Goal: Task Accomplishment & Management: Manage account settings

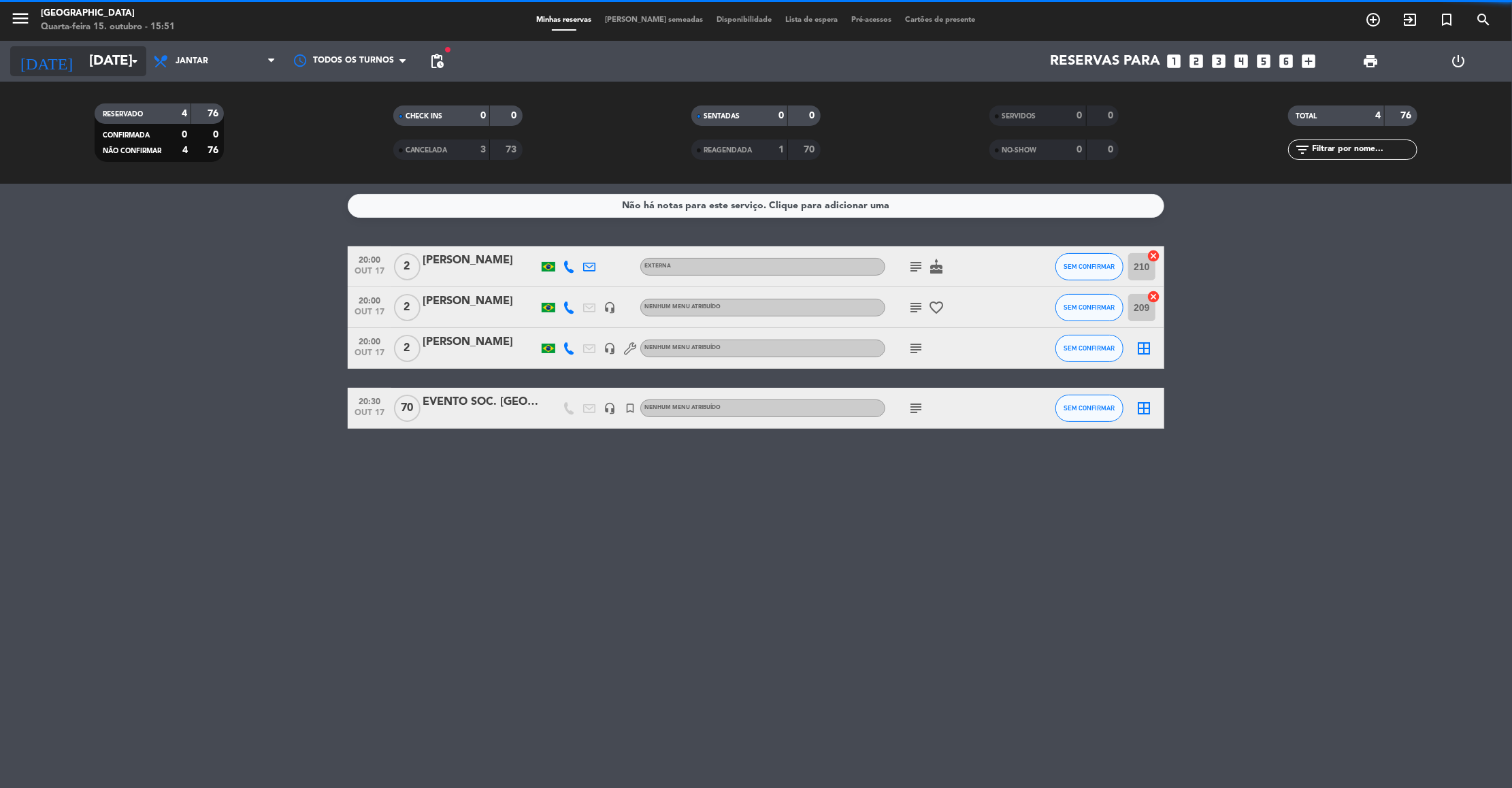
click at [102, 75] on input "[DATE]" at bounding box center [171, 61] width 177 height 30
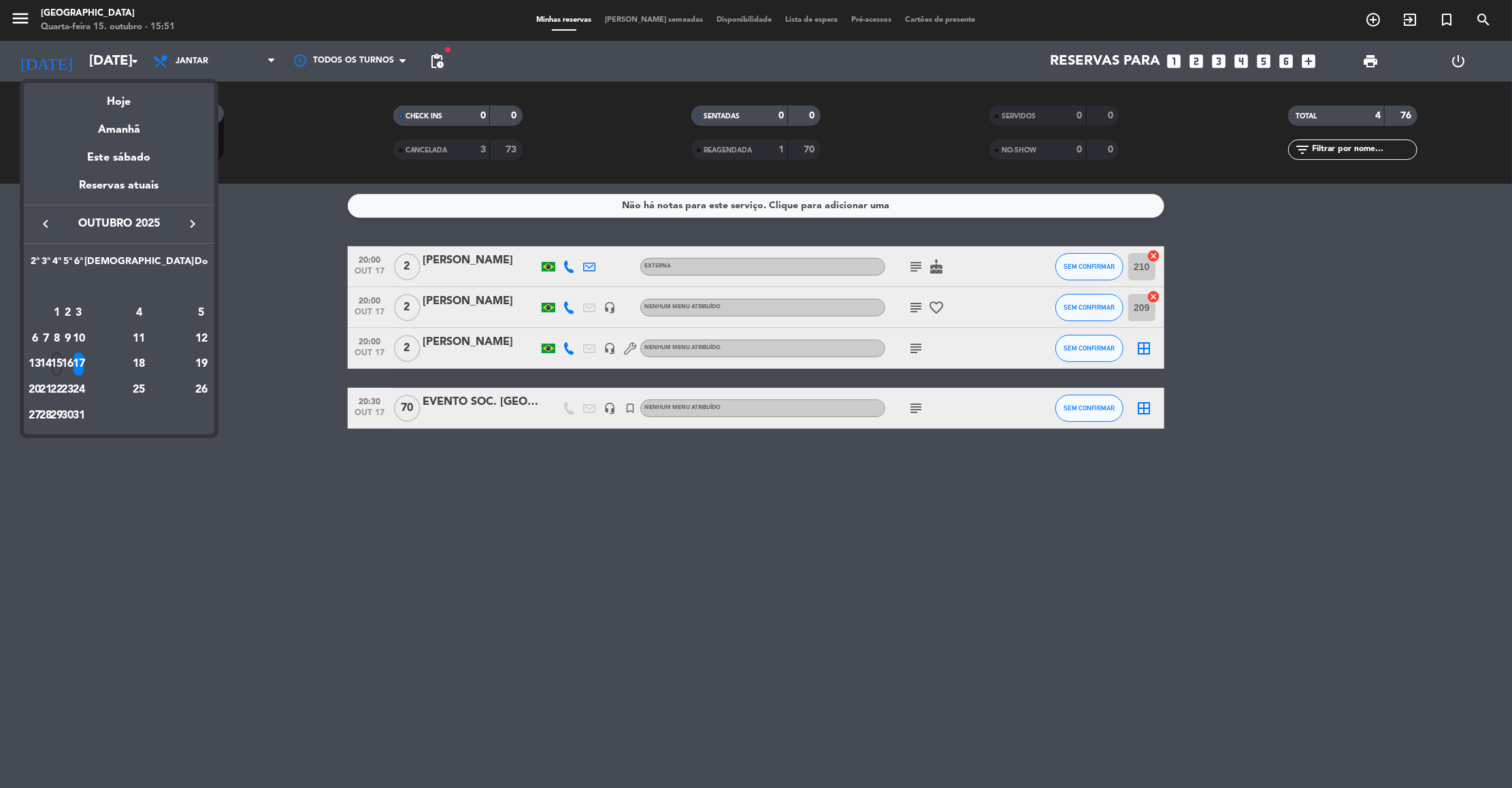
click at [62, 361] on div "15" at bounding box center [56, 364] width 11 height 23
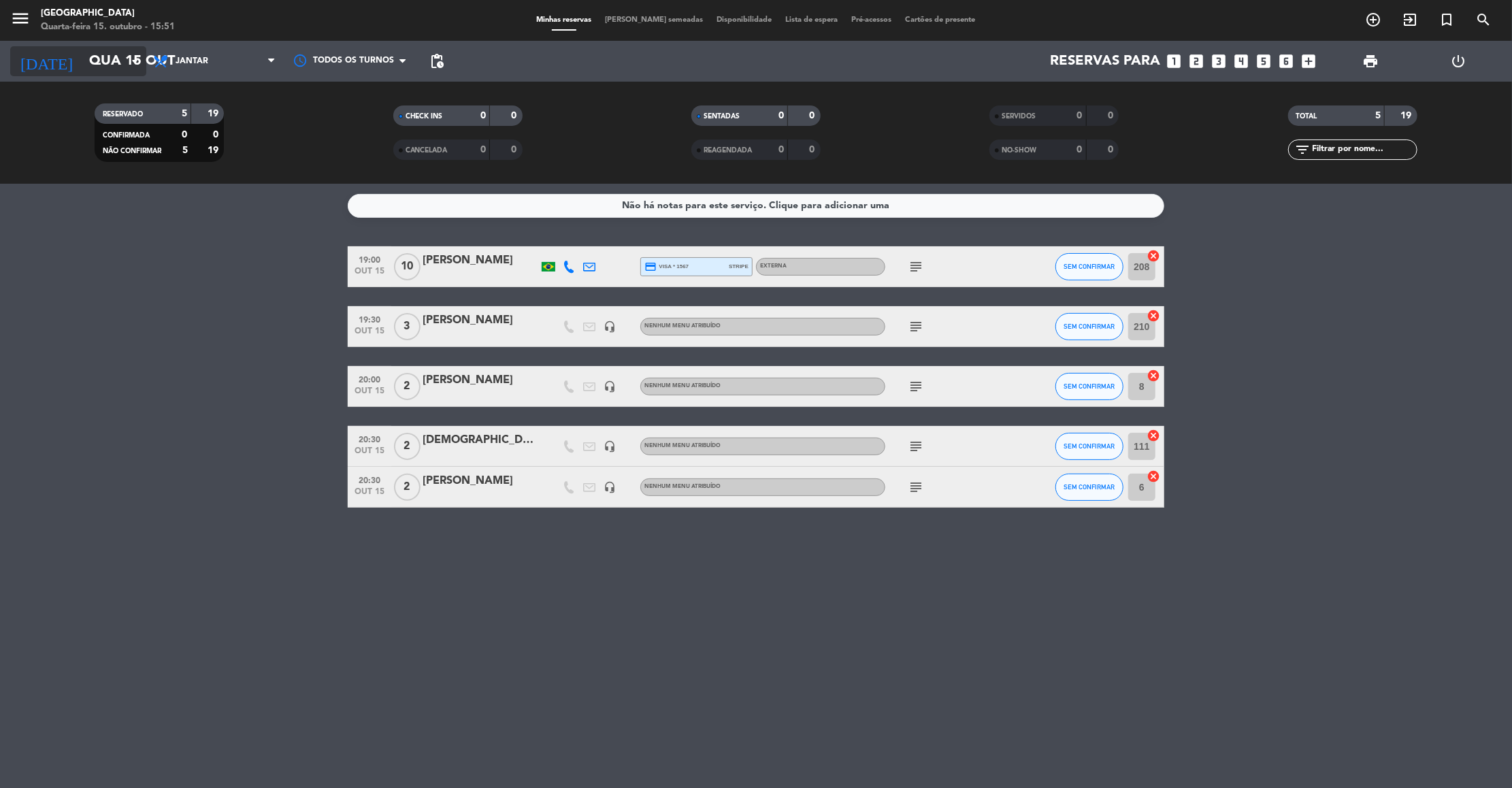
click at [83, 56] on input "Qua 15 out" at bounding box center [171, 61] width 177 height 30
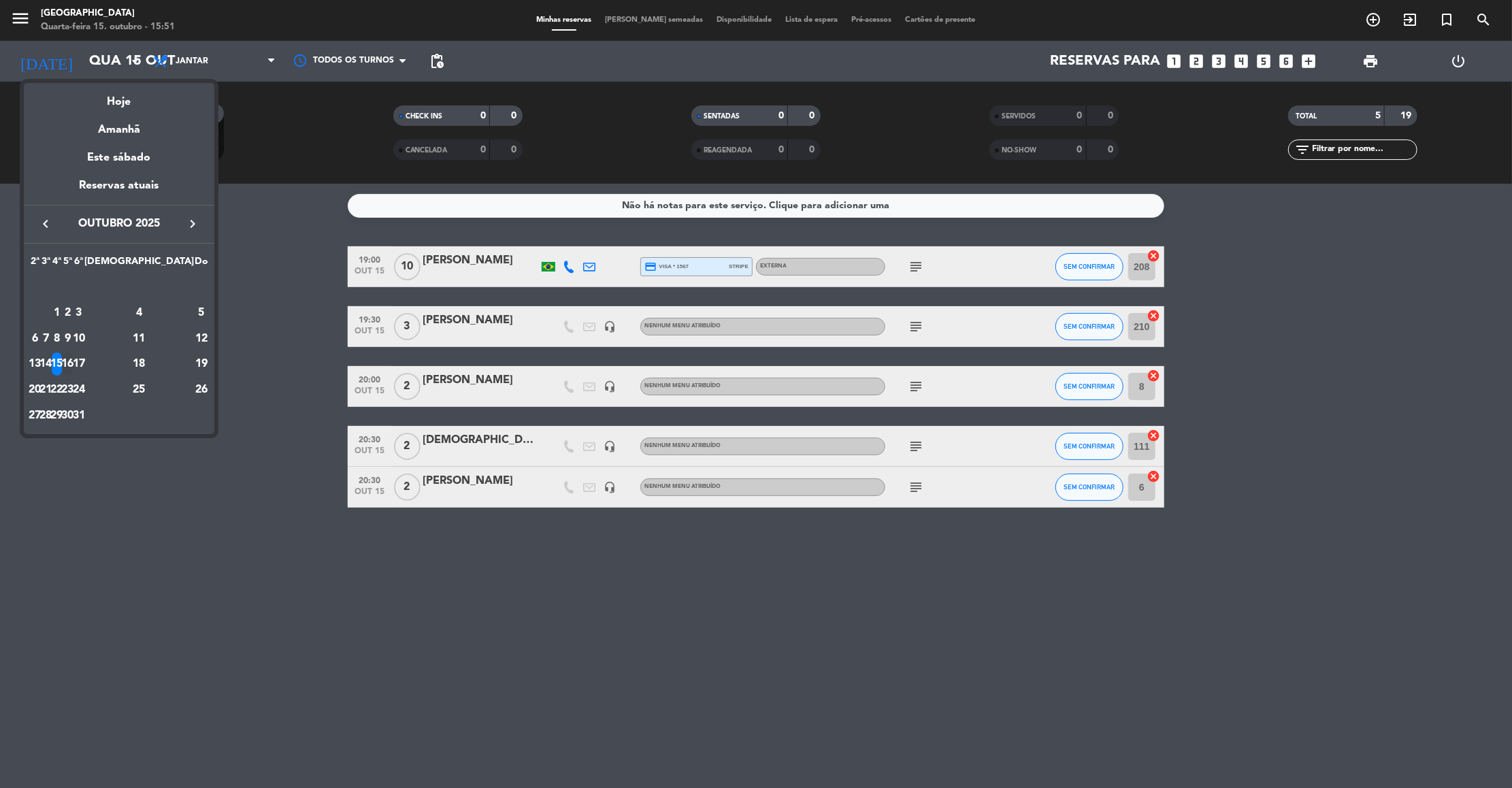
click at [73, 364] on div "16" at bounding box center [68, 364] width 11 height 23
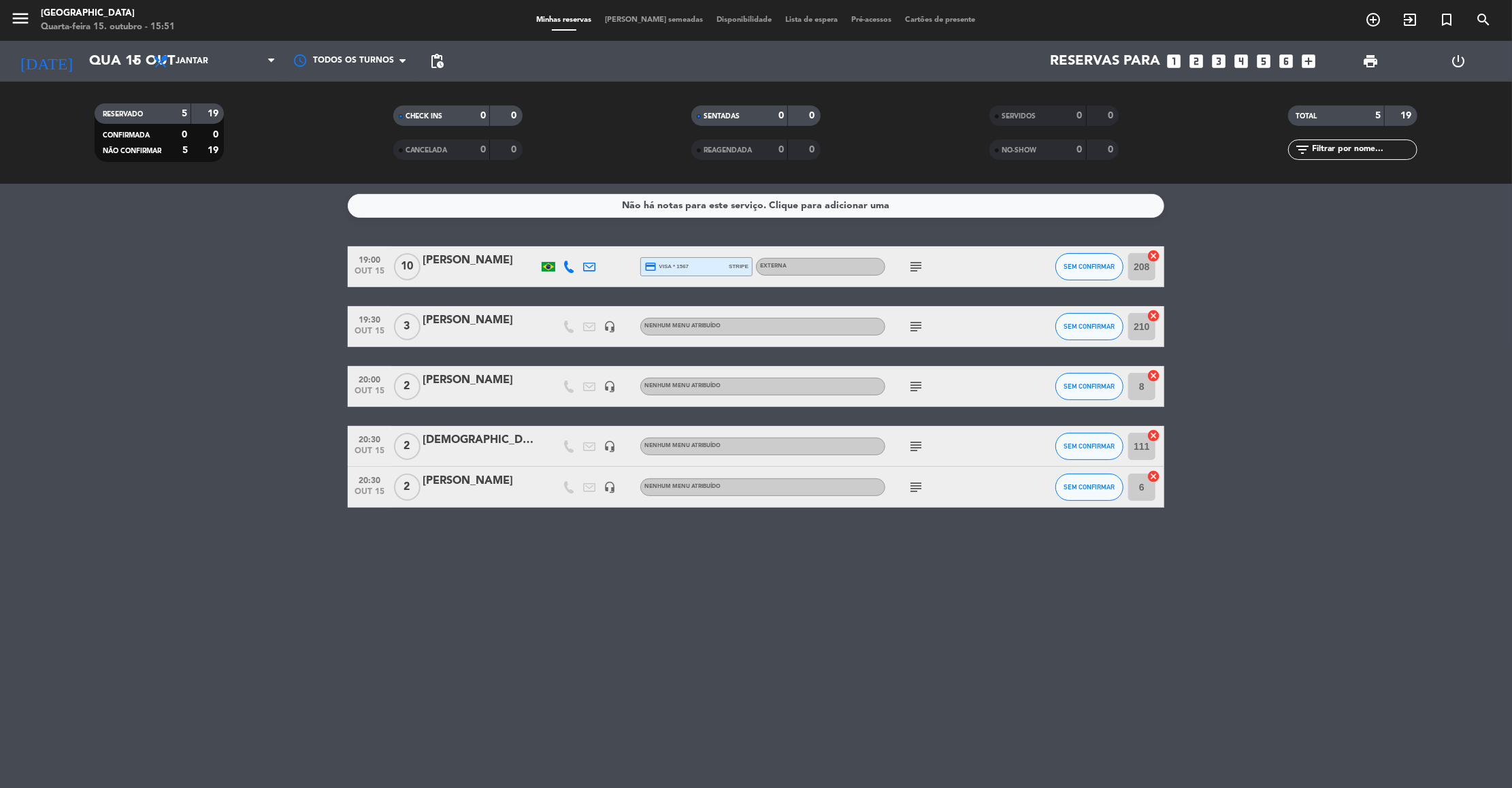
type input "Qui 16 out"
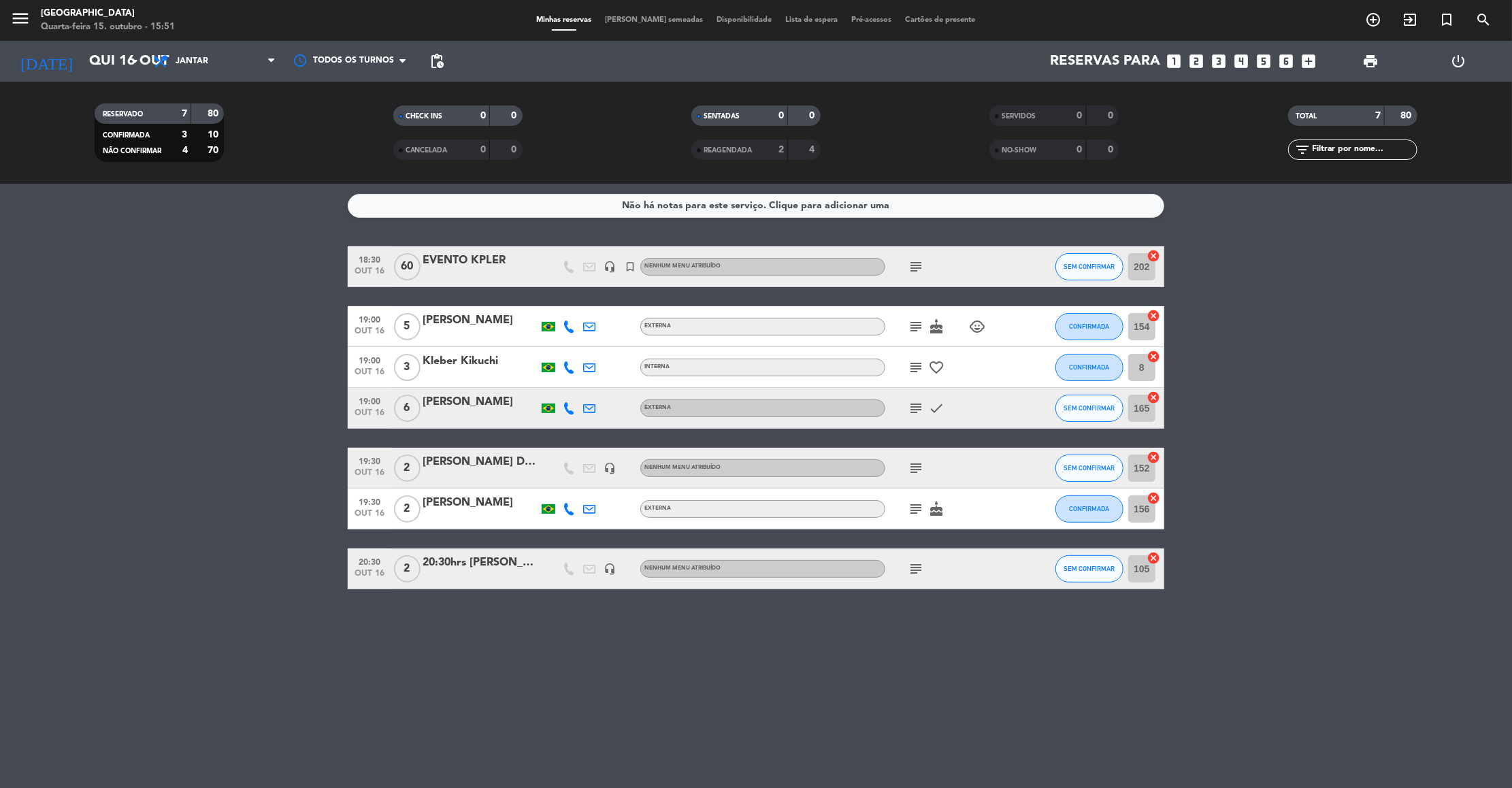
click at [223, 56] on span "Jantar" at bounding box center [214, 61] width 136 height 30
click at [218, 117] on div "menu [GEOGRAPHIC_DATA]-feira 15. outubro - 15:51 Minhas reservas Mesas semeadas…" at bounding box center [756, 92] width 1512 height 184
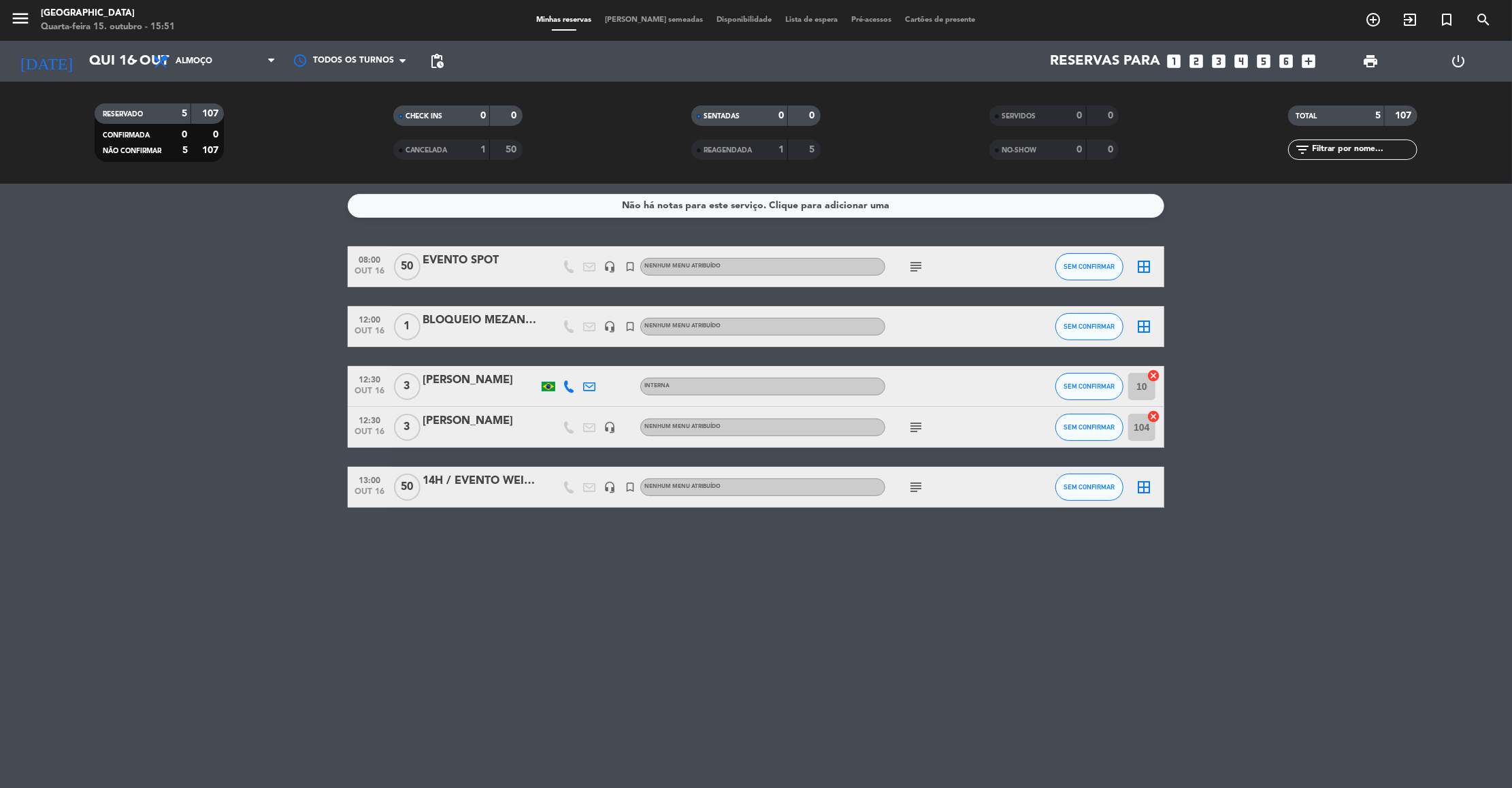
click at [916, 420] on icon "subject" at bounding box center [916, 427] width 16 height 16
click at [914, 484] on icon "subject" at bounding box center [916, 487] width 16 height 16
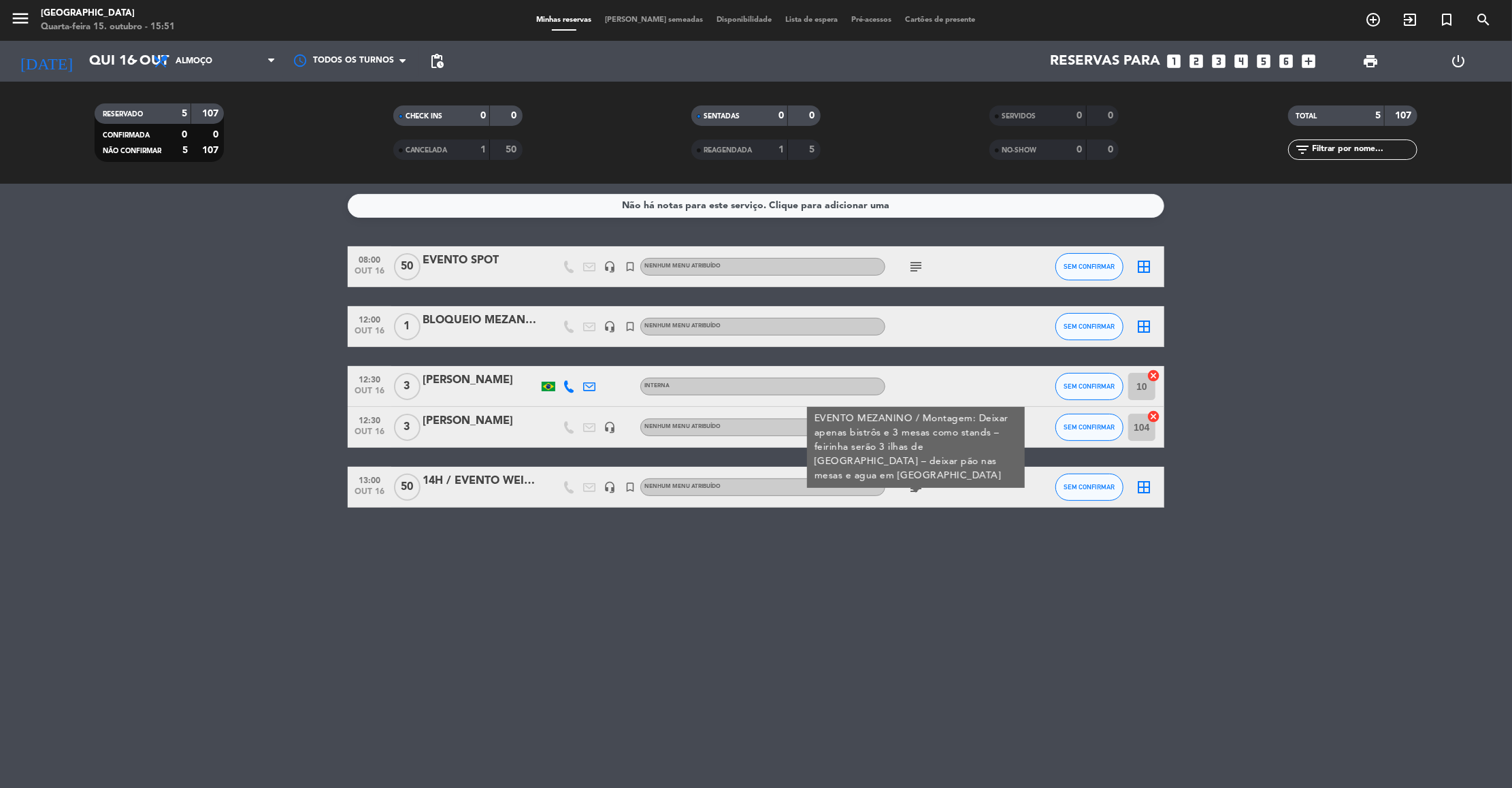
click at [929, 425] on div "EVENTO MEZANINO / Montagem: Deixar apenas bistrôs e 3 mesas como stands – feiri…" at bounding box center [917, 448] width 204 height 72
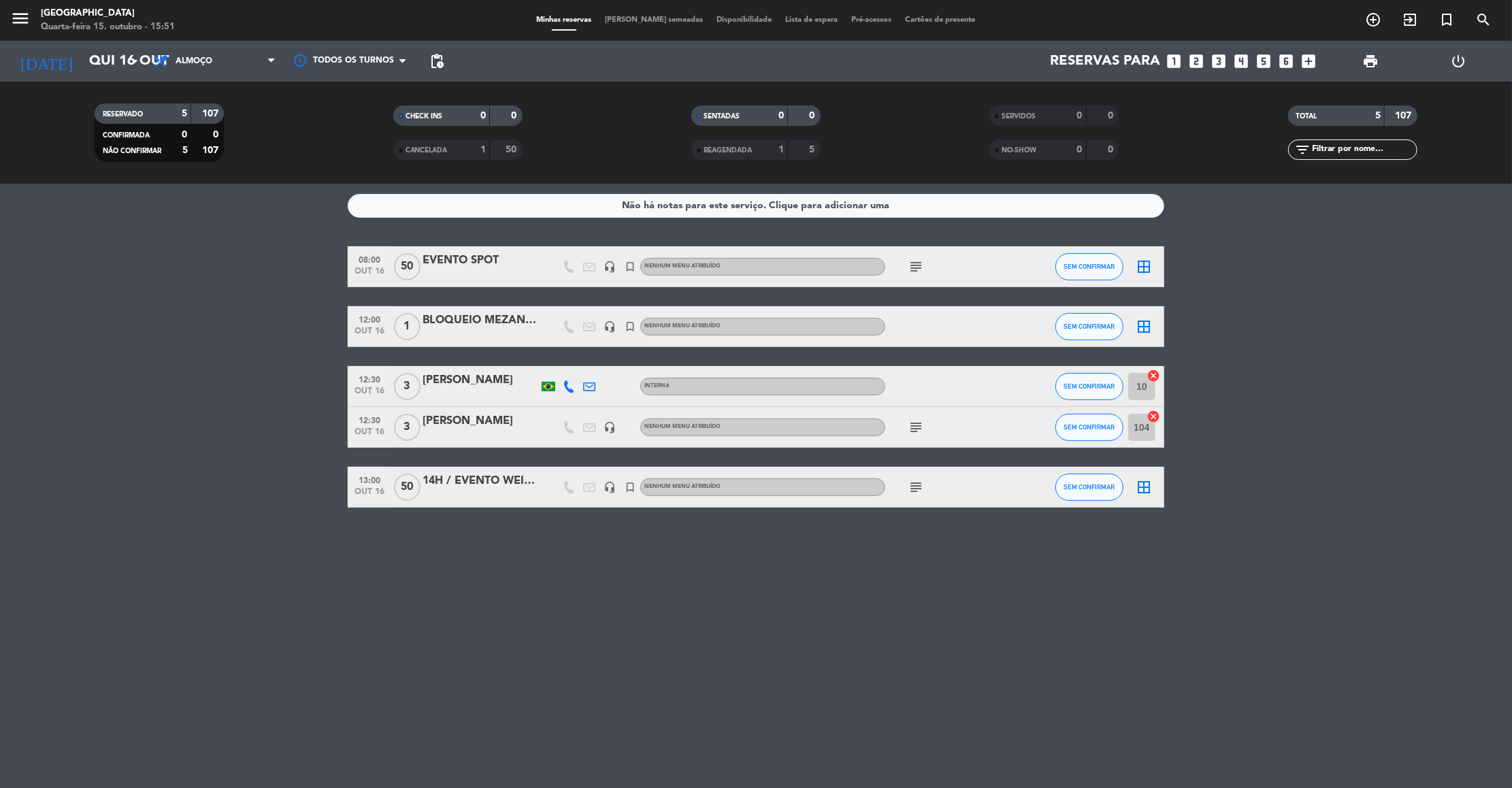
click at [911, 268] on icon "subject" at bounding box center [916, 267] width 16 height 16
click at [918, 424] on icon "subject" at bounding box center [916, 427] width 16 height 16
click at [916, 488] on icon "subject" at bounding box center [916, 487] width 16 height 16
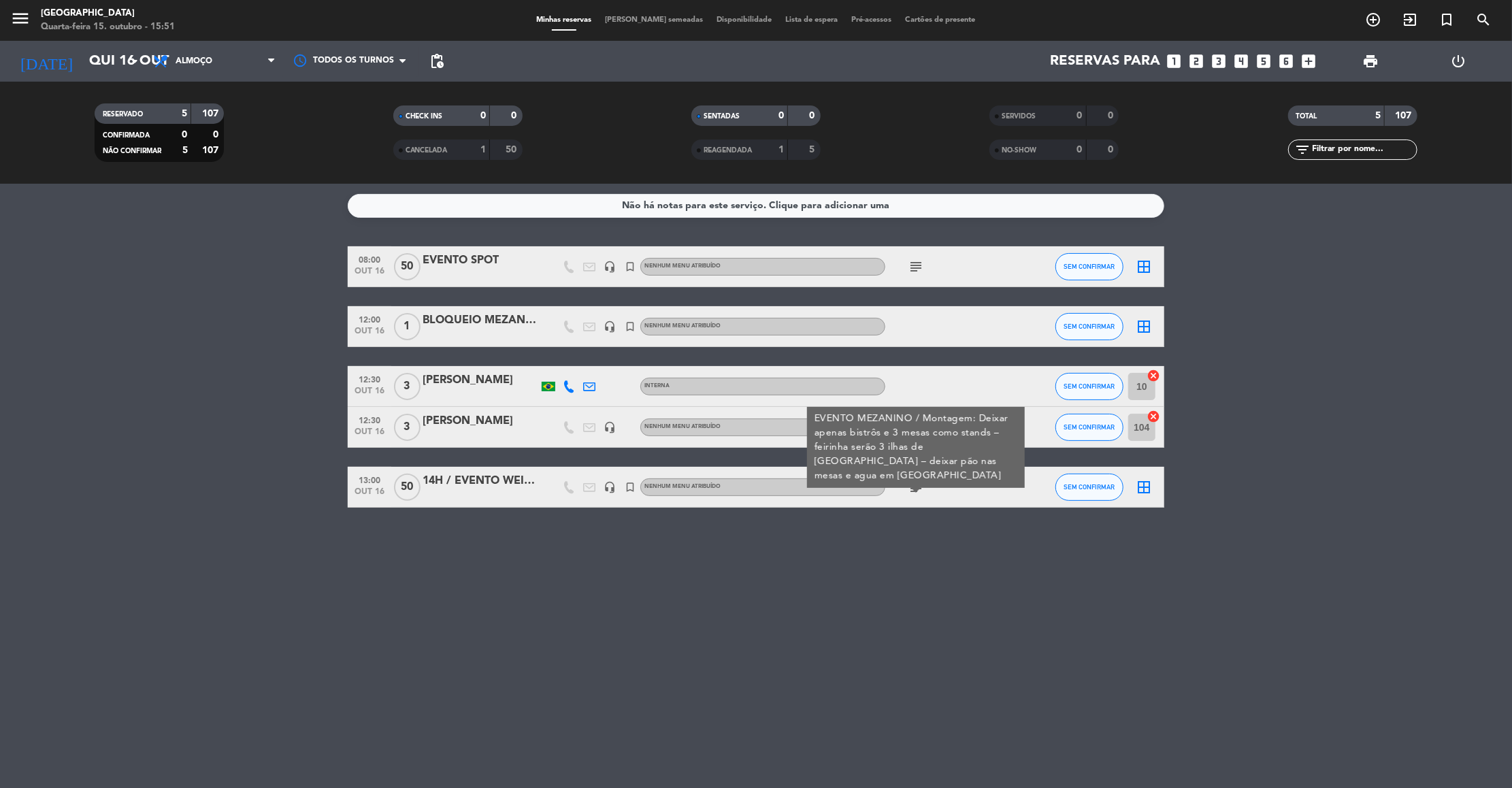
click at [934, 440] on div "EVENTO MEZANINO / Montagem: Deixar apenas bistrôs e 3 mesas como stands – feiri…" at bounding box center [917, 448] width 204 height 72
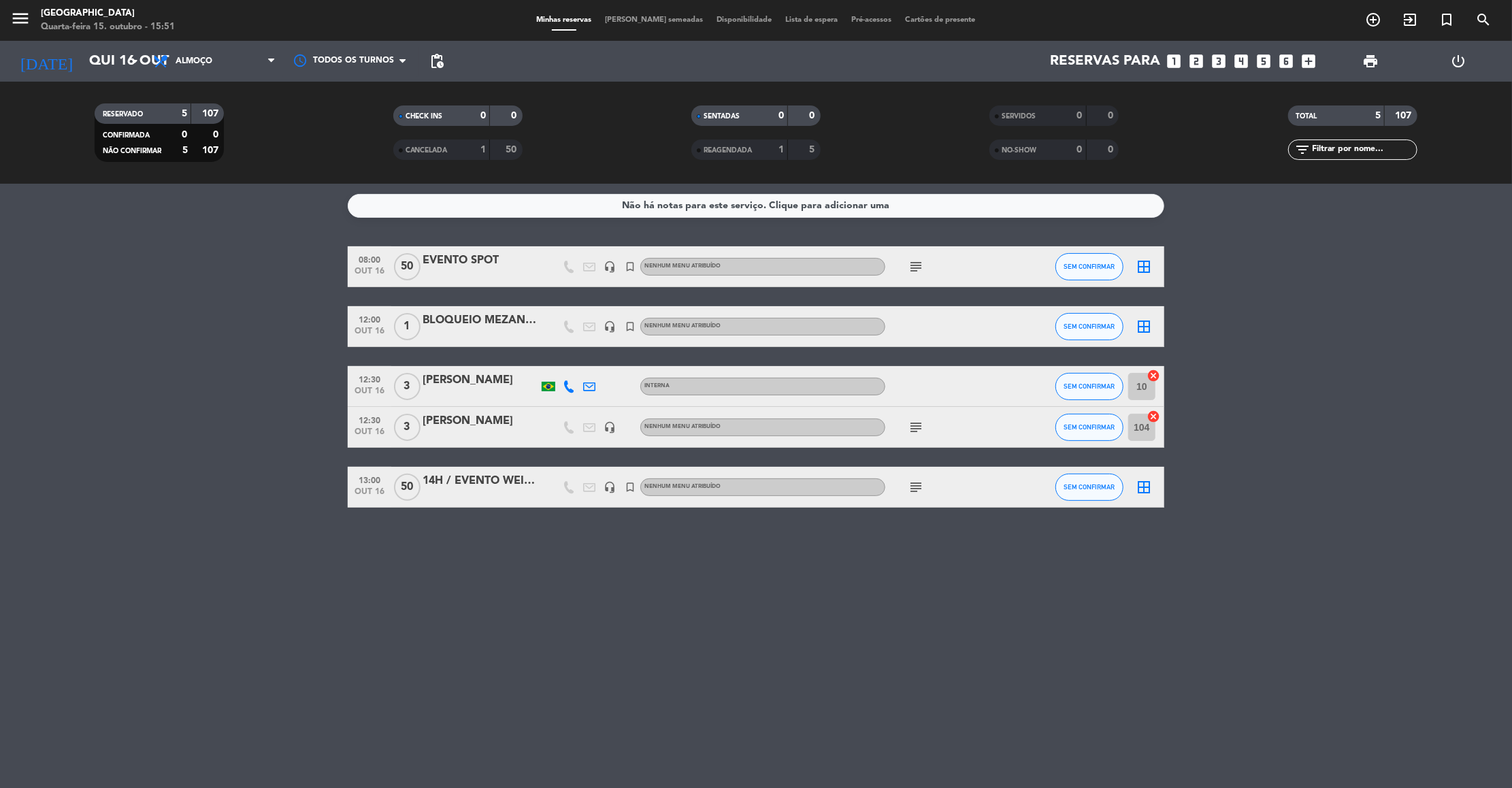
click at [920, 426] on icon "subject" at bounding box center [916, 427] width 16 height 16
click at [484, 385] on div "[PERSON_NAME]" at bounding box center [480, 380] width 115 height 17
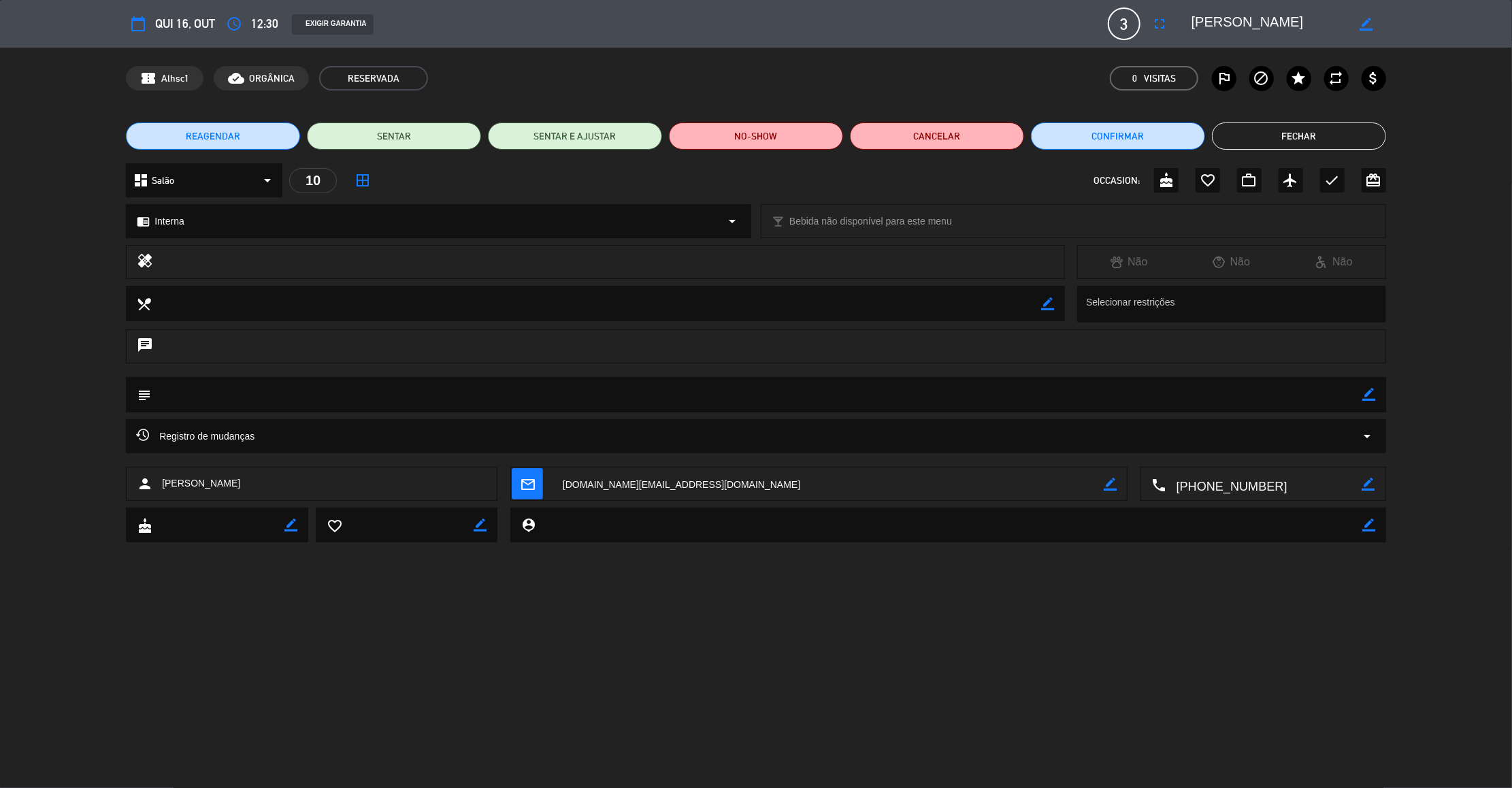
click at [1369, 391] on icon "border_color" at bounding box center [1370, 394] width 13 height 13
click at [1338, 391] on textarea at bounding box center [757, 394] width 1213 height 35
type textarea "40"
click at [1368, 395] on icon at bounding box center [1370, 394] width 13 height 13
click at [1316, 136] on button "Fechar" at bounding box center [1300, 136] width 174 height 27
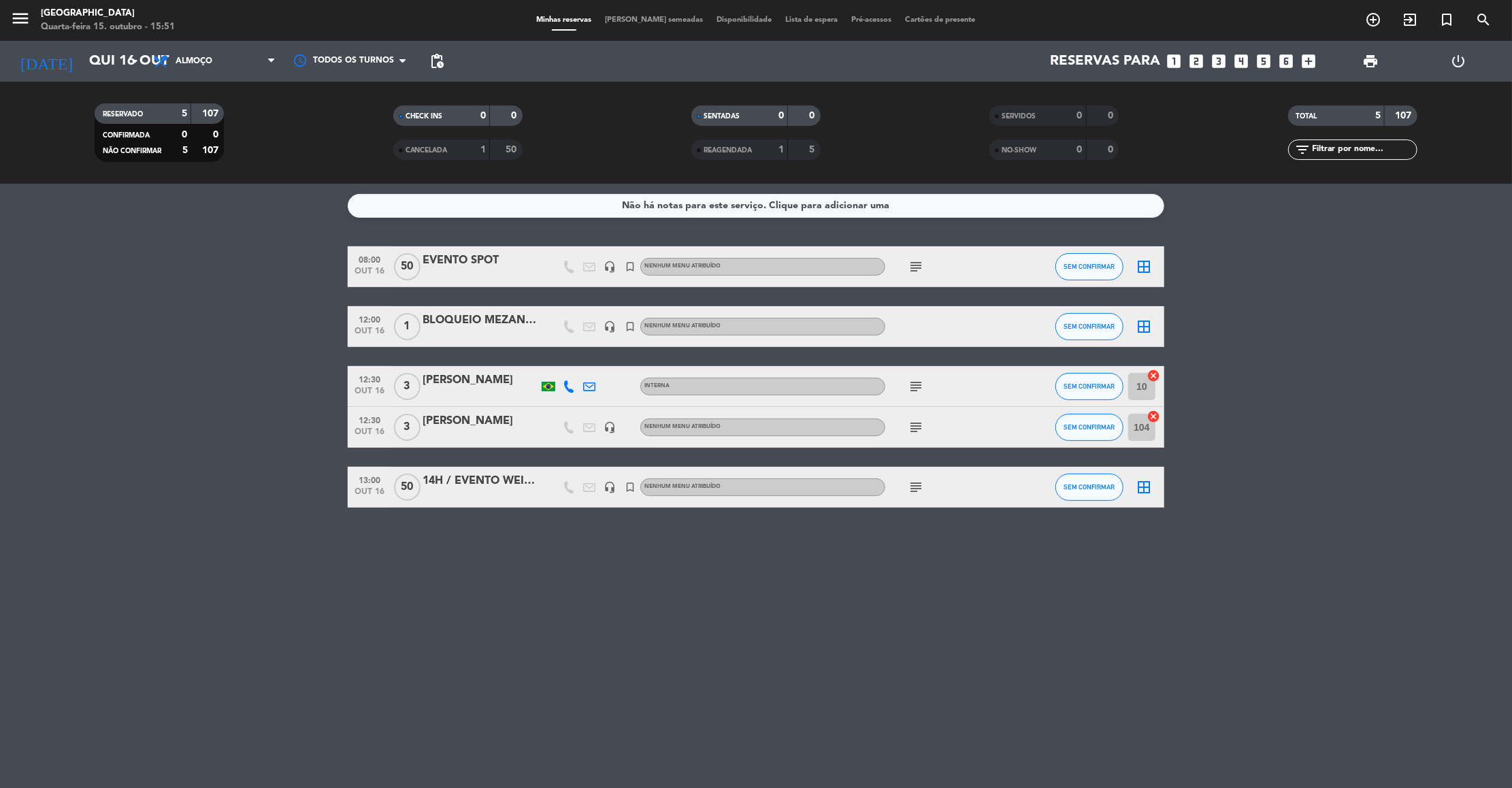
click at [916, 267] on icon "subject" at bounding box center [916, 267] width 16 height 16
click at [913, 387] on icon "subject" at bounding box center [916, 386] width 16 height 16
click at [917, 432] on icon "subject" at bounding box center [916, 427] width 16 height 16
click at [912, 481] on icon "subject" at bounding box center [916, 487] width 16 height 16
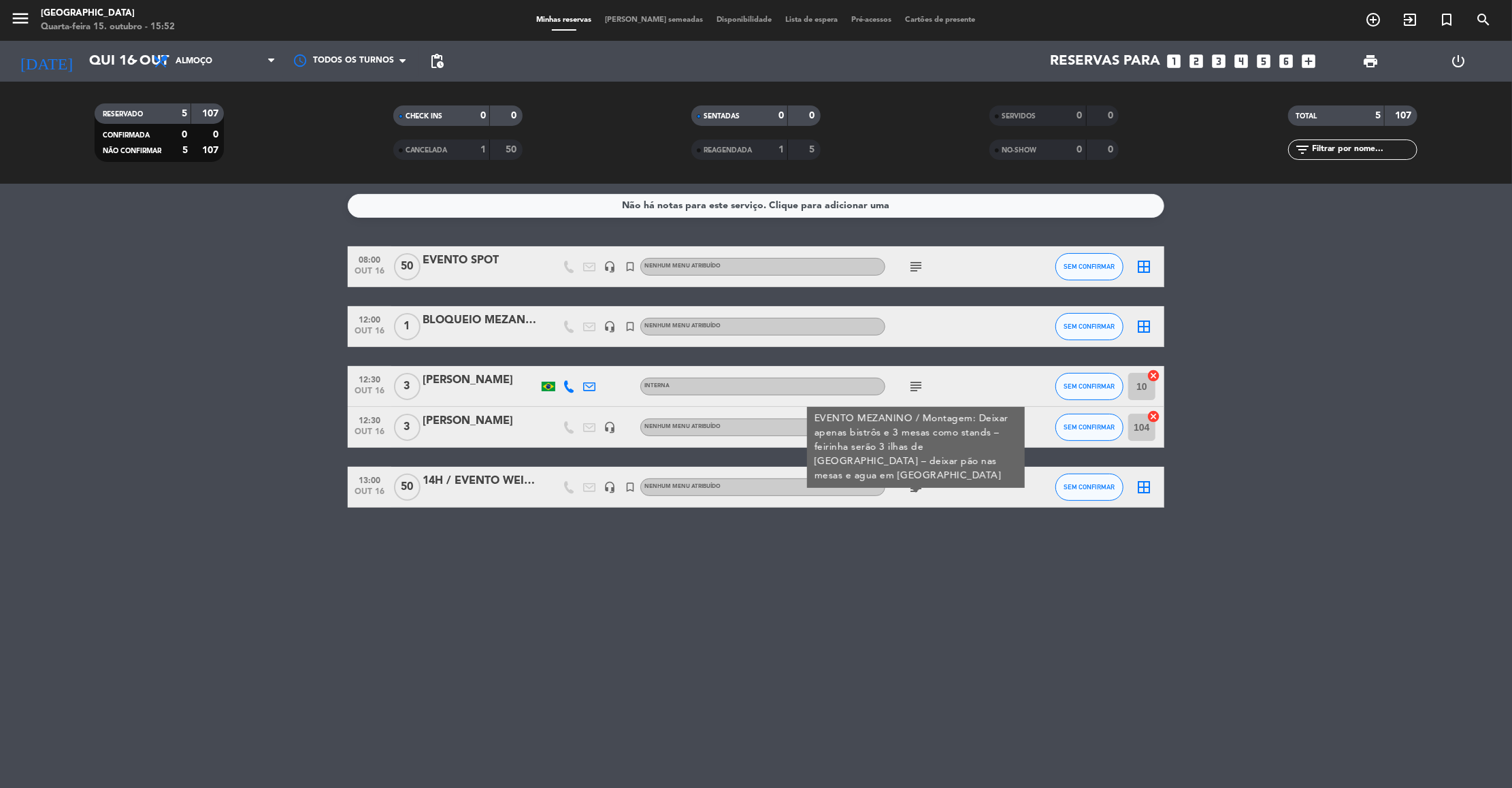
click at [916, 264] on icon "subject" at bounding box center [916, 267] width 16 height 16
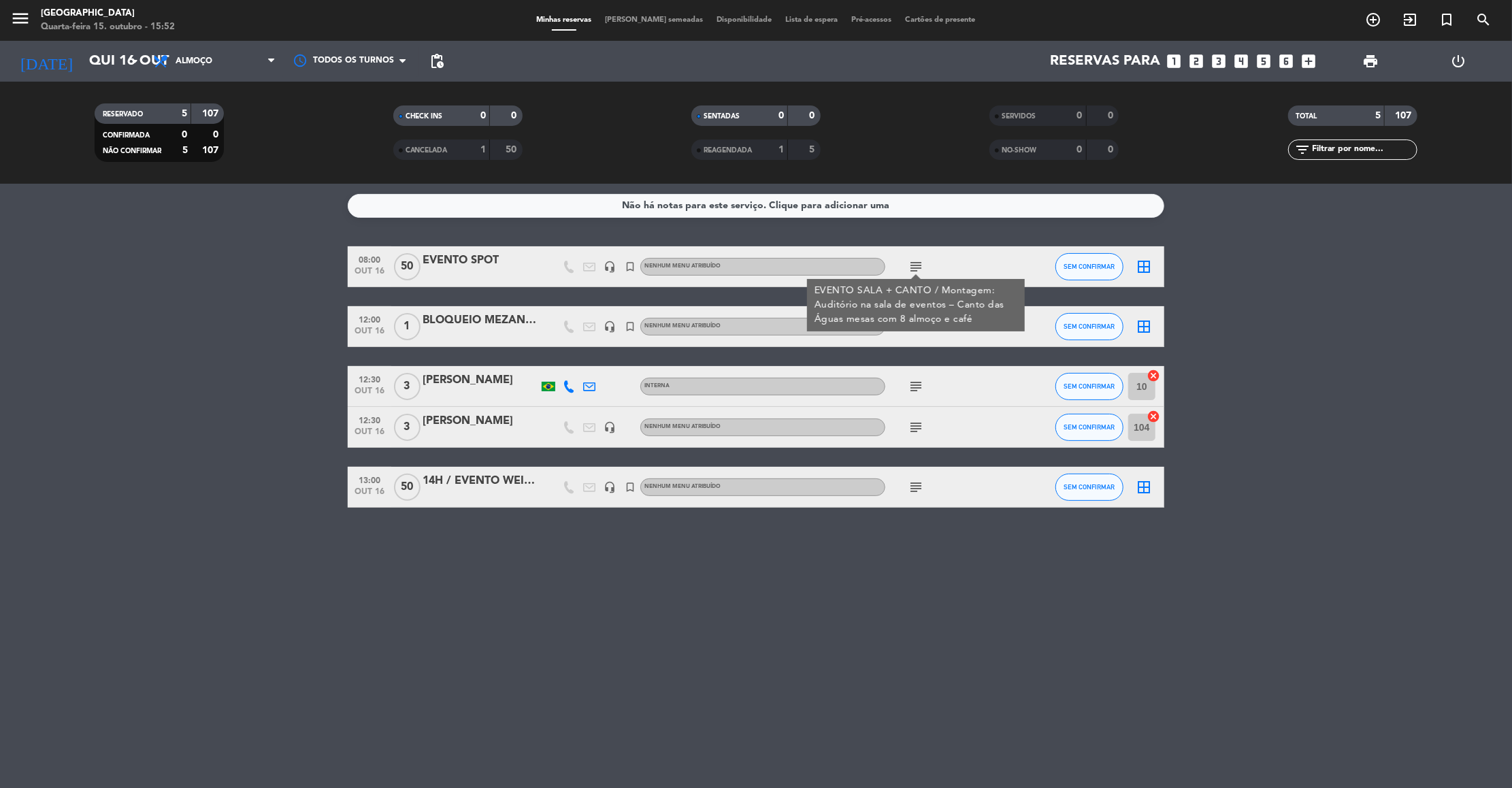
click at [913, 391] on icon "subject" at bounding box center [916, 386] width 16 height 16
click at [916, 426] on icon "subject" at bounding box center [916, 427] width 16 height 16
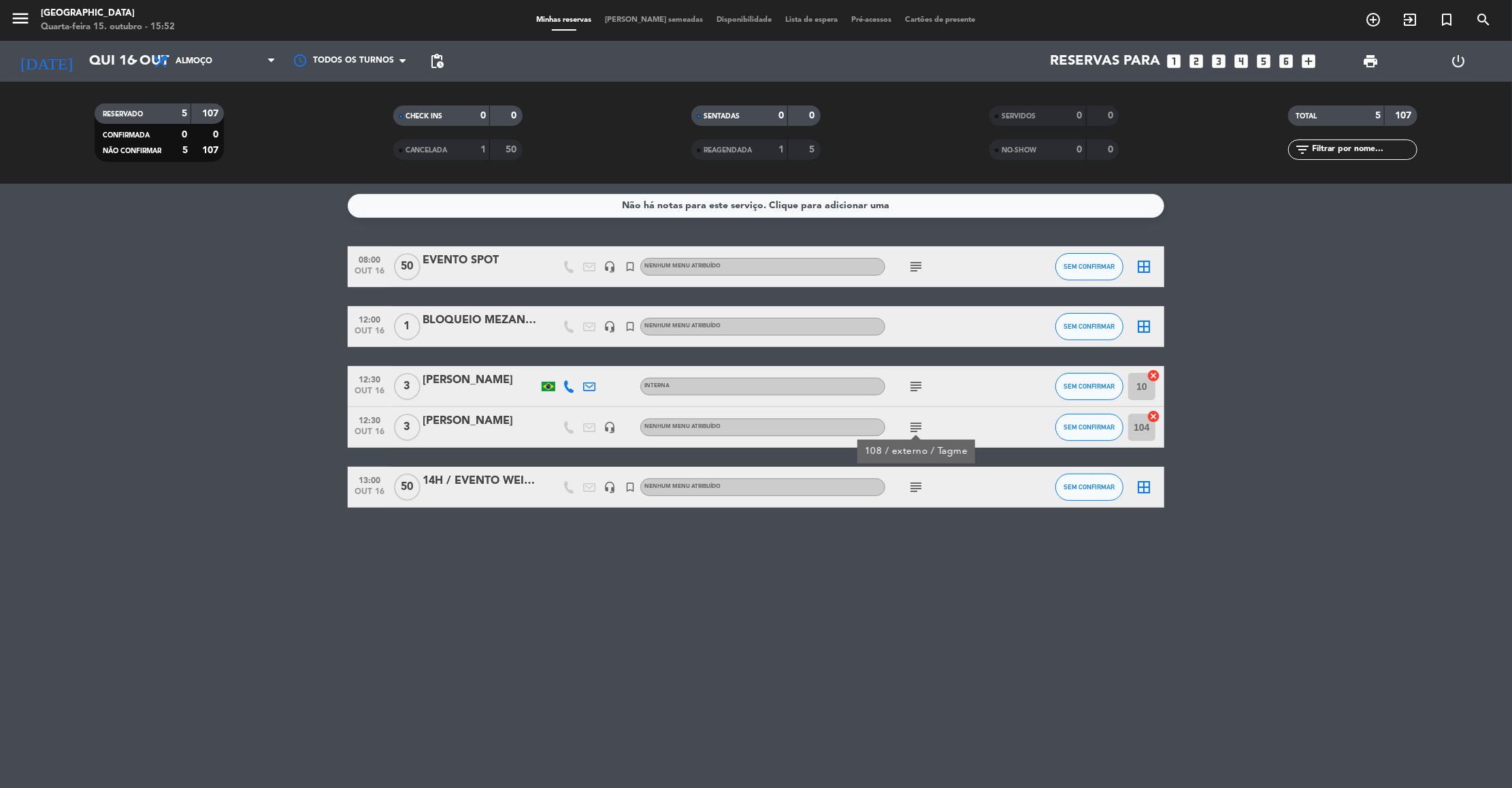
click at [916, 482] on icon "subject" at bounding box center [916, 487] width 16 height 16
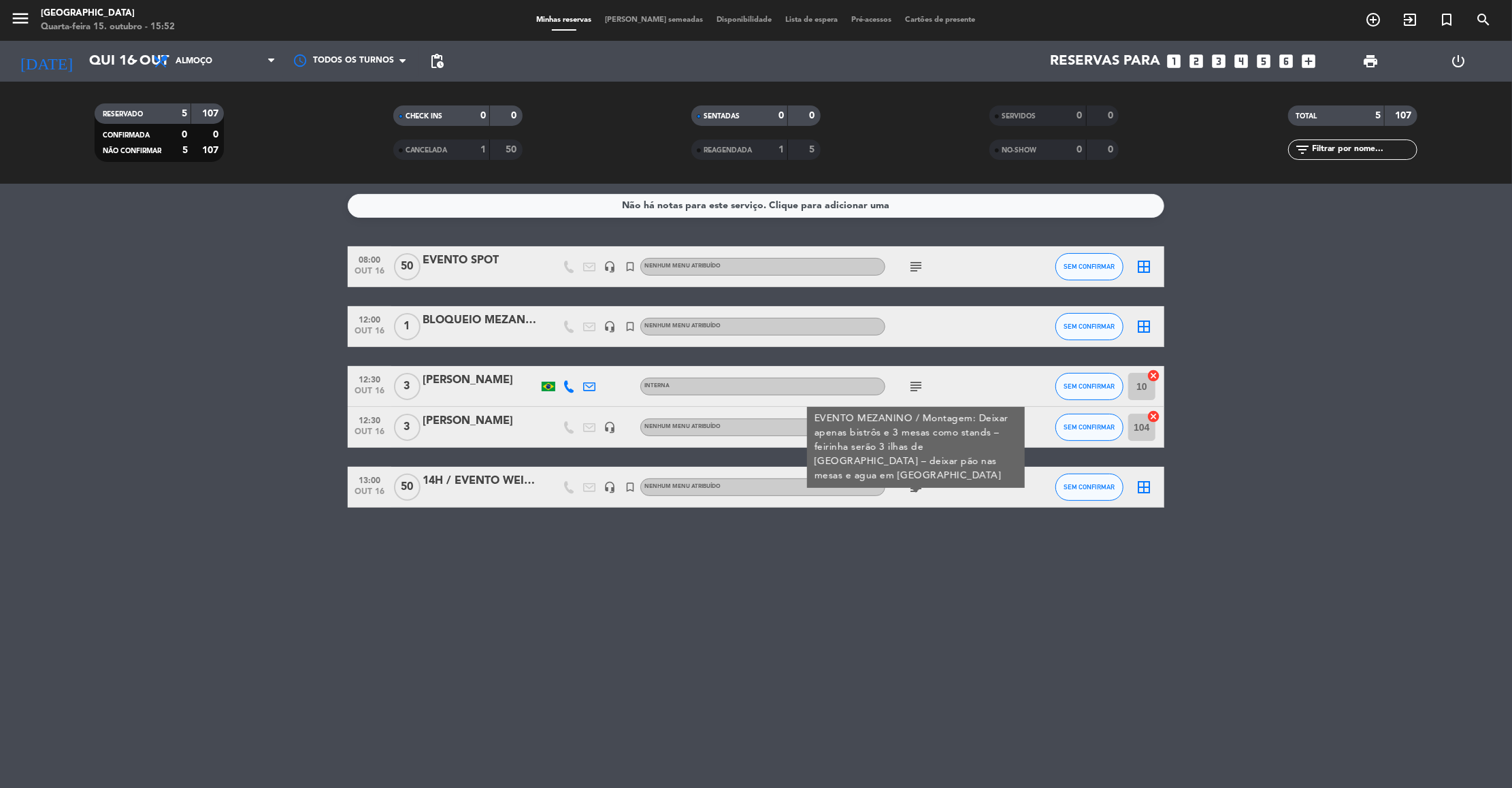
click at [912, 261] on icon "subject" at bounding box center [916, 267] width 16 height 16
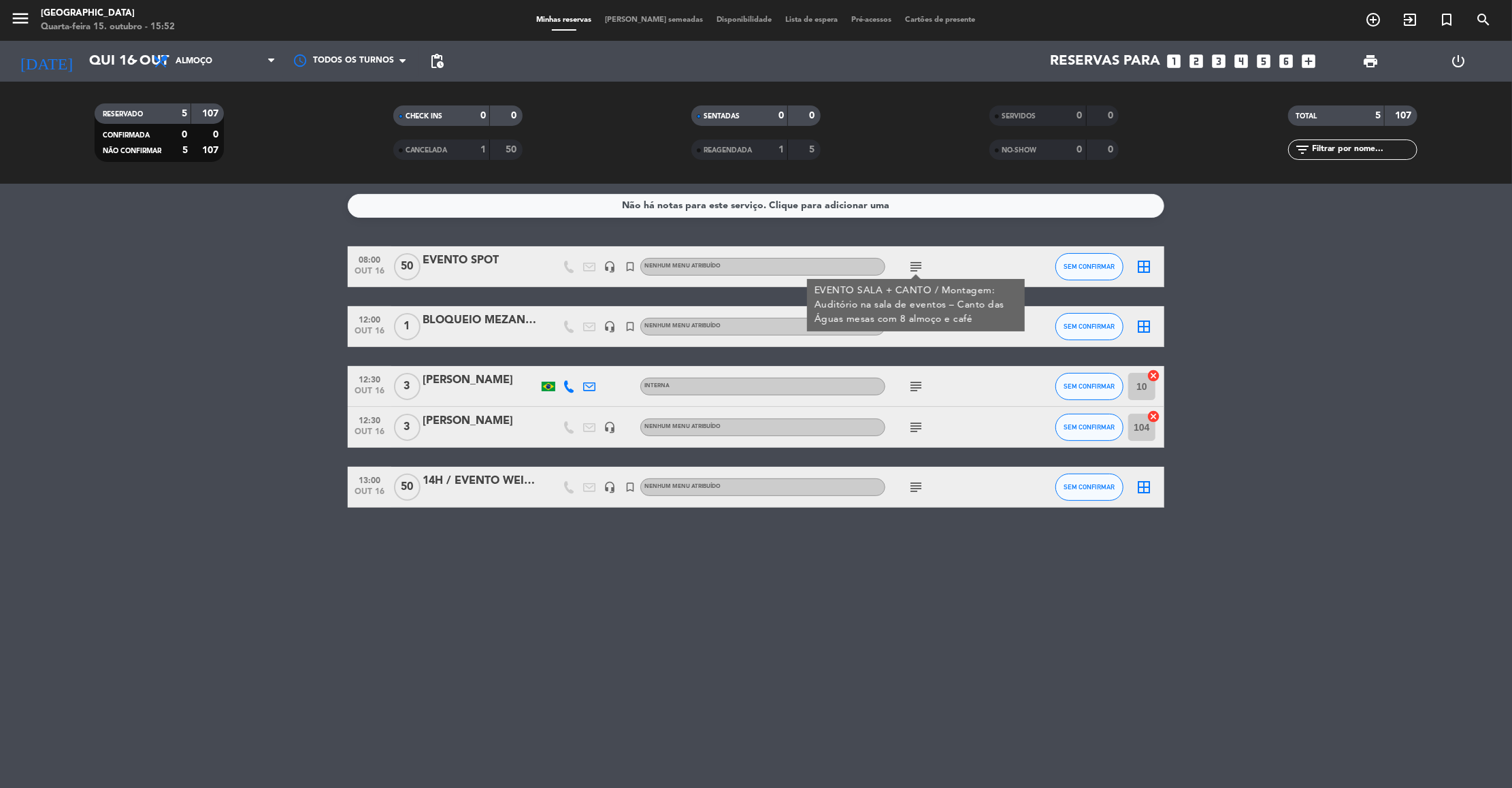
click at [913, 381] on icon "subject" at bounding box center [916, 386] width 16 height 16
click at [915, 426] on icon "subject" at bounding box center [916, 427] width 16 height 16
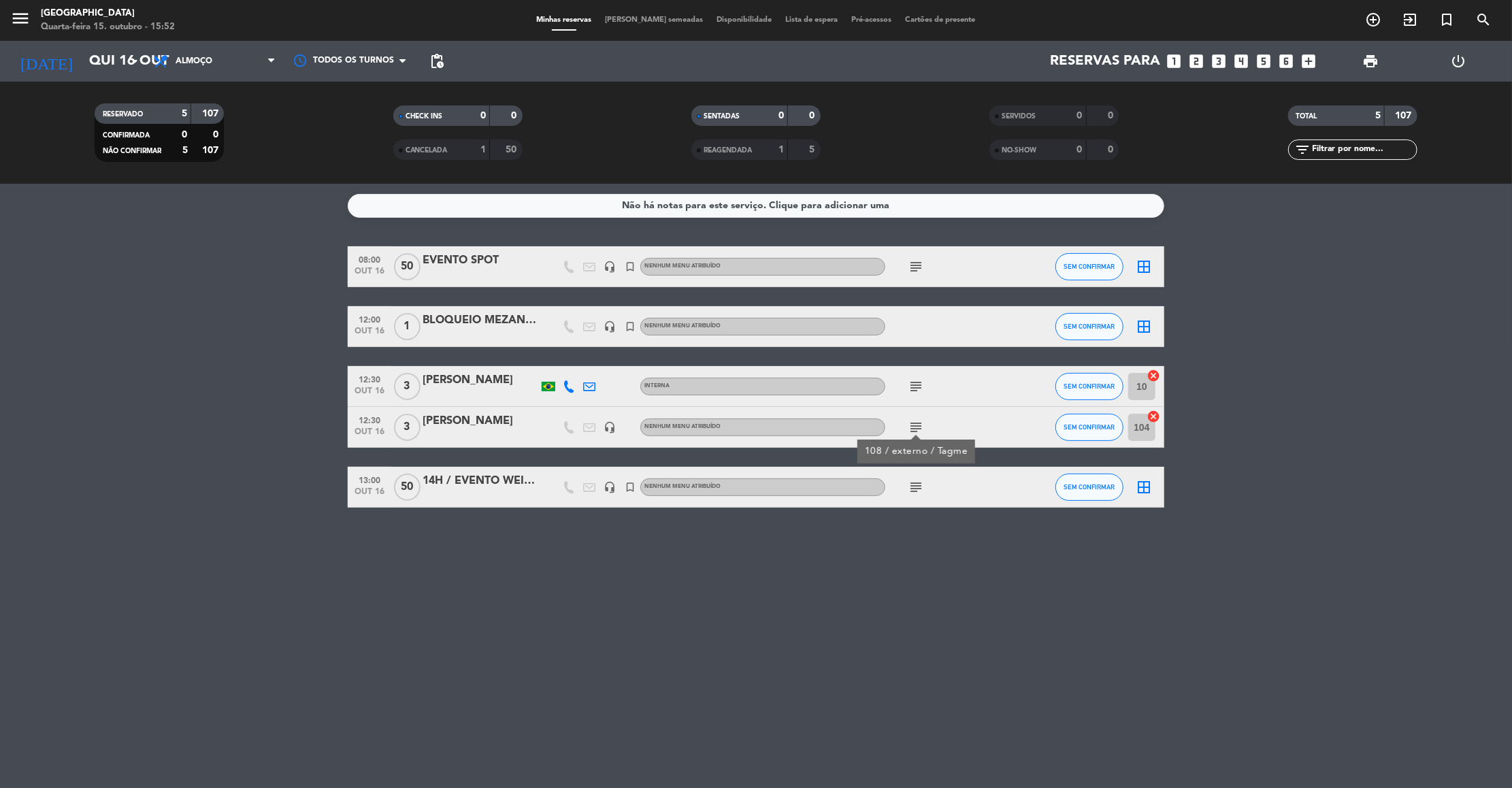
click at [916, 485] on icon "subject" at bounding box center [916, 487] width 16 height 16
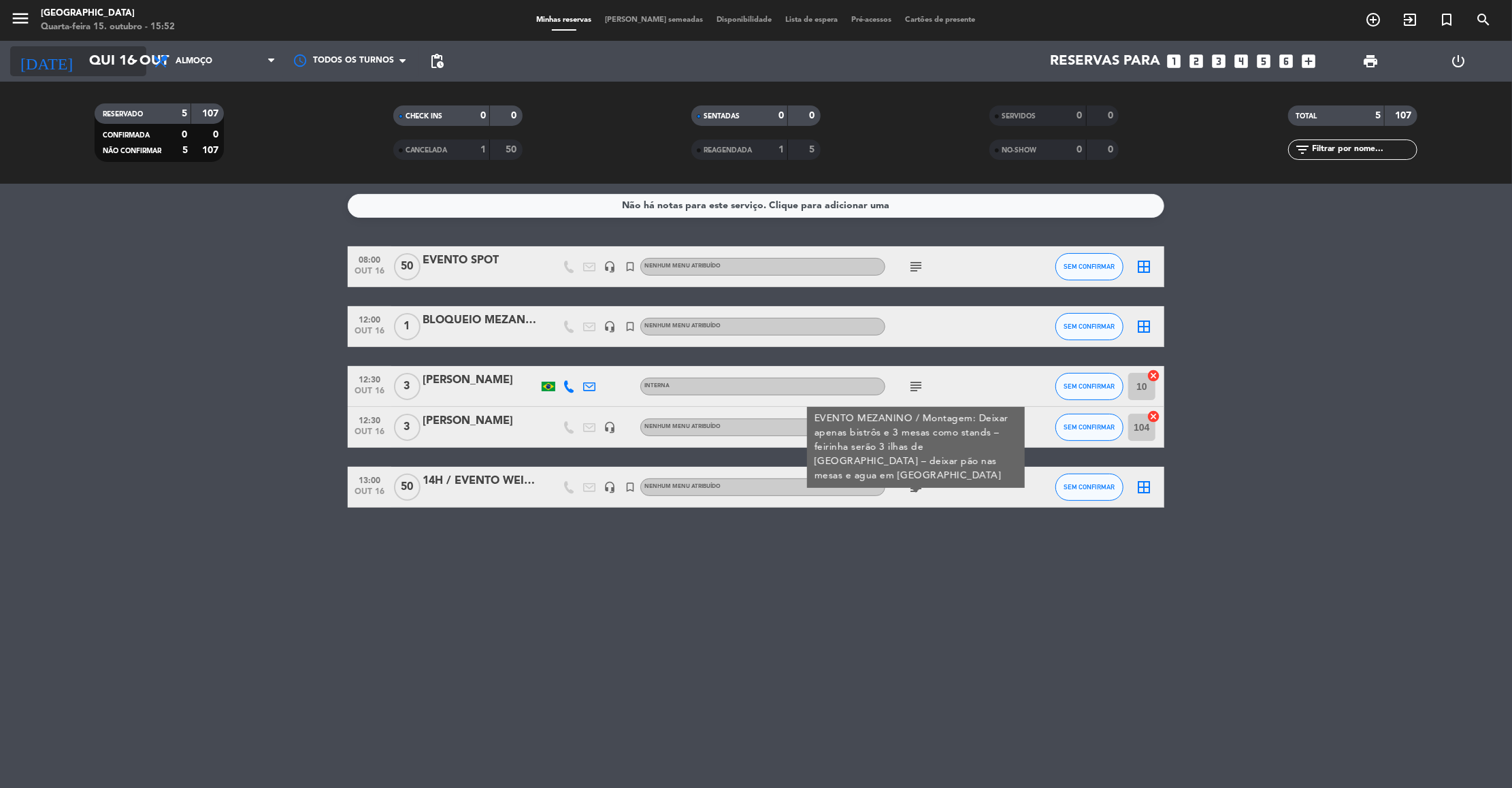
click at [110, 62] on input "Qui 16 out" at bounding box center [171, 61] width 177 height 30
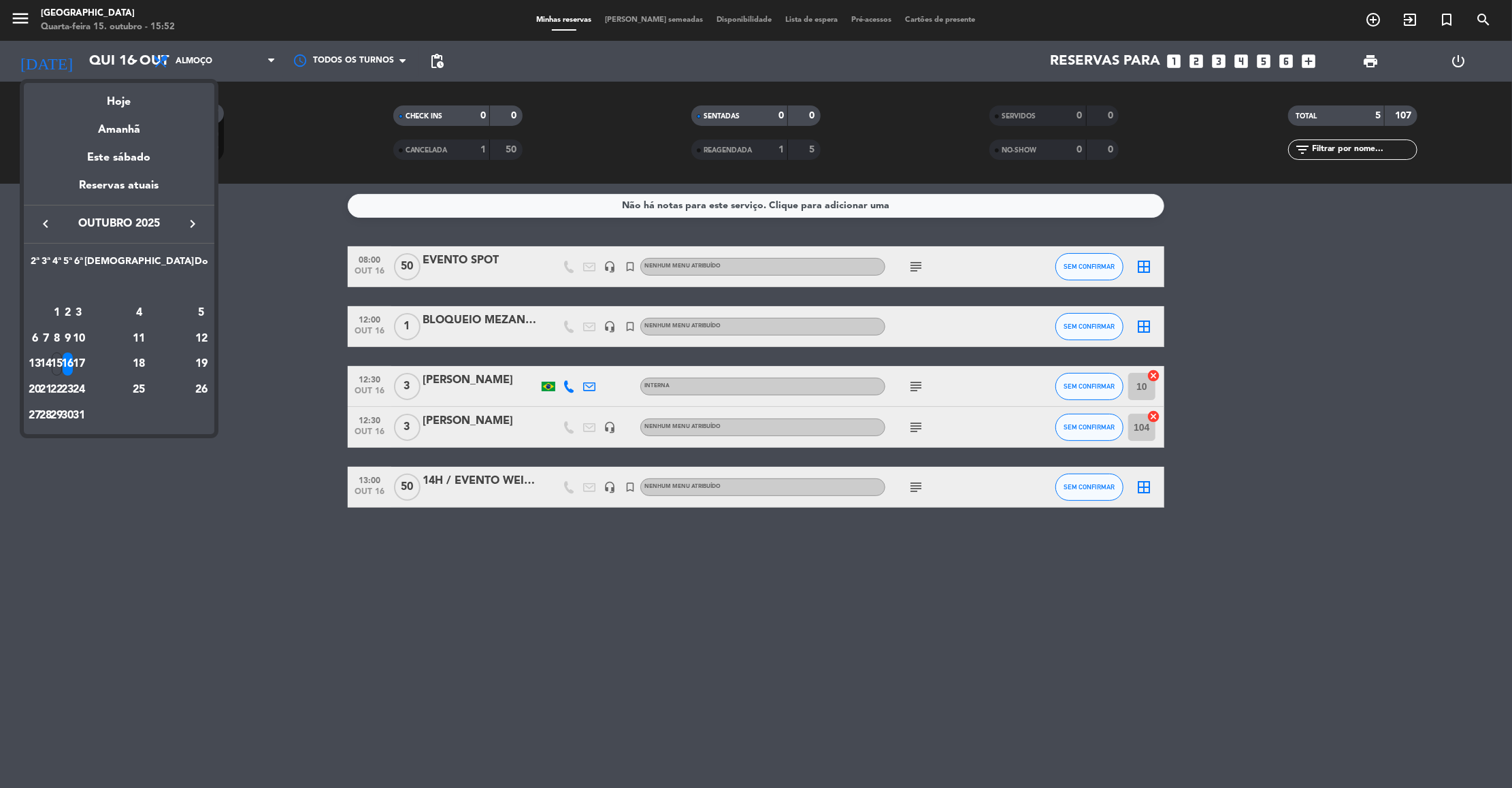
click at [208, 77] on div "semana próxima esta semana semana anterior mesma semana do ano anterior Hoje Am…" at bounding box center [119, 255] width 191 height 358
click at [238, 60] on div at bounding box center [756, 394] width 1512 height 788
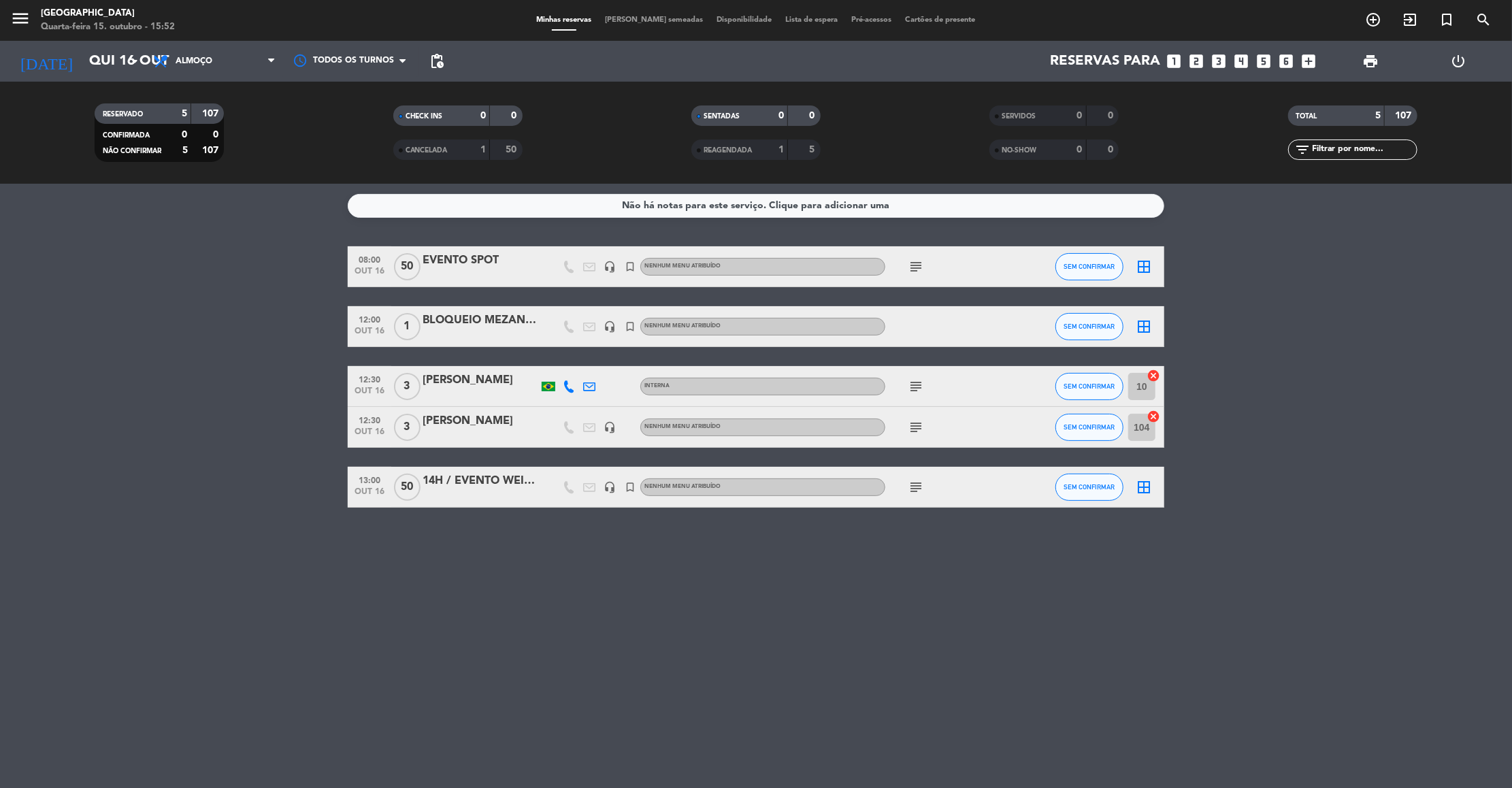
click at [238, 60] on span "Almoço" at bounding box center [214, 61] width 136 height 30
click at [202, 157] on div "menu [GEOGRAPHIC_DATA] Quarta-feira 15. outubro - 15:52 Minhas reservas Mesas s…" at bounding box center [756, 92] width 1512 height 184
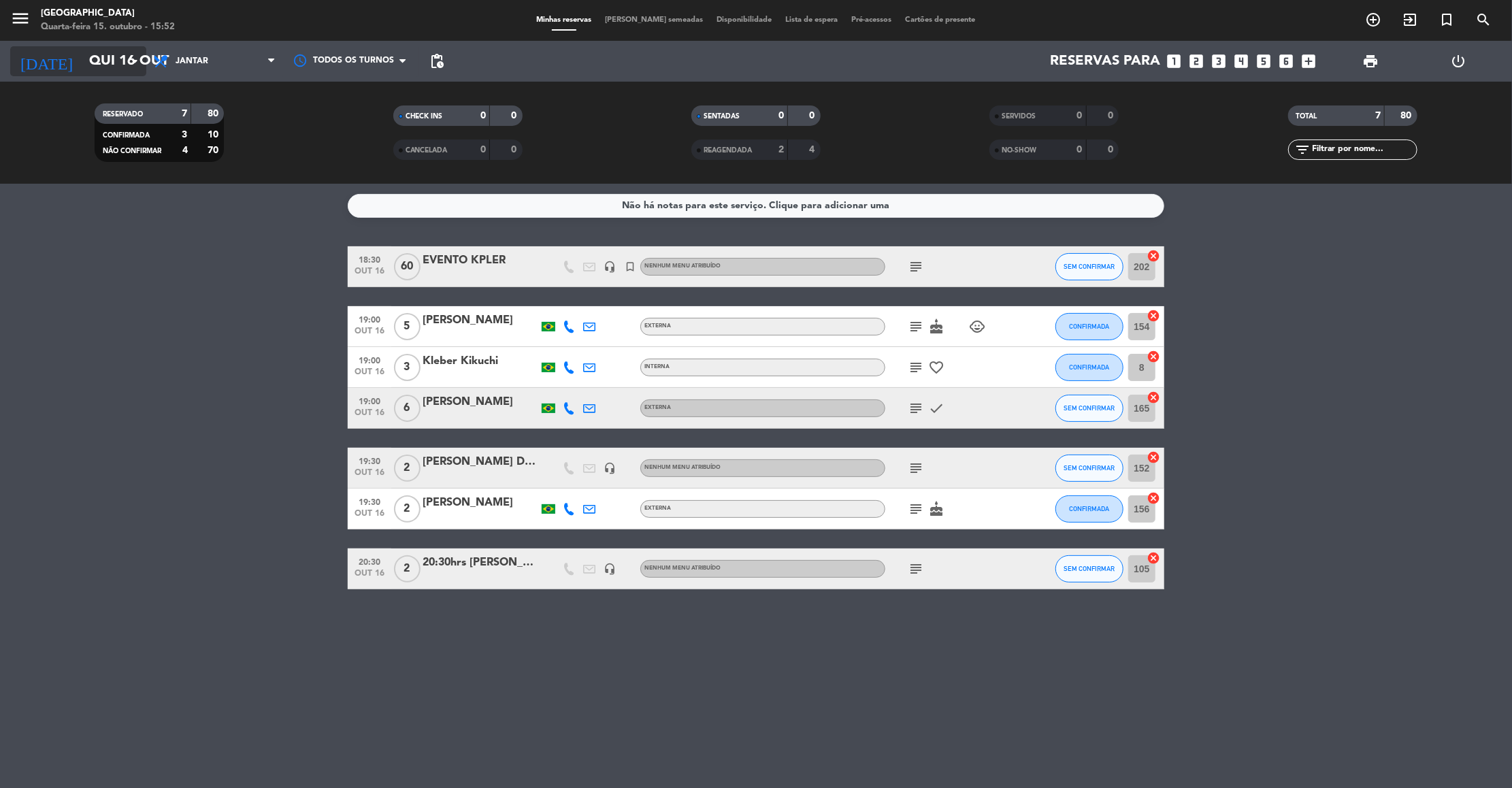
click at [110, 52] on input "Qui 16 out" at bounding box center [171, 61] width 177 height 30
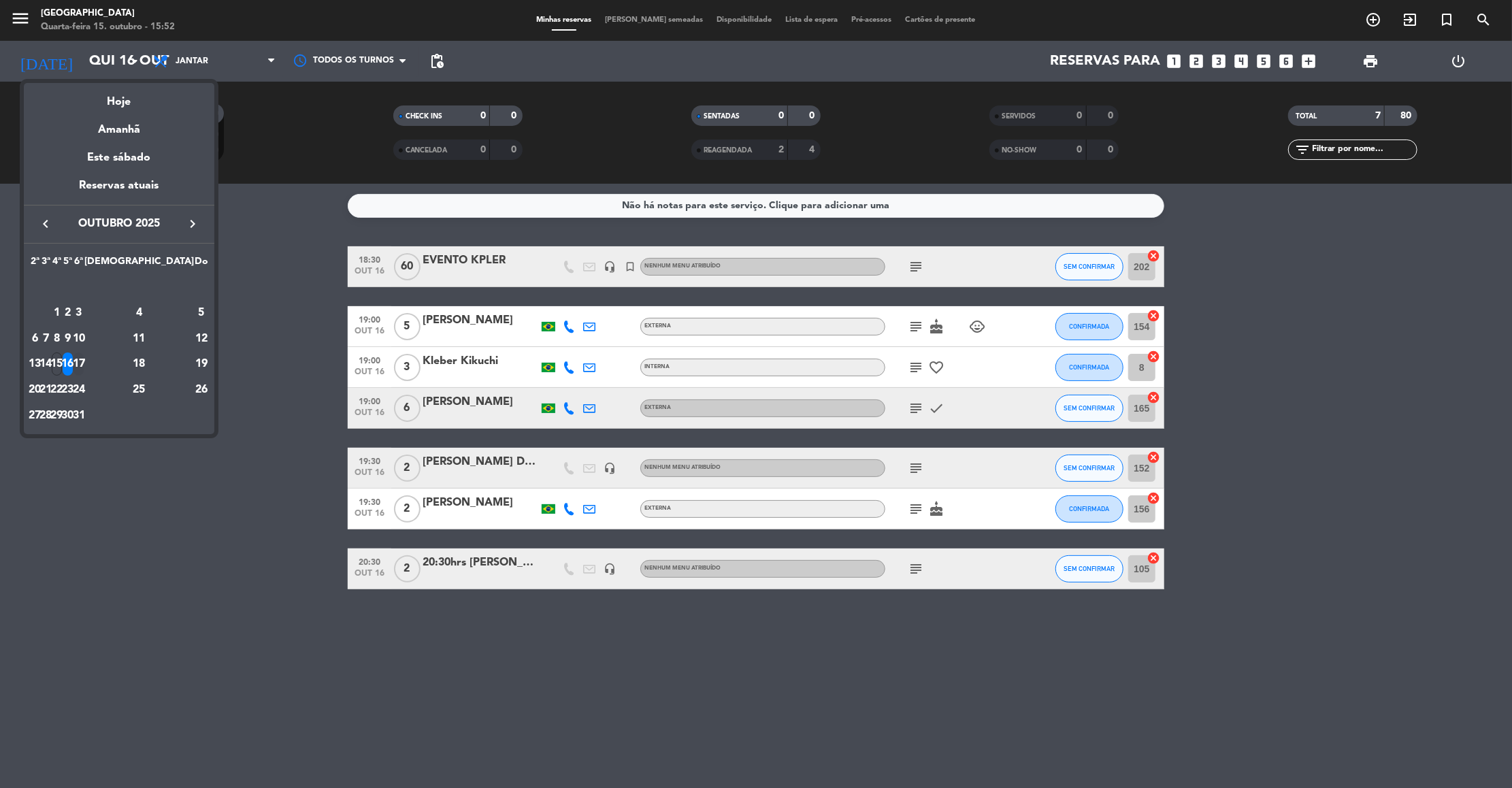
click at [83, 361] on div "17" at bounding box center [79, 364] width 11 height 23
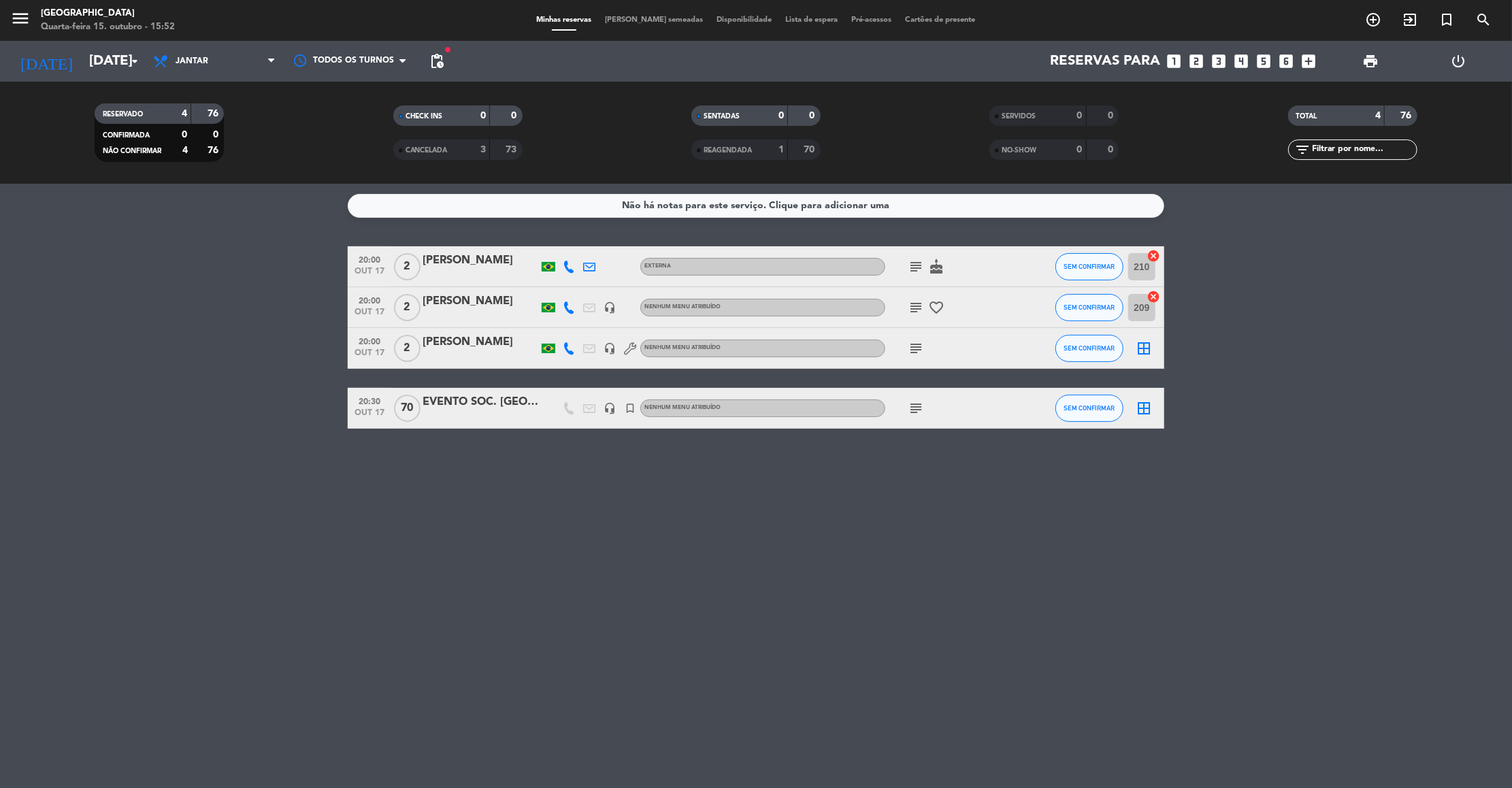
click at [131, 77] on div "[DATE] [DATE] arrow_drop_down" at bounding box center [79, 61] width 136 height 41
click at [122, 68] on input "[DATE]" at bounding box center [171, 61] width 177 height 30
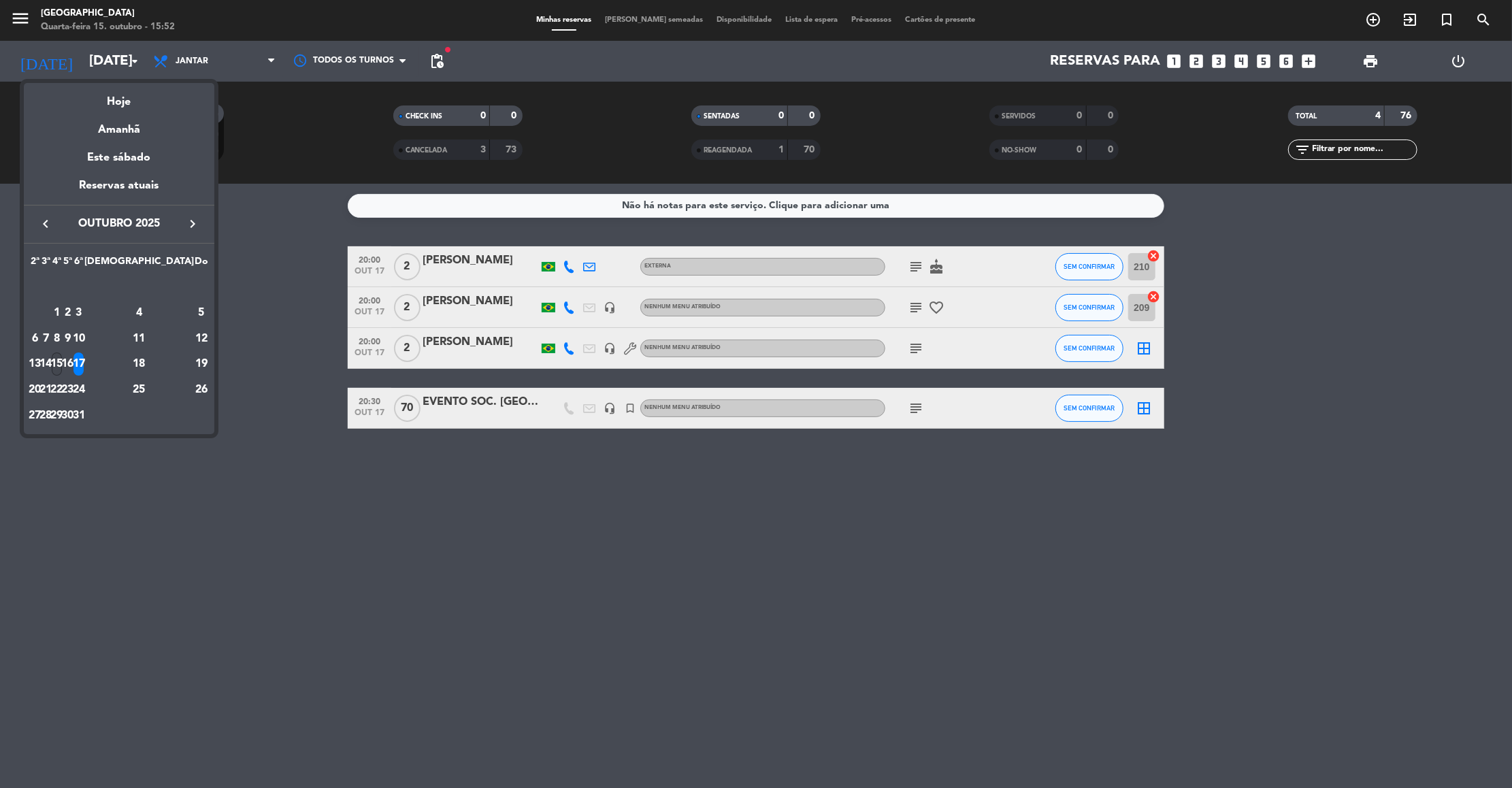
click at [62, 358] on div "15" at bounding box center [56, 364] width 11 height 23
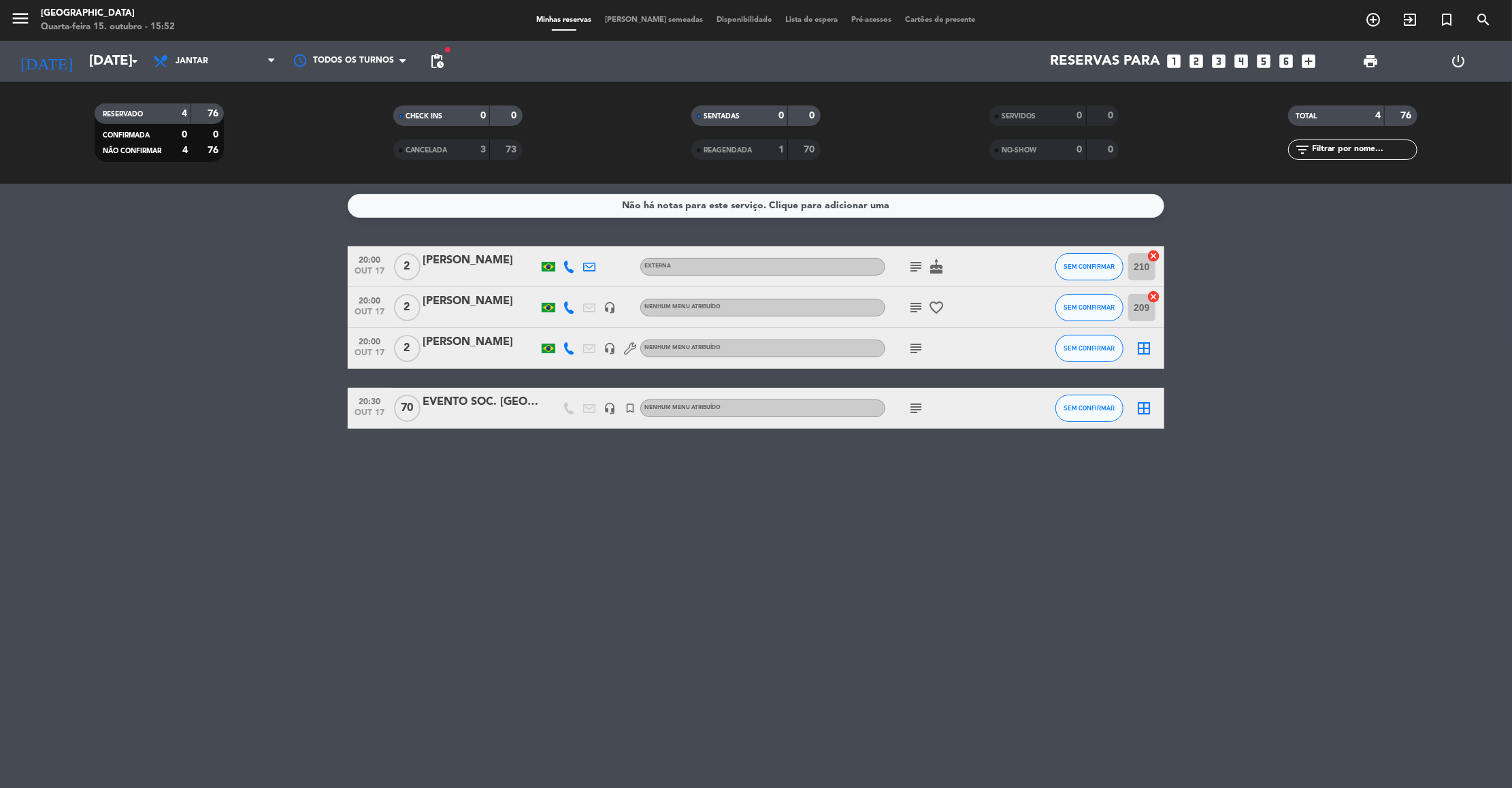
type input "Qua 15 out"
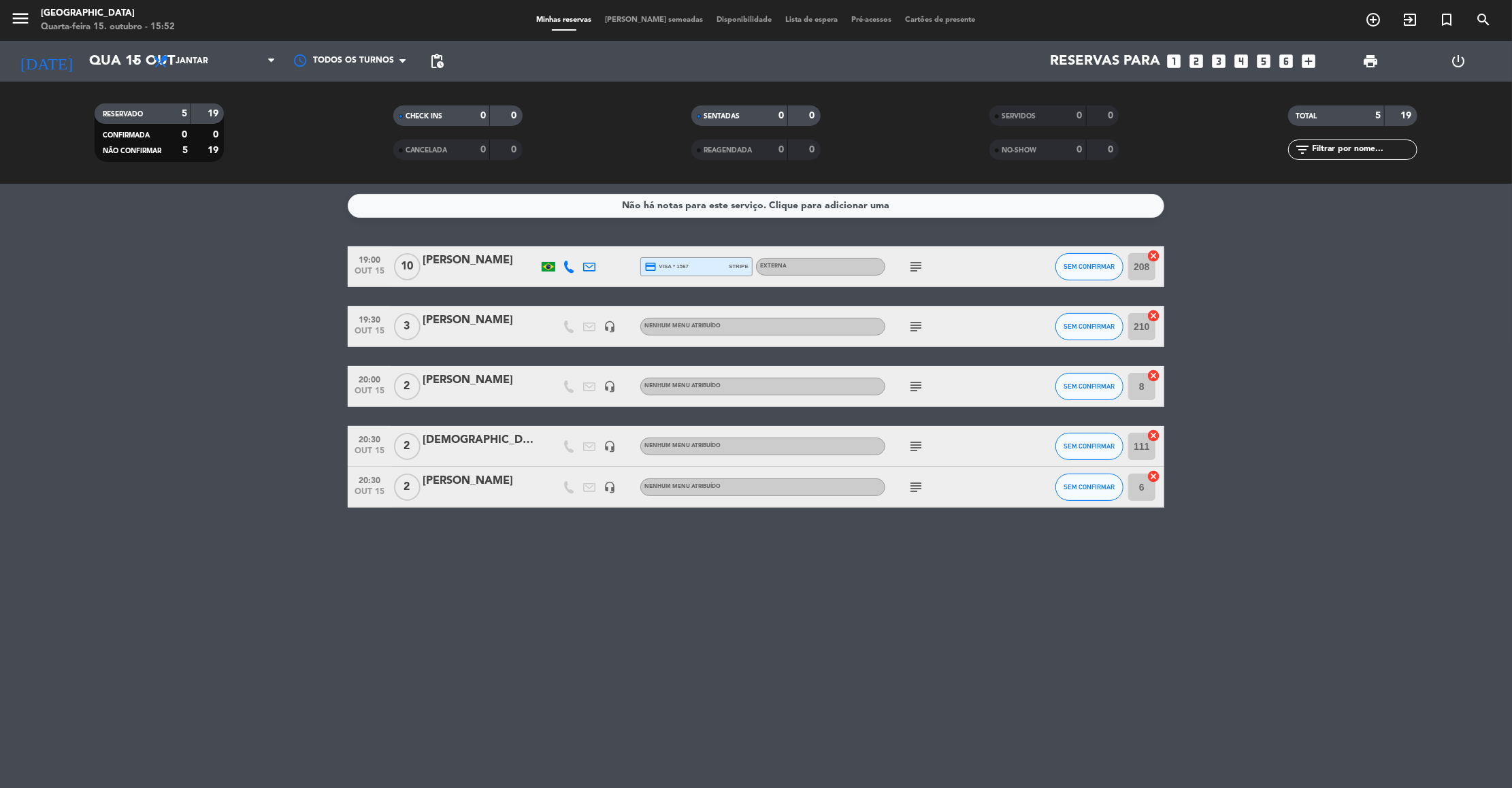
click at [920, 264] on icon "subject" at bounding box center [916, 267] width 16 height 16
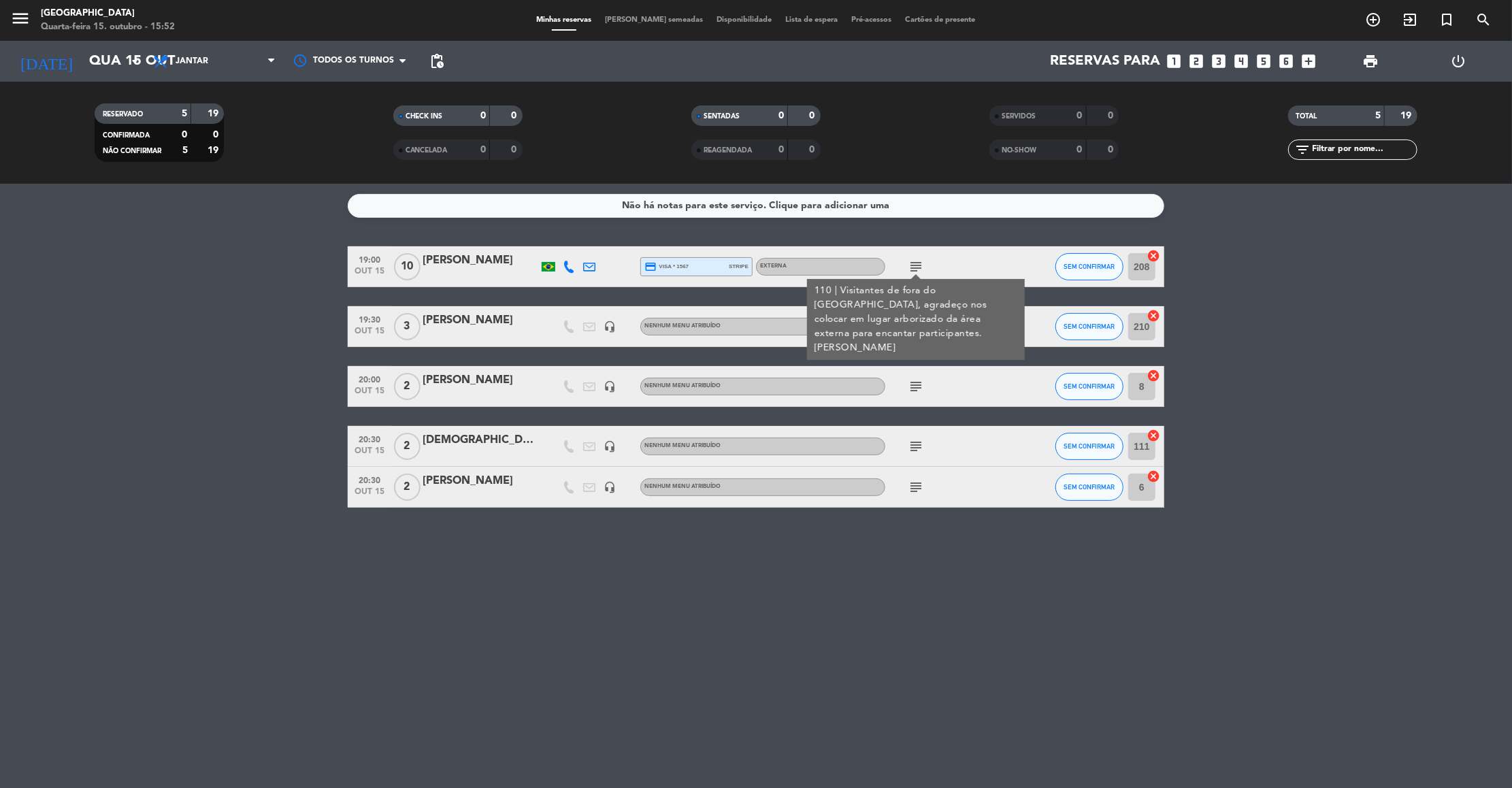
click at [911, 320] on div "110 | Visitantes de fora do [GEOGRAPHIC_DATA], agradeço nos colocar em lugar ar…" at bounding box center [917, 320] width 204 height 72
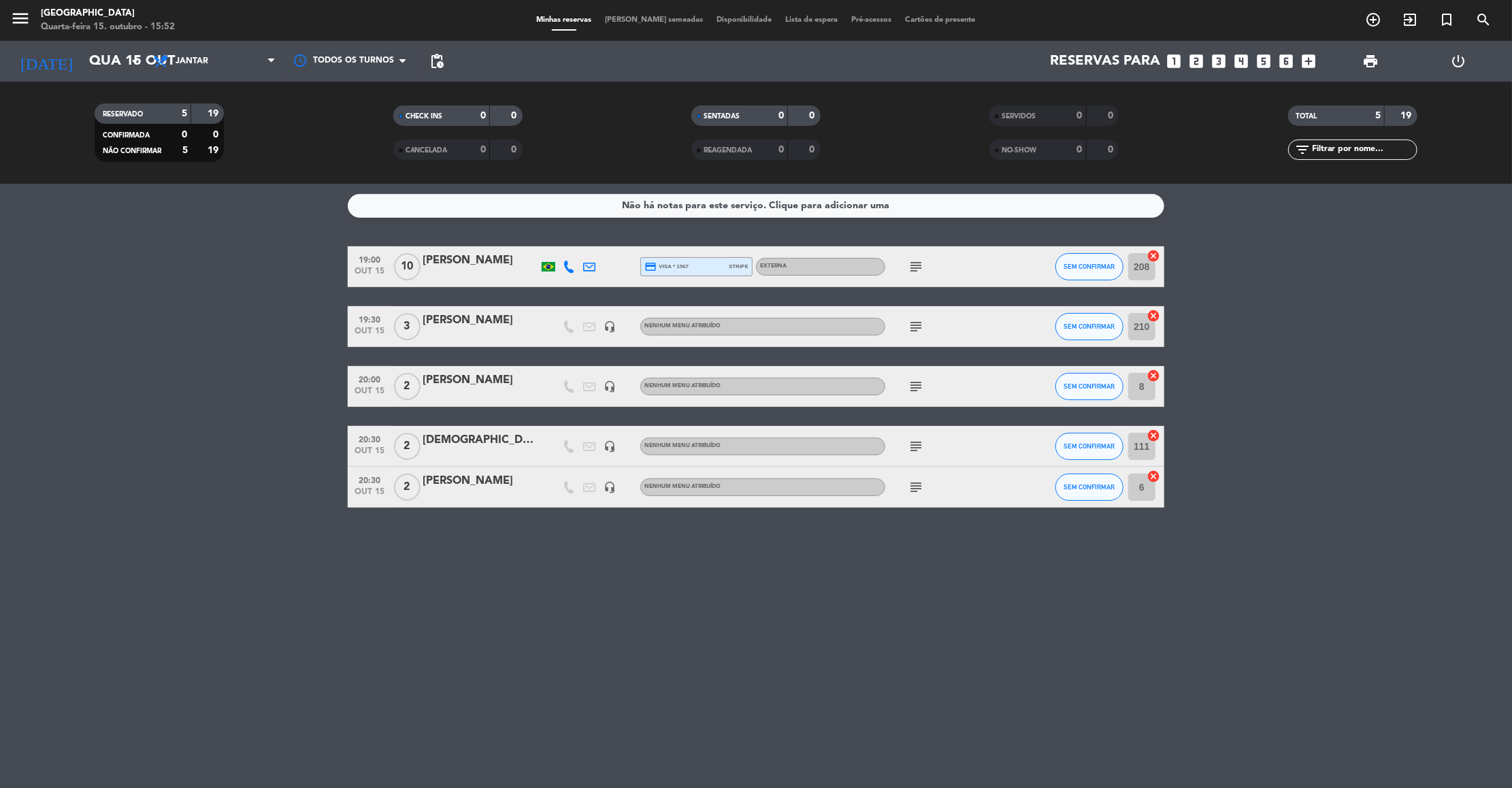
click at [911, 320] on icon "subject" at bounding box center [916, 327] width 16 height 16
click at [917, 385] on icon "subject" at bounding box center [916, 386] width 16 height 16
click at [916, 447] on icon "subject" at bounding box center [916, 446] width 16 height 16
click at [916, 485] on div "108 / externo / próximo ao lago, mesa mais romântica / W" at bounding box center [917, 477] width 204 height 28
click at [916, 485] on icon "subject" at bounding box center [916, 487] width 16 height 16
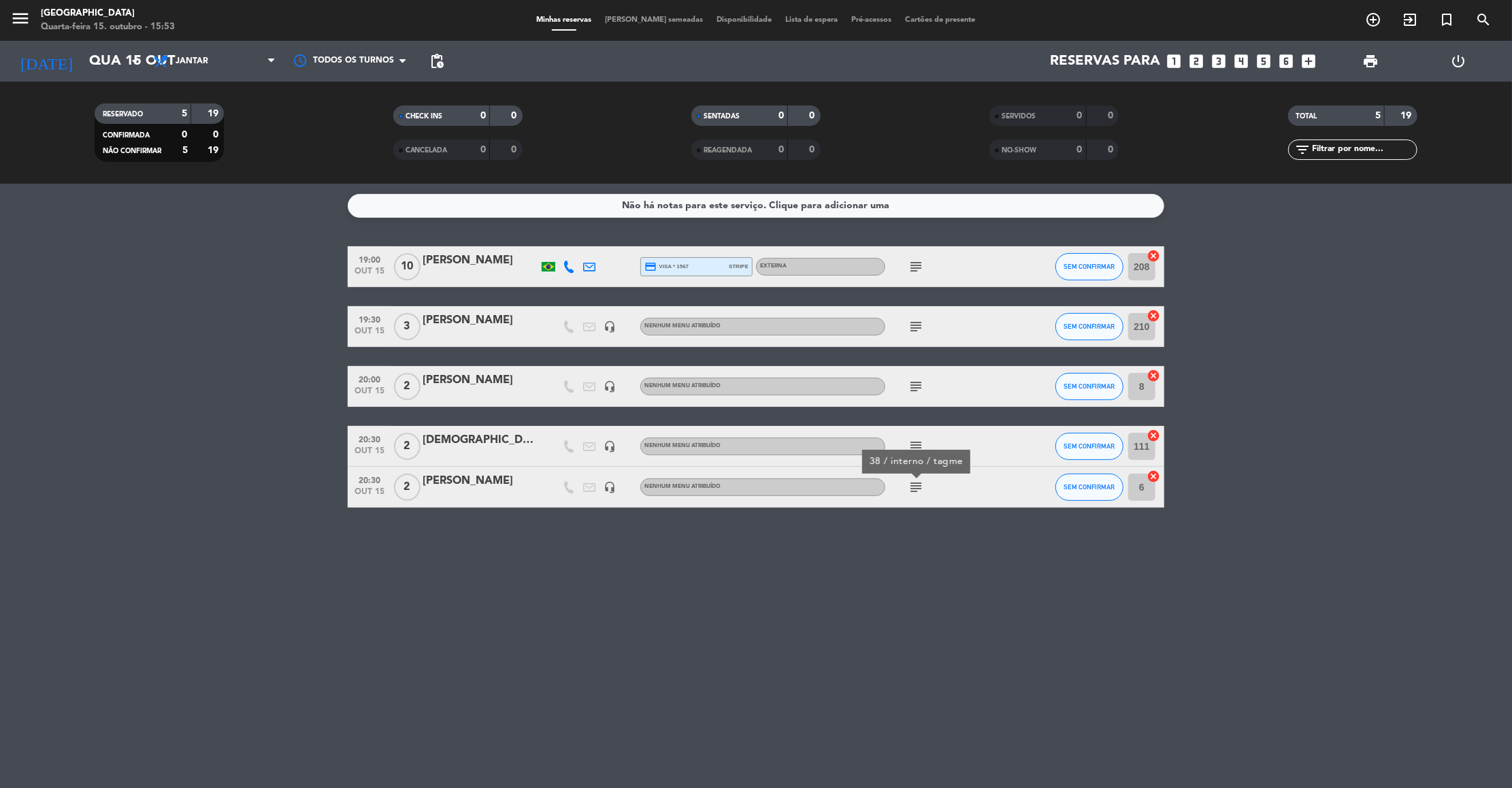
click at [159, 522] on div "Não há notas para este serviço. Clique para adicionar uma 19:00 [DATE] [PERSON_…" at bounding box center [756, 487] width 1512 height 605
click at [371, 614] on div "Não há notas para este serviço. Clique para adicionar uma 19:00 [DATE] [PERSON_…" at bounding box center [756, 487] width 1512 height 605
click at [253, 263] on bookings-row "19:00 [DATE] [PERSON_NAME] credit_card visa * 1567 stripe Externa subject SEM C…" at bounding box center [756, 377] width 1512 height 262
click at [325, 136] on div "CHECK INS 0 0" at bounding box center [457, 122] width 299 height 34
click at [1479, 19] on icon "search" at bounding box center [1484, 19] width 16 height 16
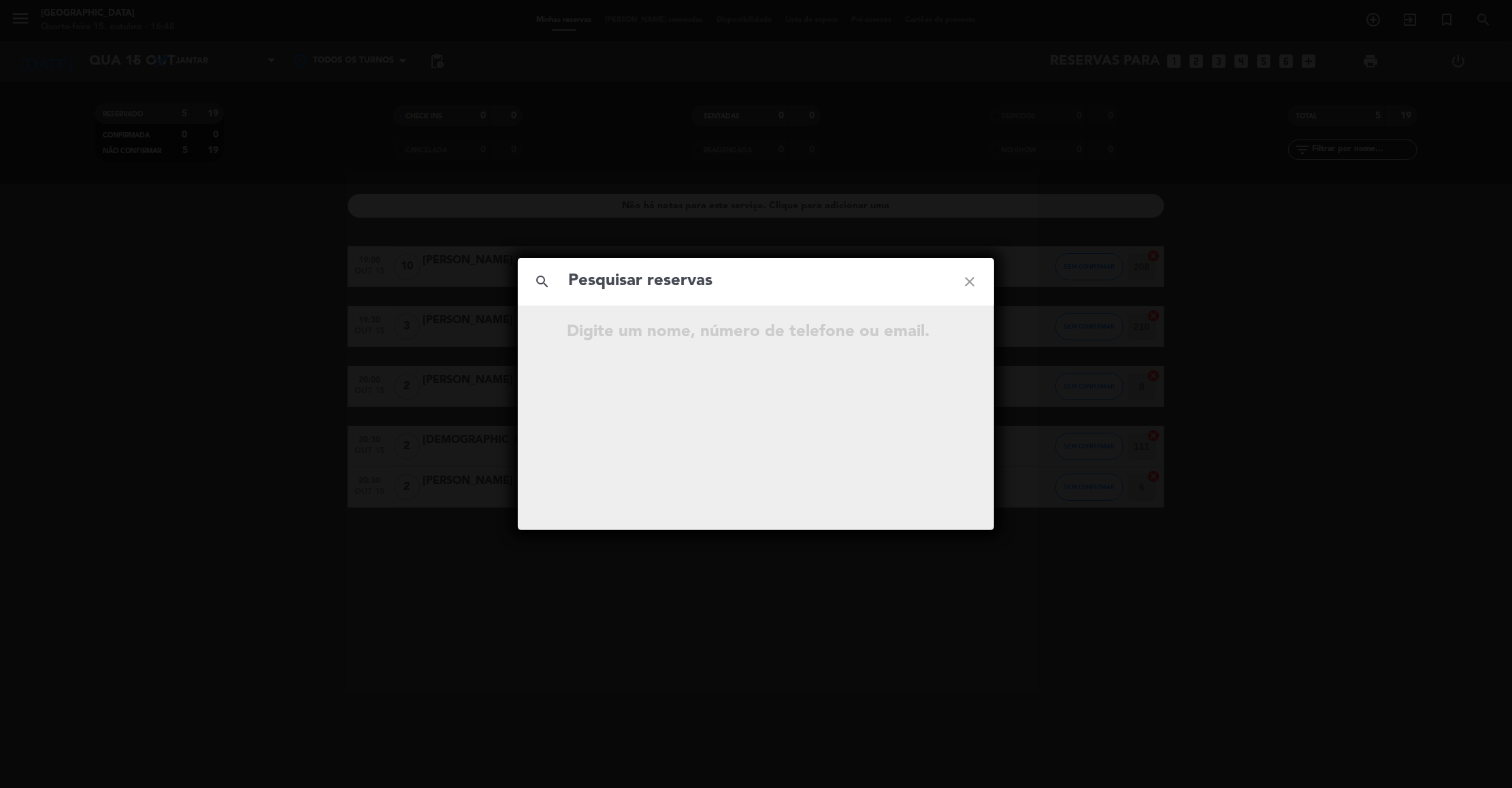
click at [692, 274] on input "text" at bounding box center [756, 281] width 378 height 28
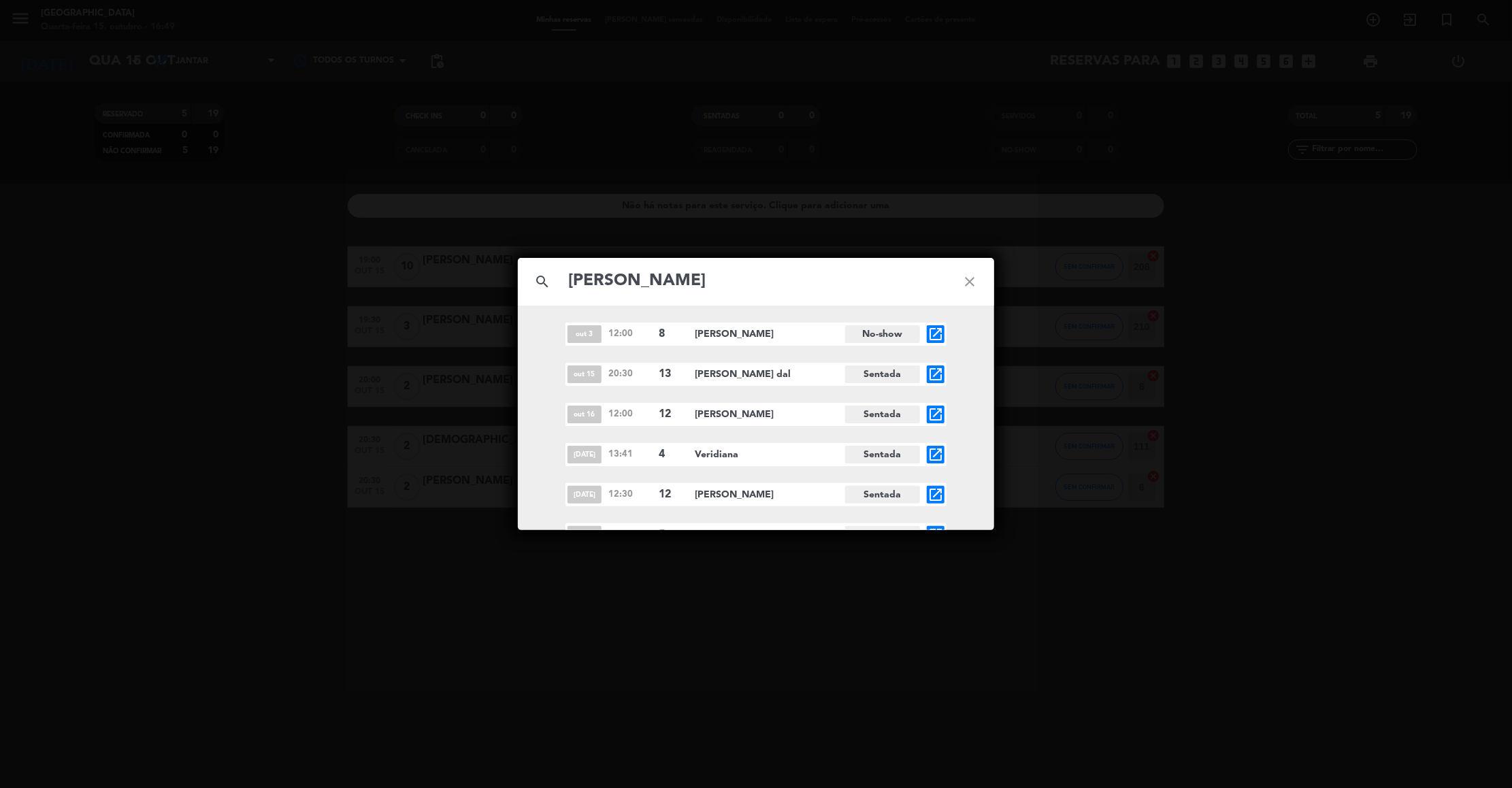
type input "[PERSON_NAME]"
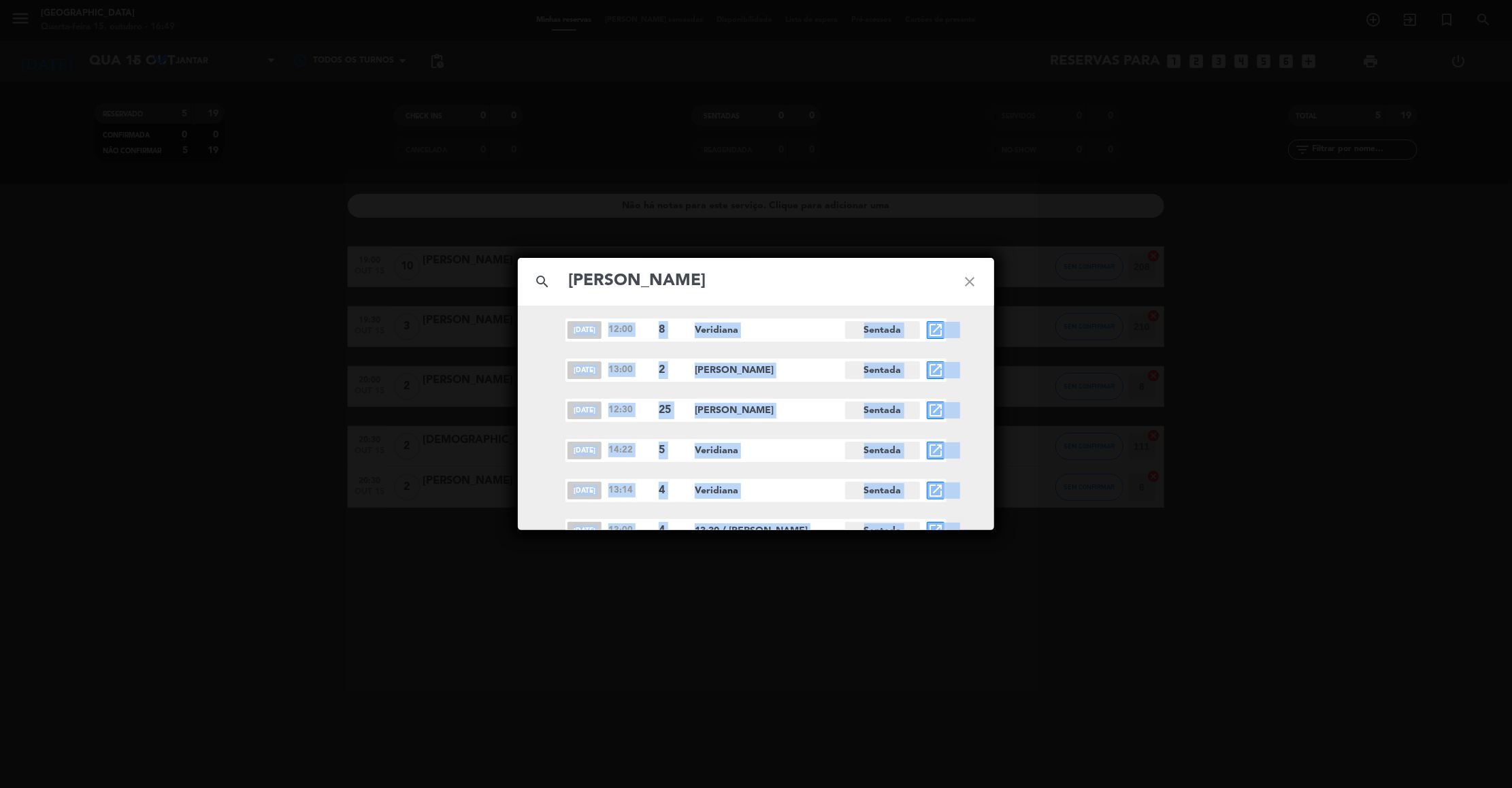
scroll to position [1863, 0]
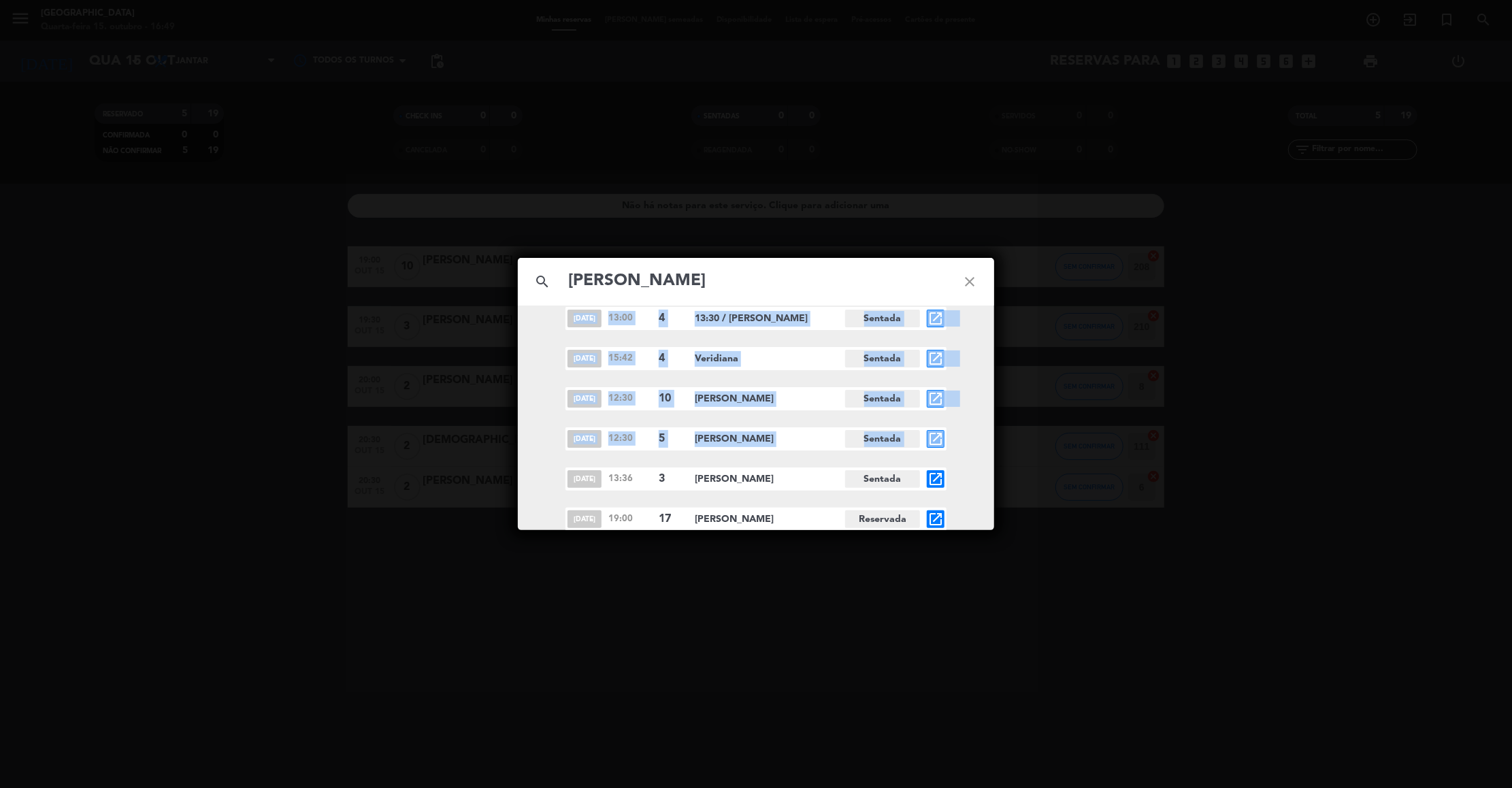
drag, startPoint x: 957, startPoint y: 428, endPoint x: 973, endPoint y: 435, distance: 17.5
click at [1291, 332] on div "search [PERSON_NAME] close [DATE] 12:00 8 [PERSON_NAME] No-show open_in_new [DA…" at bounding box center [756, 394] width 1512 height 788
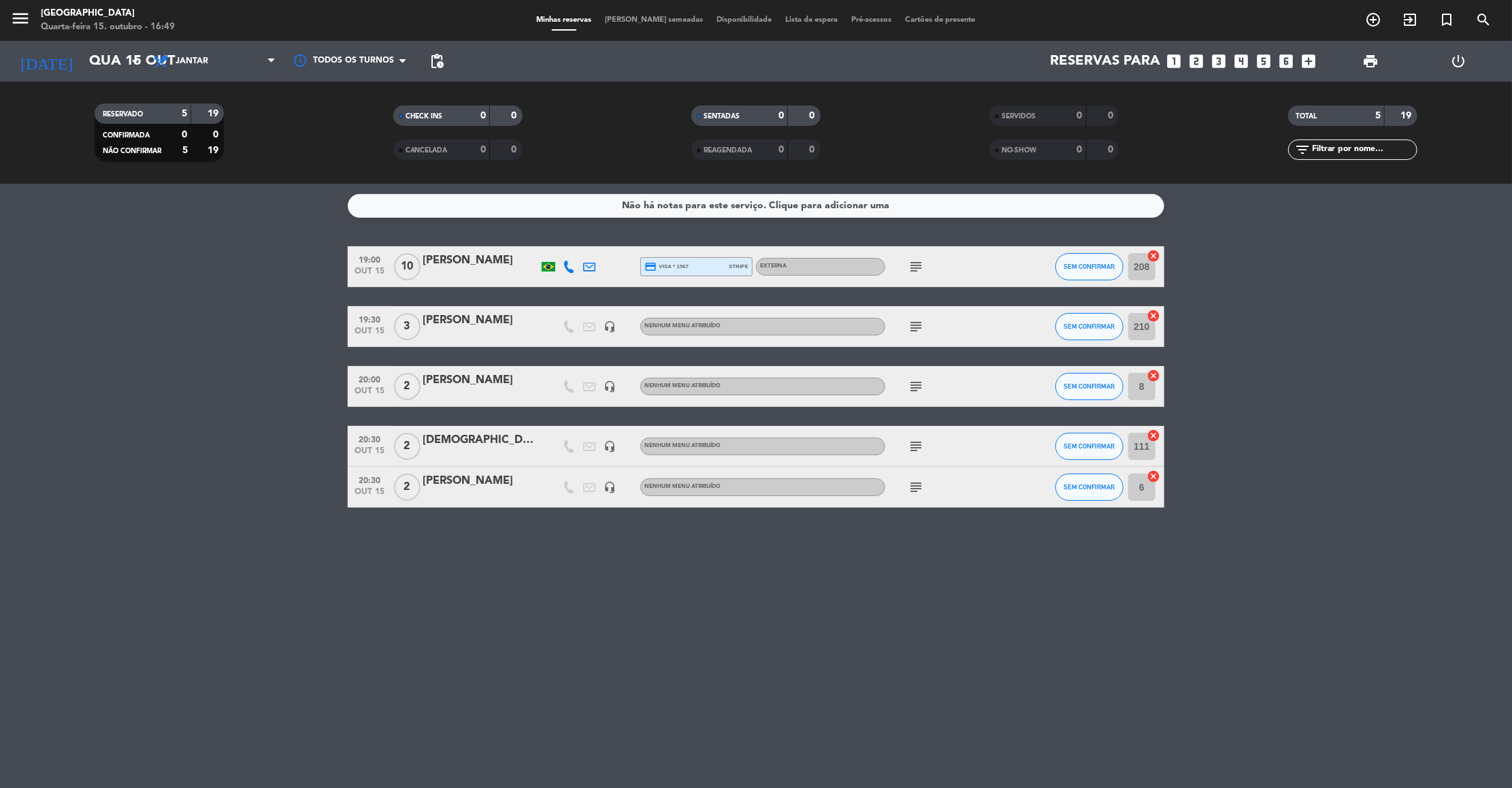
click at [1372, 150] on input "text" at bounding box center [1364, 149] width 106 height 15
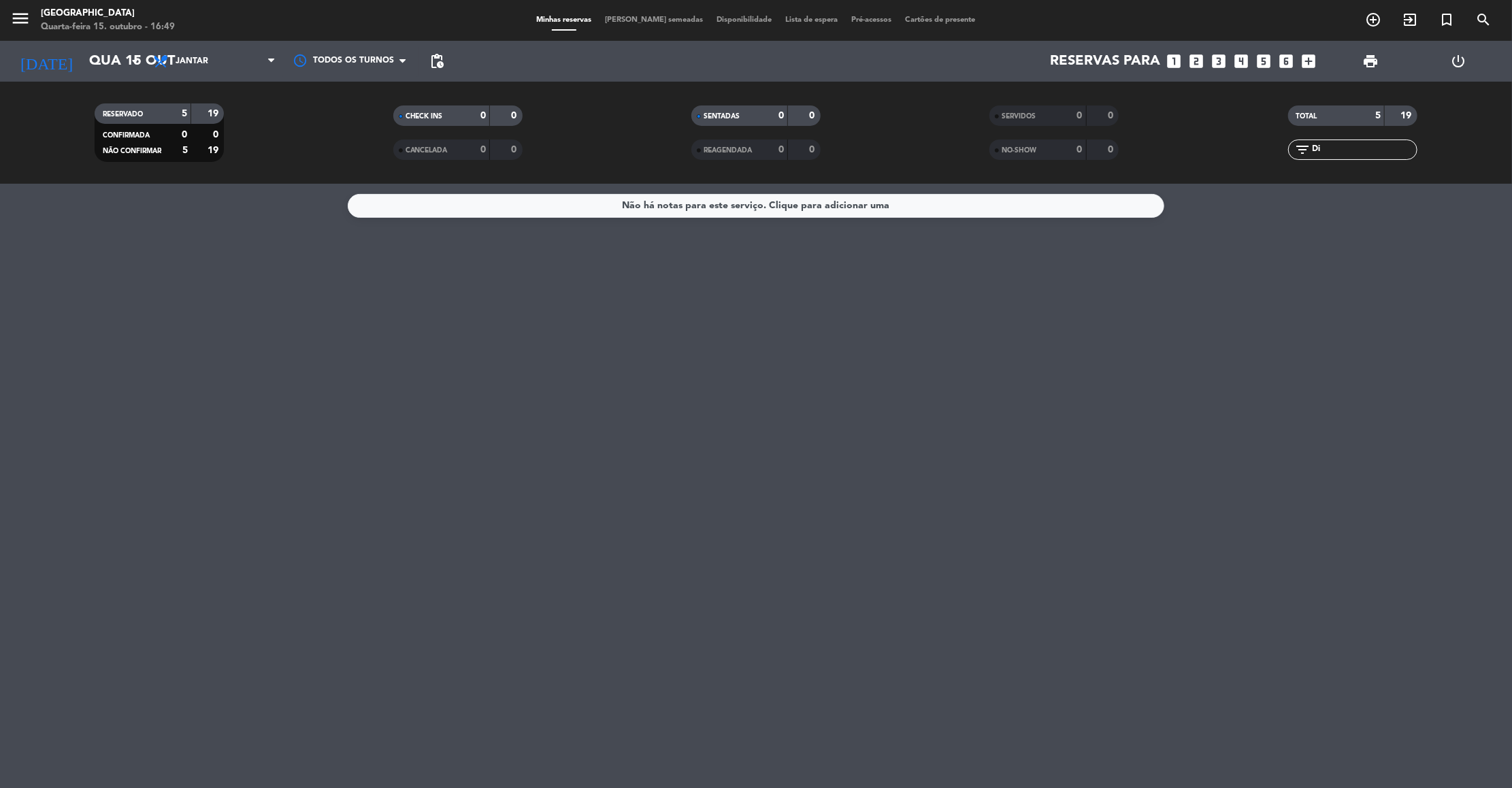
type input "D"
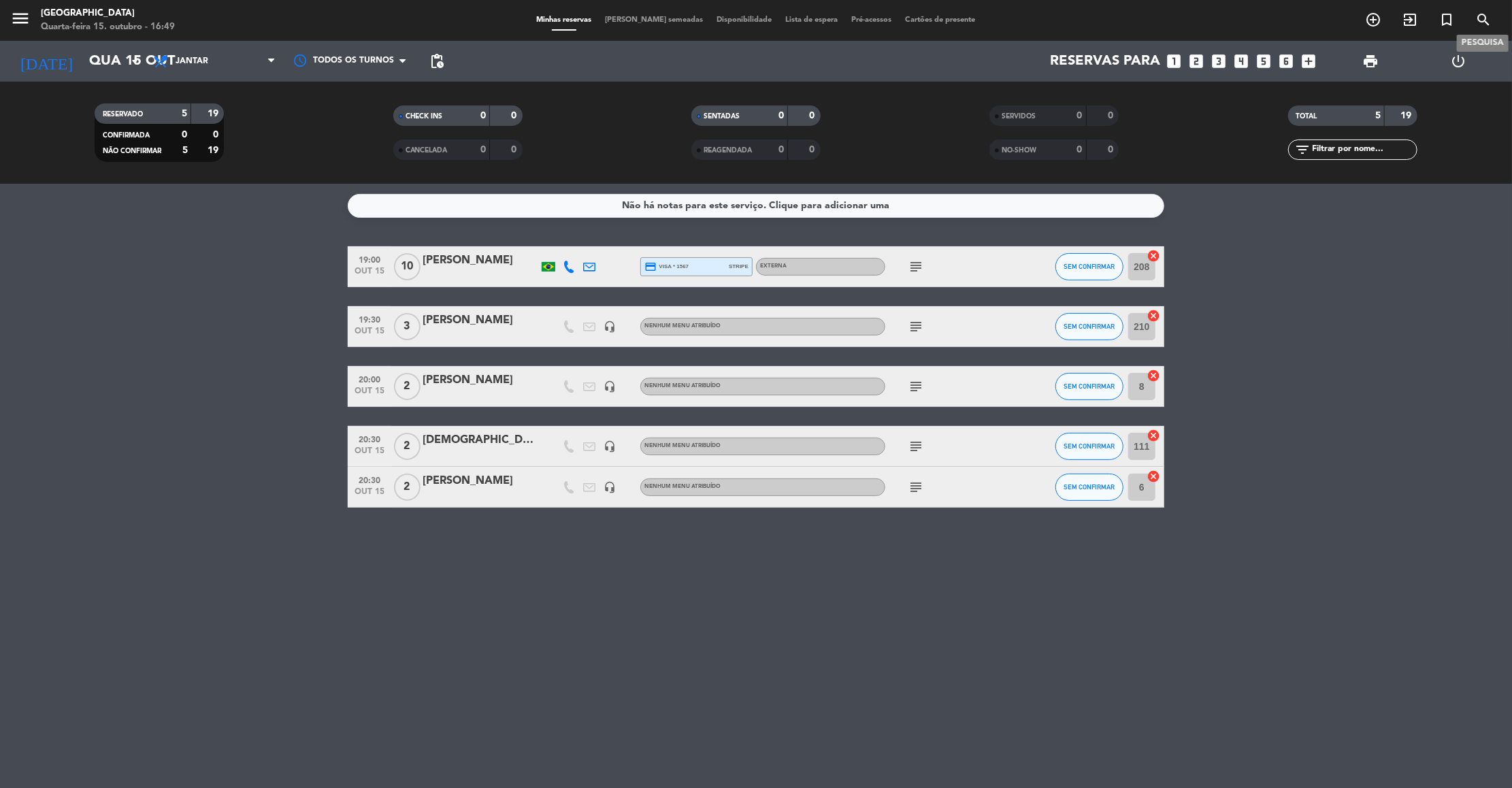
click at [1490, 17] on icon "search" at bounding box center [1484, 19] width 16 height 16
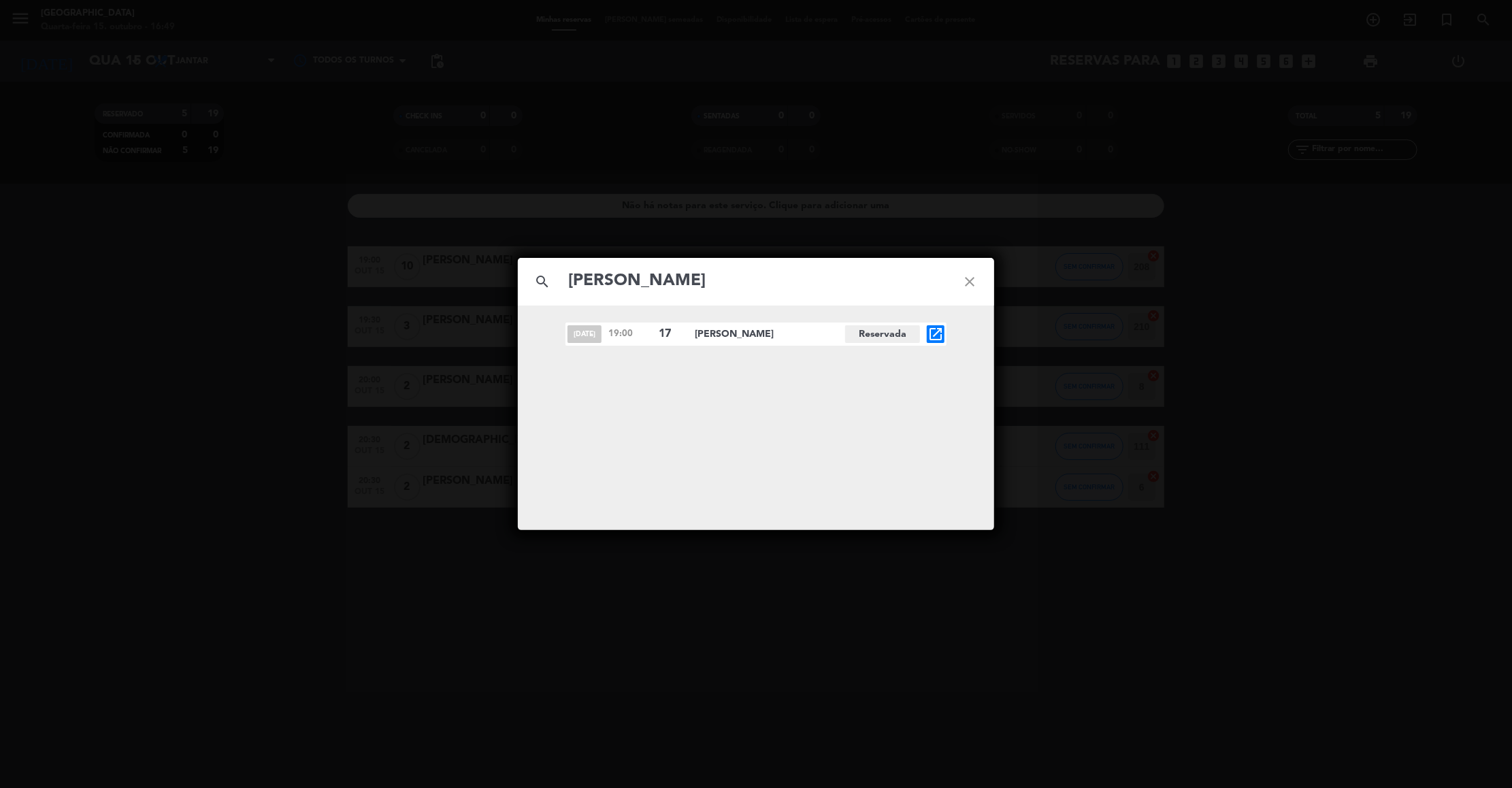
type input "[PERSON_NAME]"
click at [938, 336] on icon "open_in_new" at bounding box center [935, 333] width 16 height 16
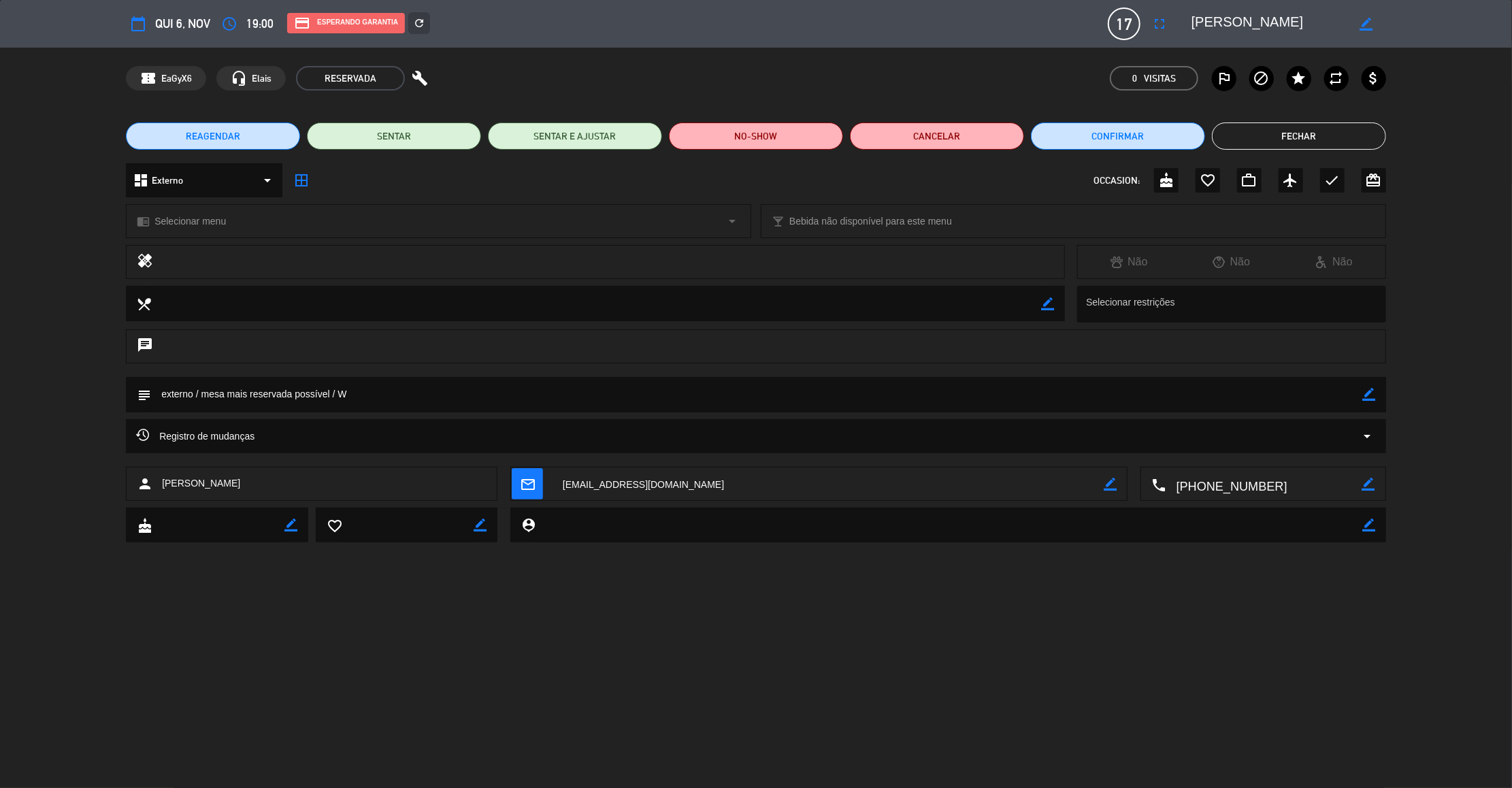
click at [1323, 128] on button "Fechar" at bounding box center [1300, 136] width 174 height 27
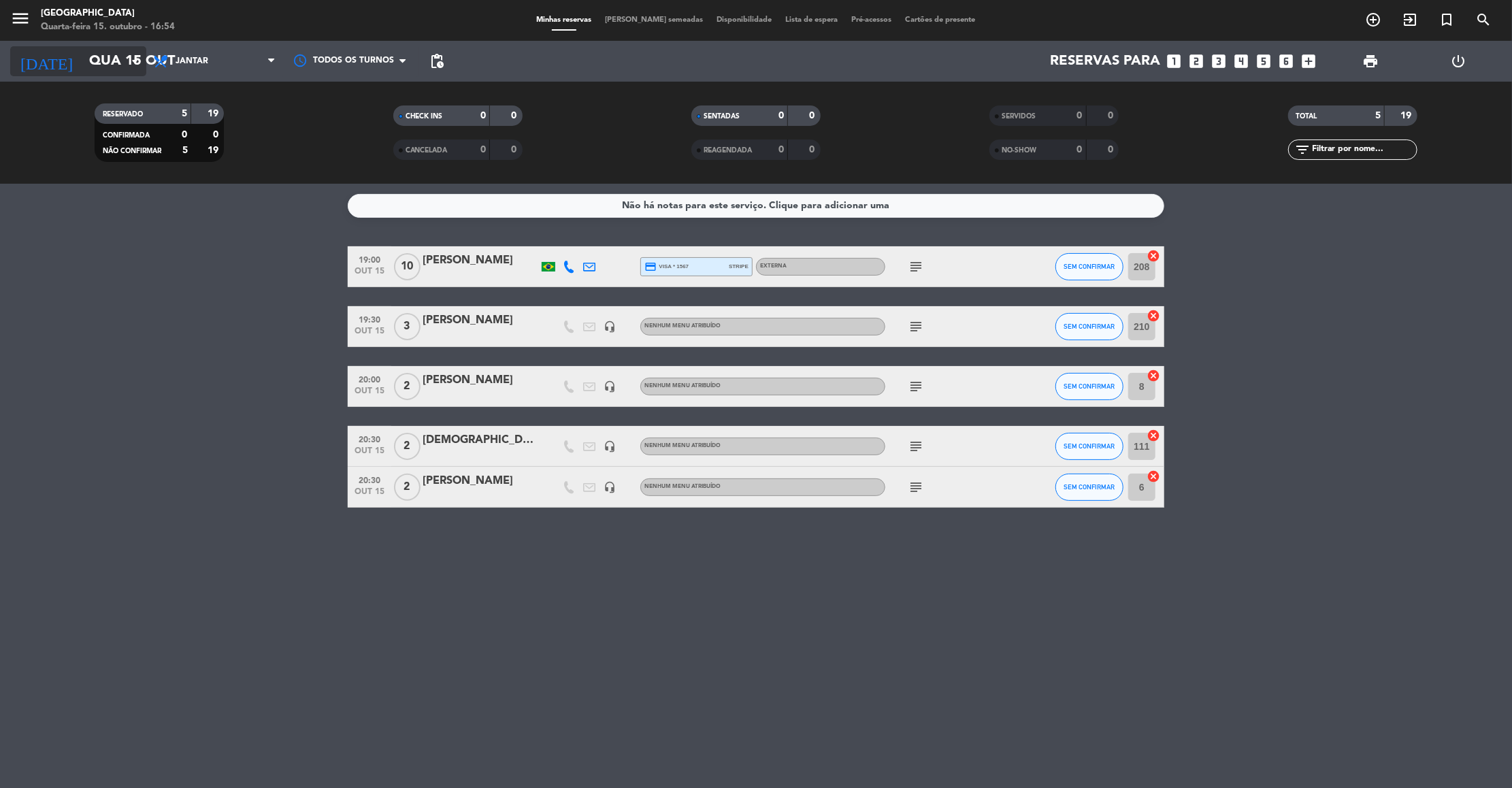
click at [95, 69] on input "Qua 15 out" at bounding box center [171, 61] width 177 height 30
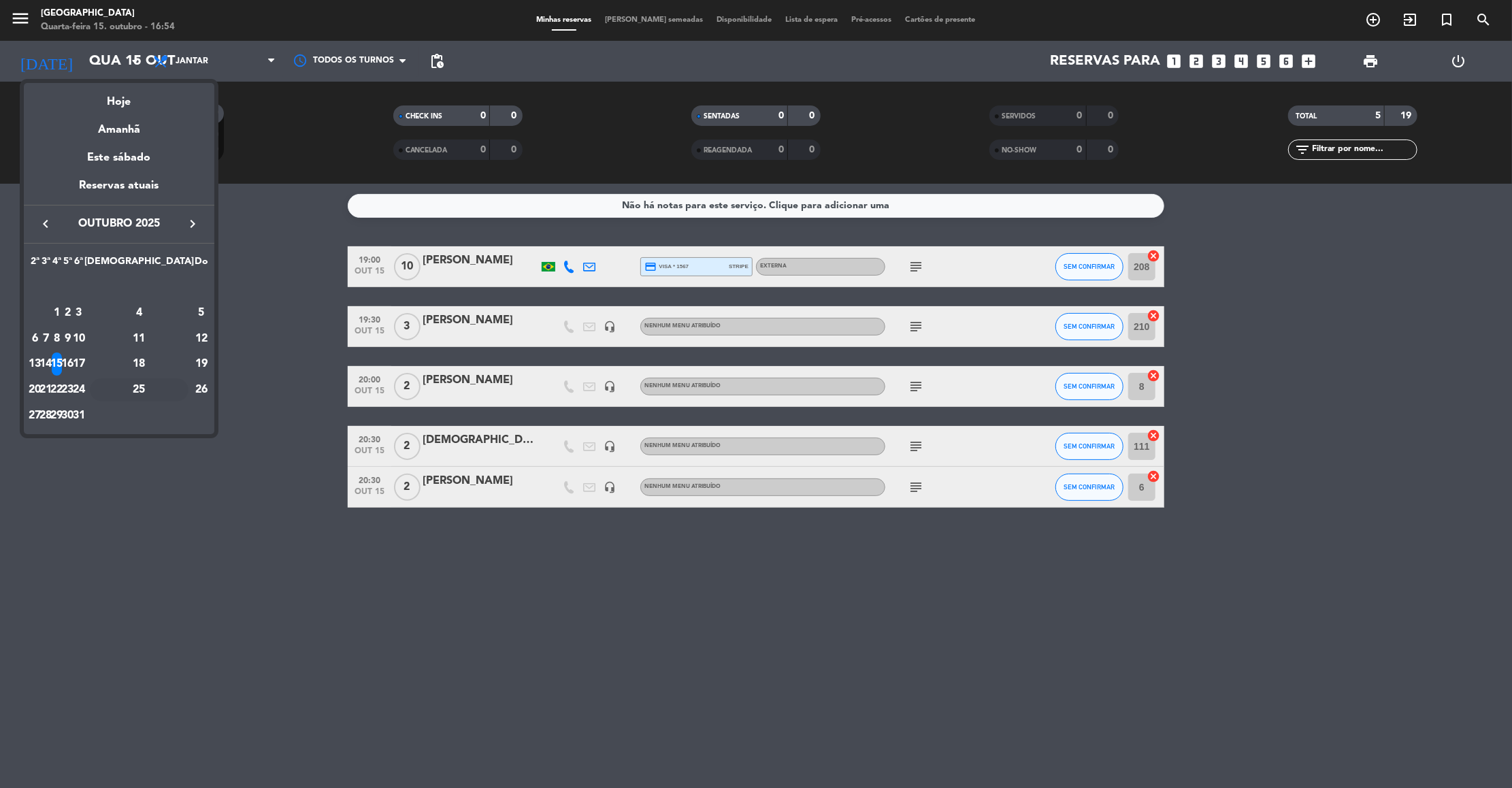
click at [173, 387] on div "25" at bounding box center [140, 390] width 99 height 23
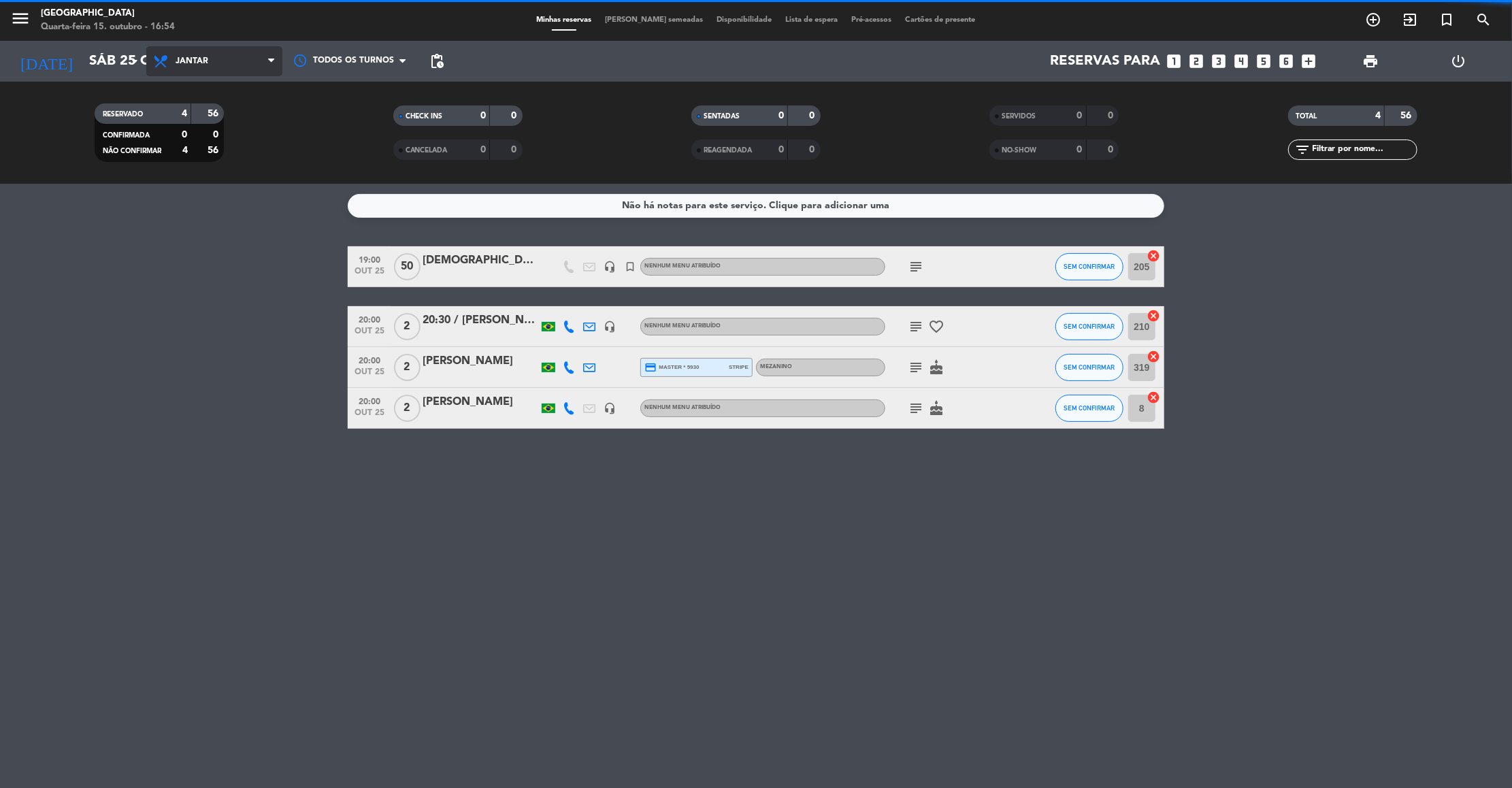
click at [189, 58] on span "Jantar" at bounding box center [192, 61] width 33 height 10
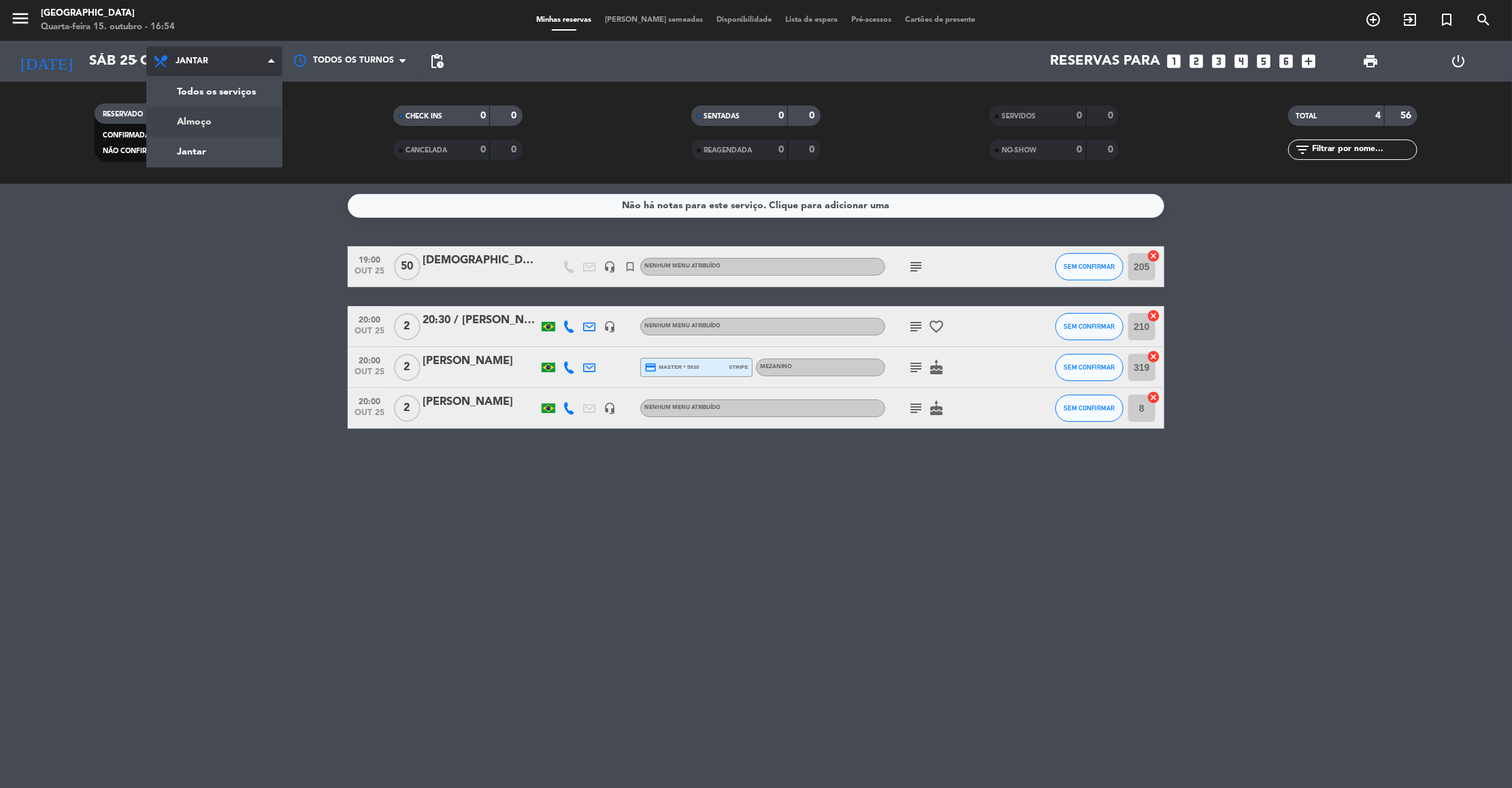
click at [189, 109] on div "menu [GEOGRAPHIC_DATA] Quarta-feira 15. outubro - 16:54 Minhas reservas Mesas s…" at bounding box center [756, 92] width 1512 height 184
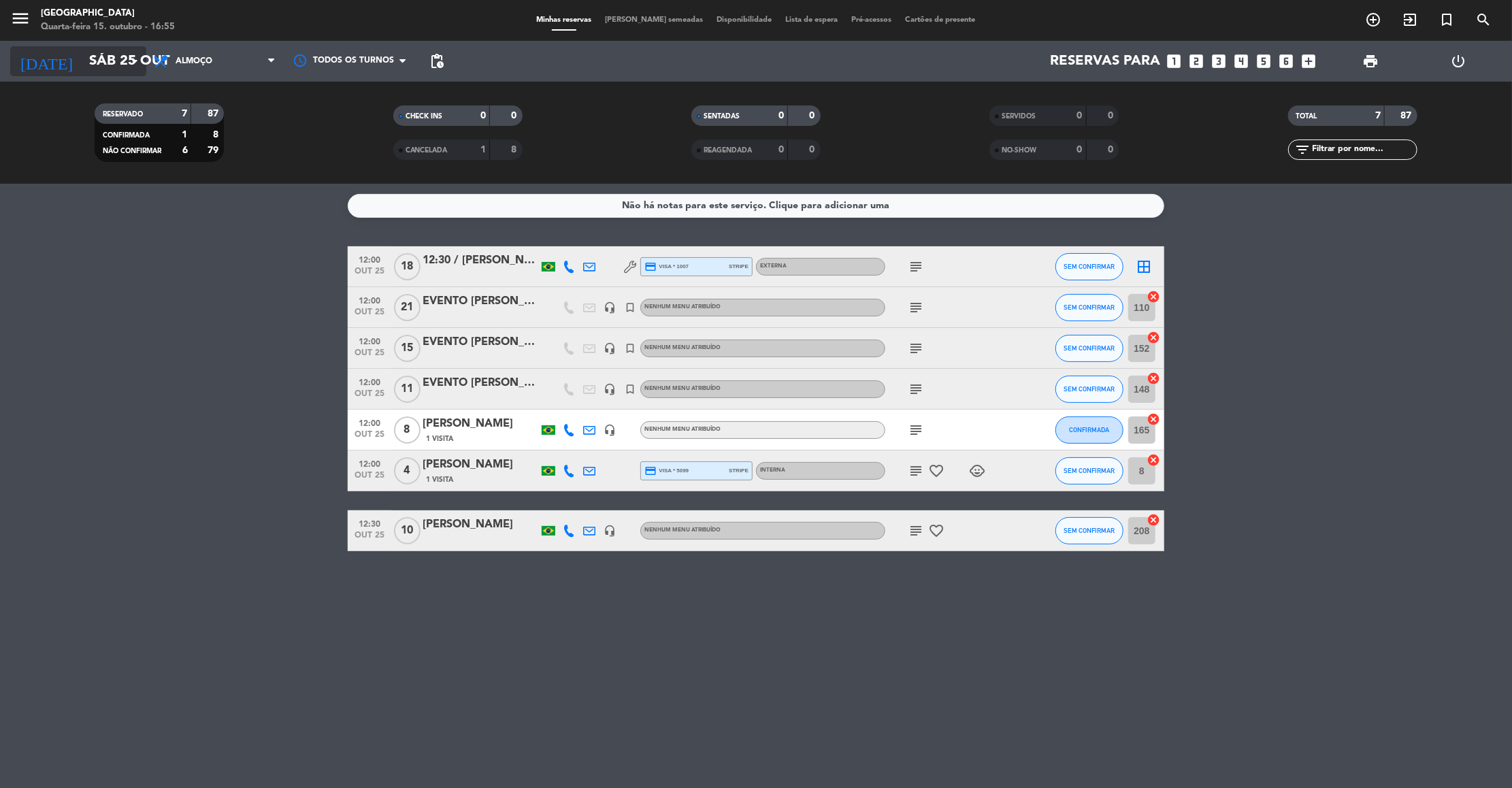
click at [102, 54] on input "Sáb 25 out" at bounding box center [171, 61] width 177 height 30
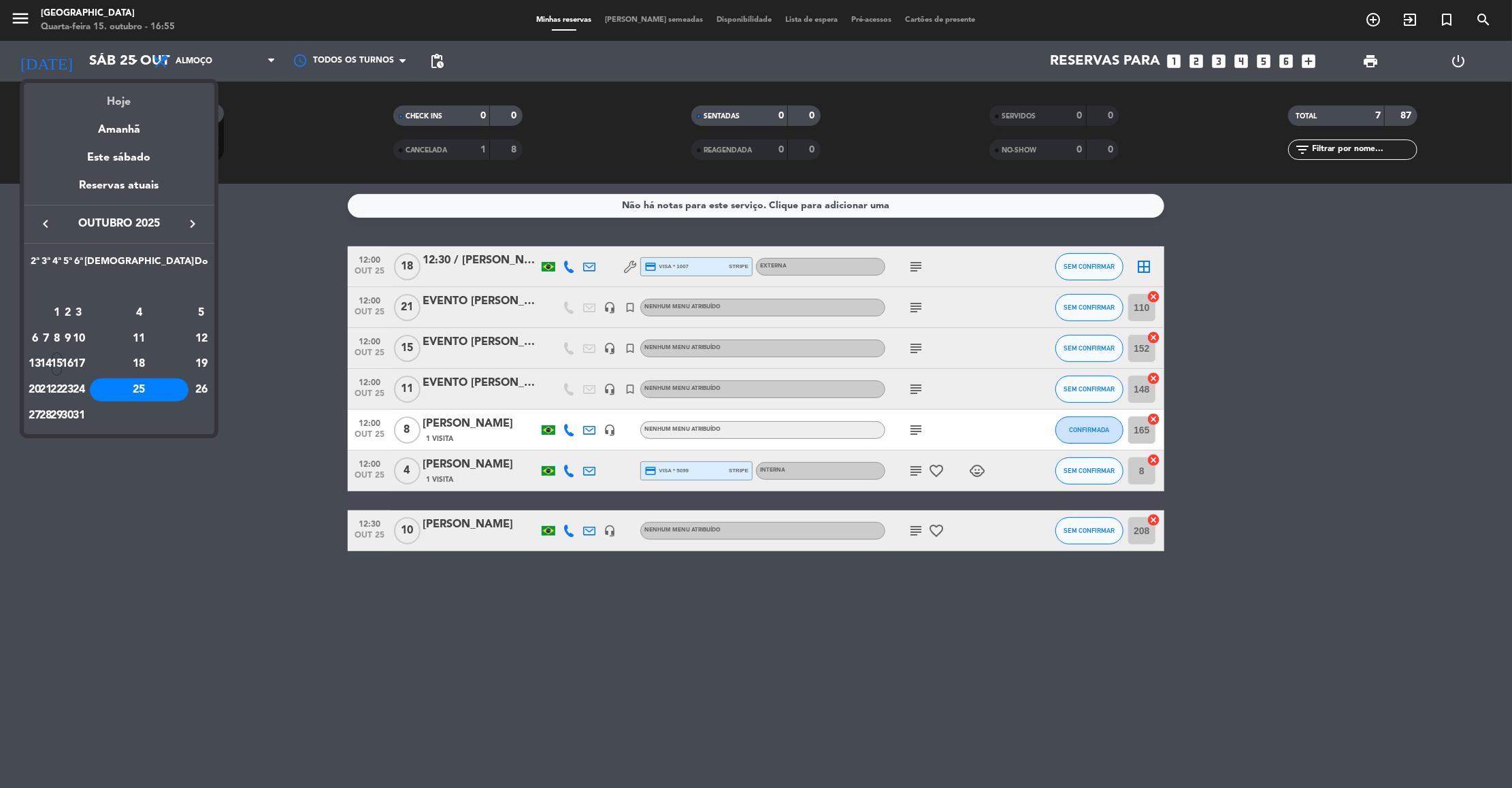
click at [109, 93] on div "Hoje" at bounding box center [119, 97] width 191 height 28
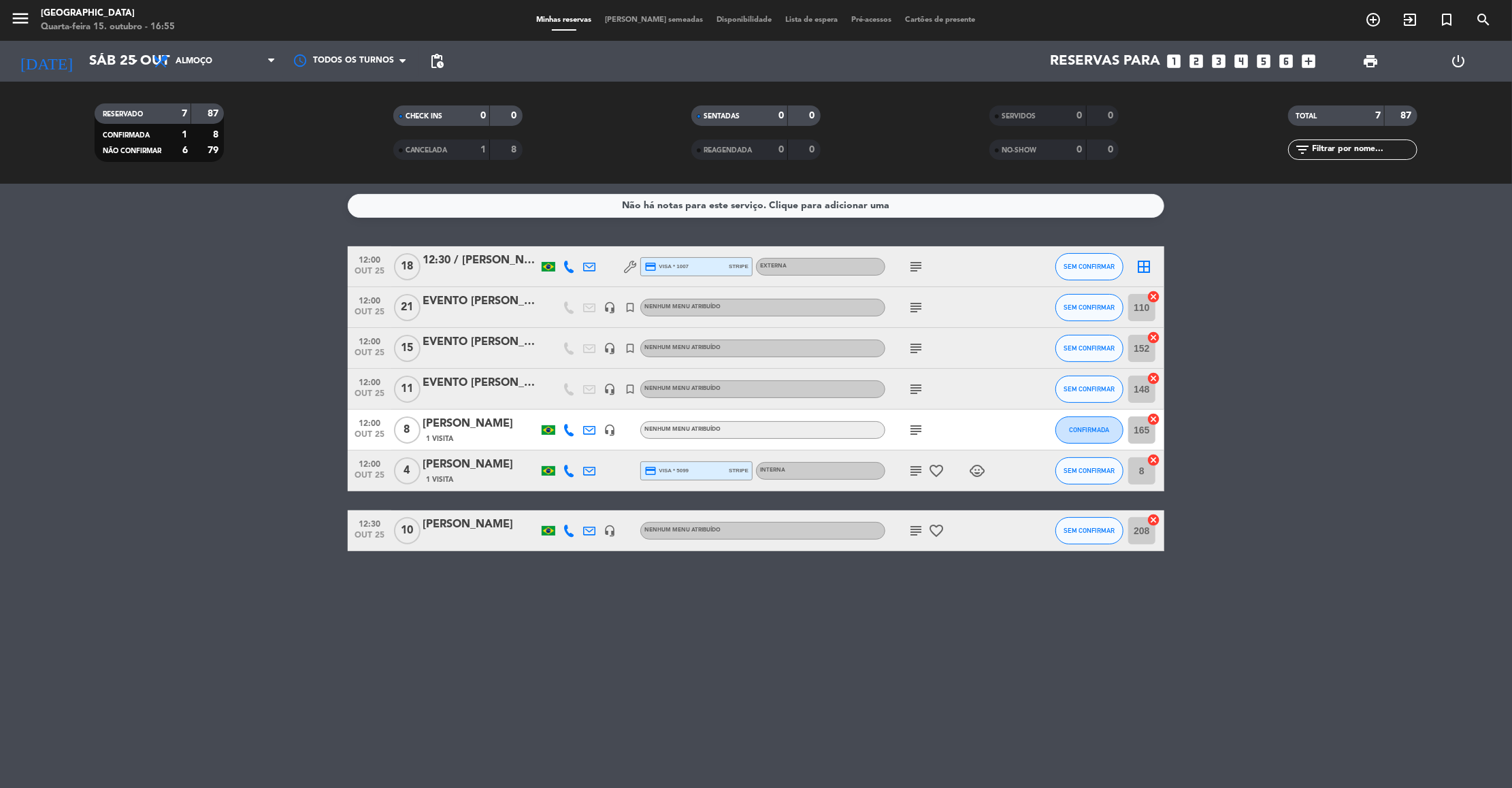
type input "Qua 15 out"
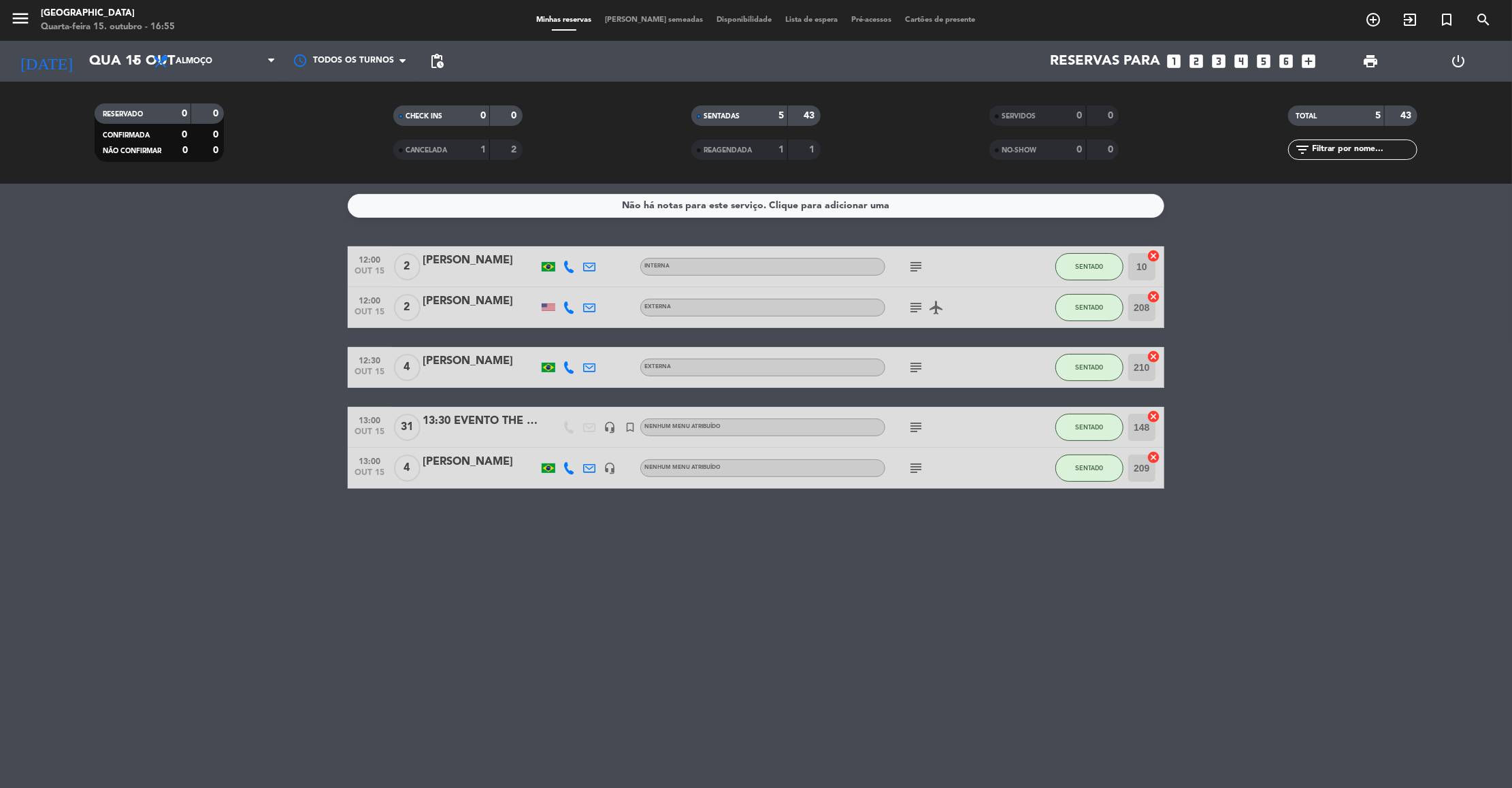
click at [205, 72] on span "Almoço" at bounding box center [214, 61] width 136 height 30
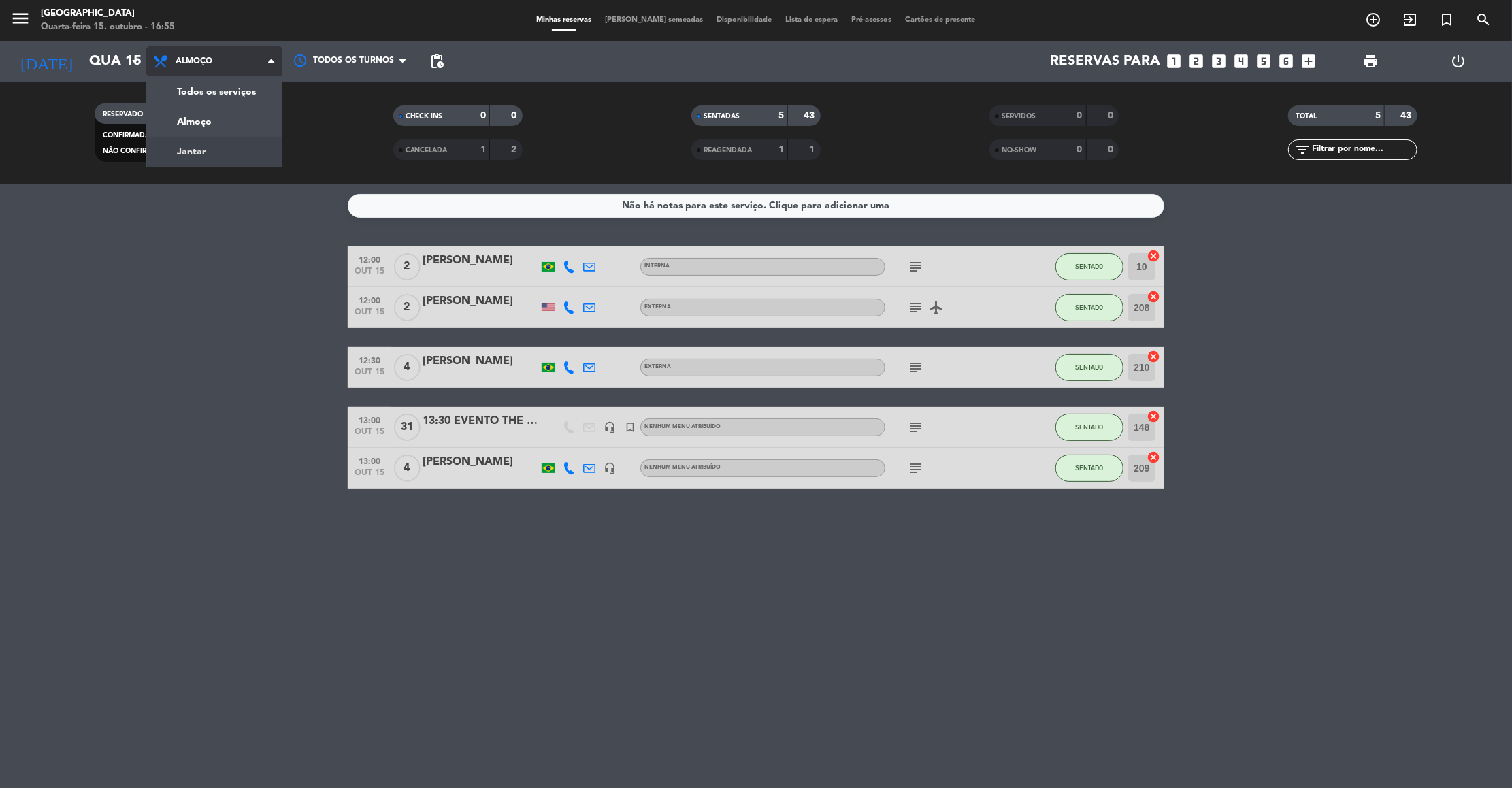
click at [206, 150] on div "menu [GEOGRAPHIC_DATA] Quarta-feira 15. outubro - 16:55 Minhas reservas Mesas s…" at bounding box center [756, 92] width 1512 height 184
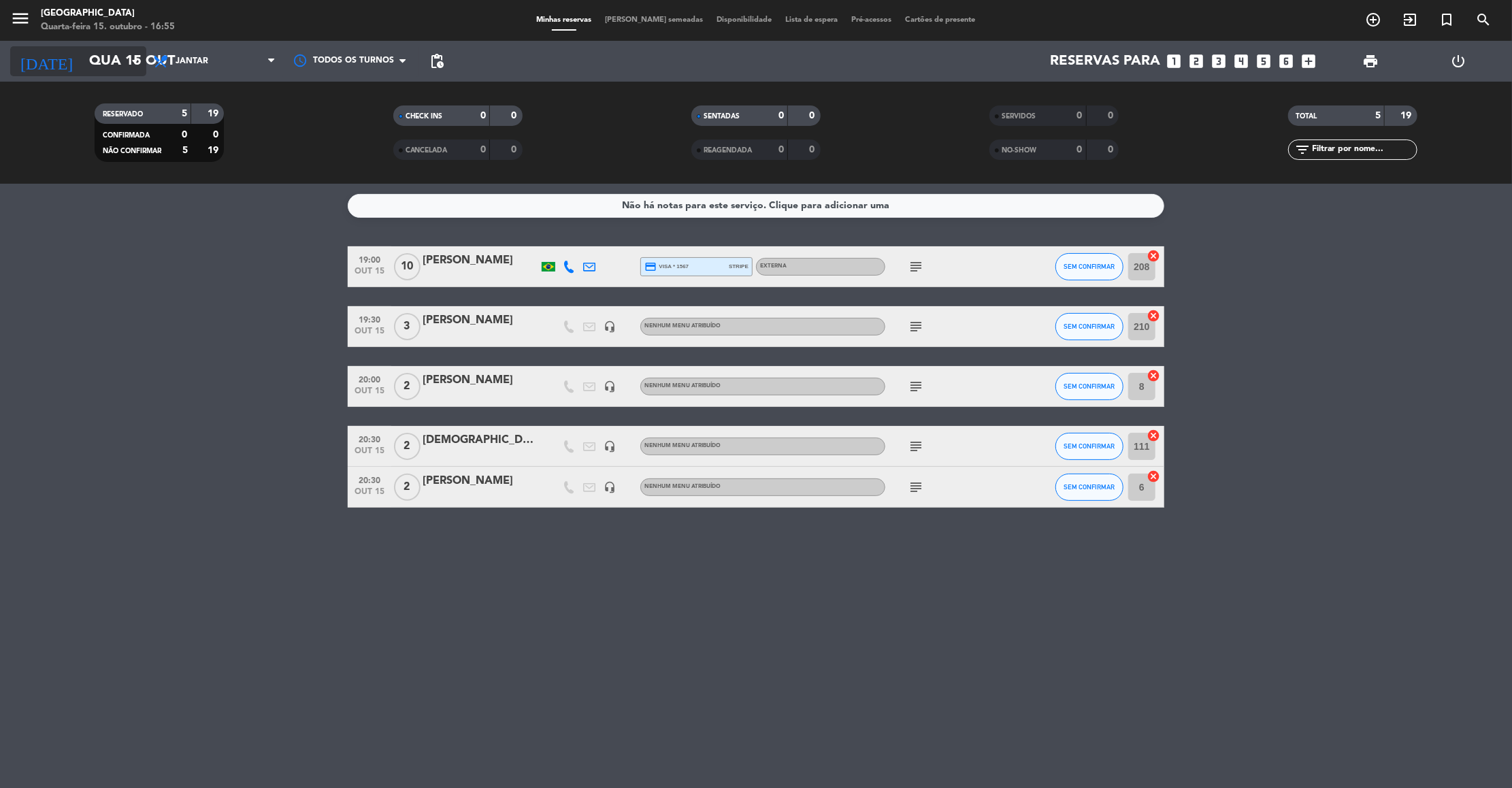
click at [120, 58] on input "Qua 15 out" at bounding box center [171, 61] width 177 height 30
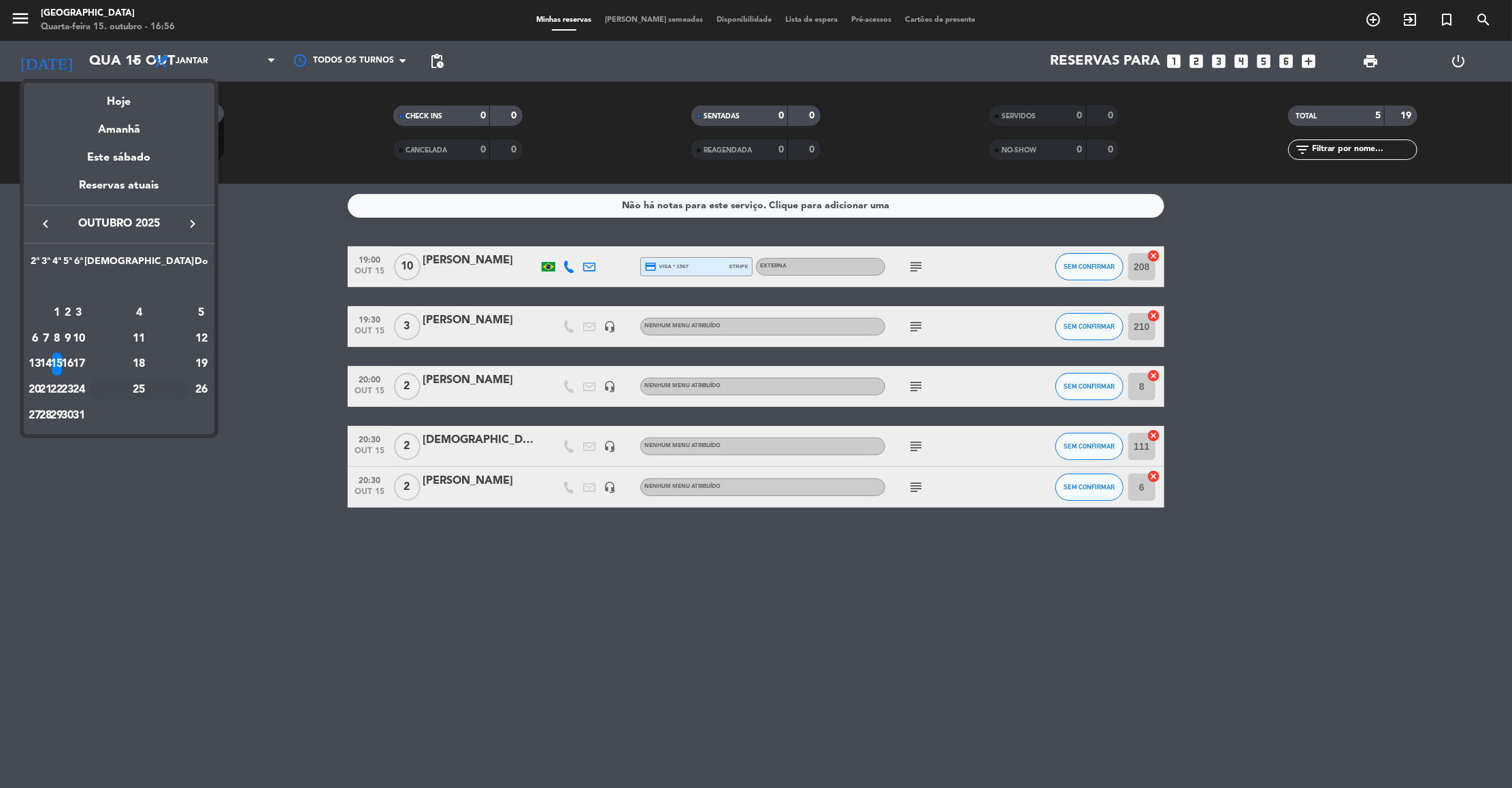
drag, startPoint x: 270, startPoint y: 103, endPoint x: 168, endPoint y: 385, distance: 299.9
click at [168, 385] on div "25" at bounding box center [140, 390] width 99 height 23
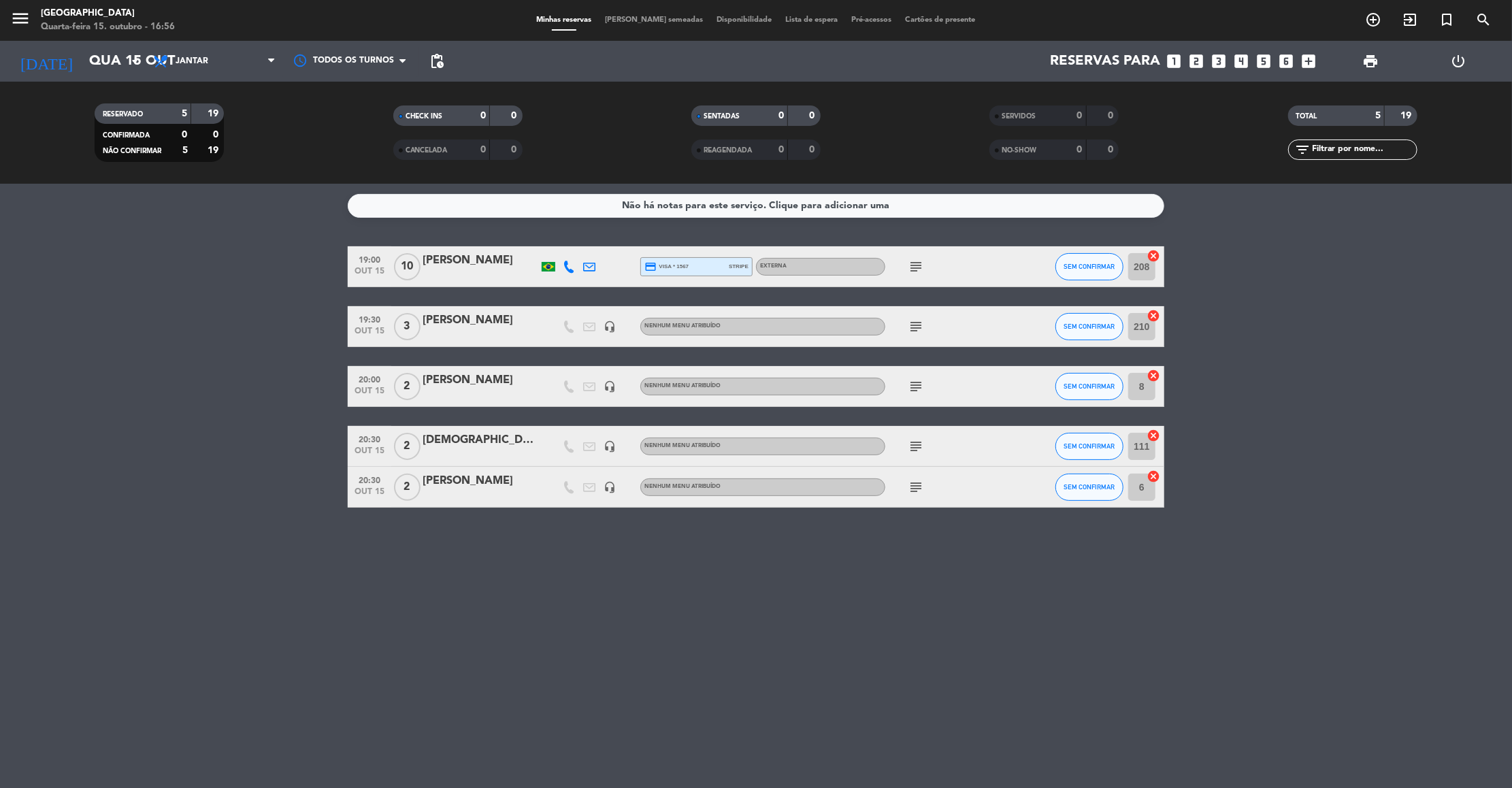
type input "Sáb 25 out"
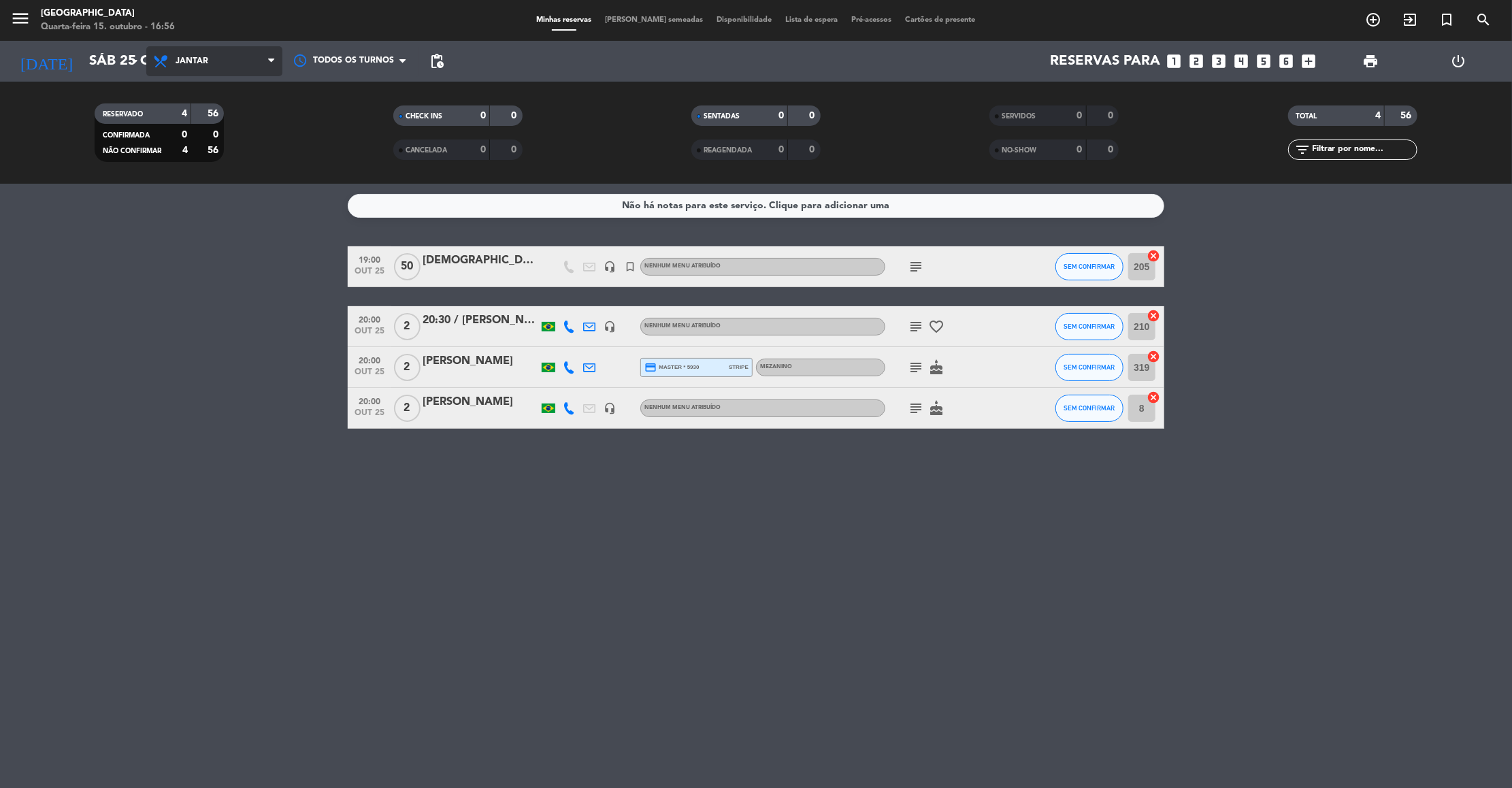
click at [173, 70] on span "Jantar" at bounding box center [214, 61] width 136 height 30
click at [171, 110] on div "menu Praça São Lourenço Quarta-feira 15. outubro - 16:56 Minhas reservas Mesas …" at bounding box center [756, 92] width 1512 height 184
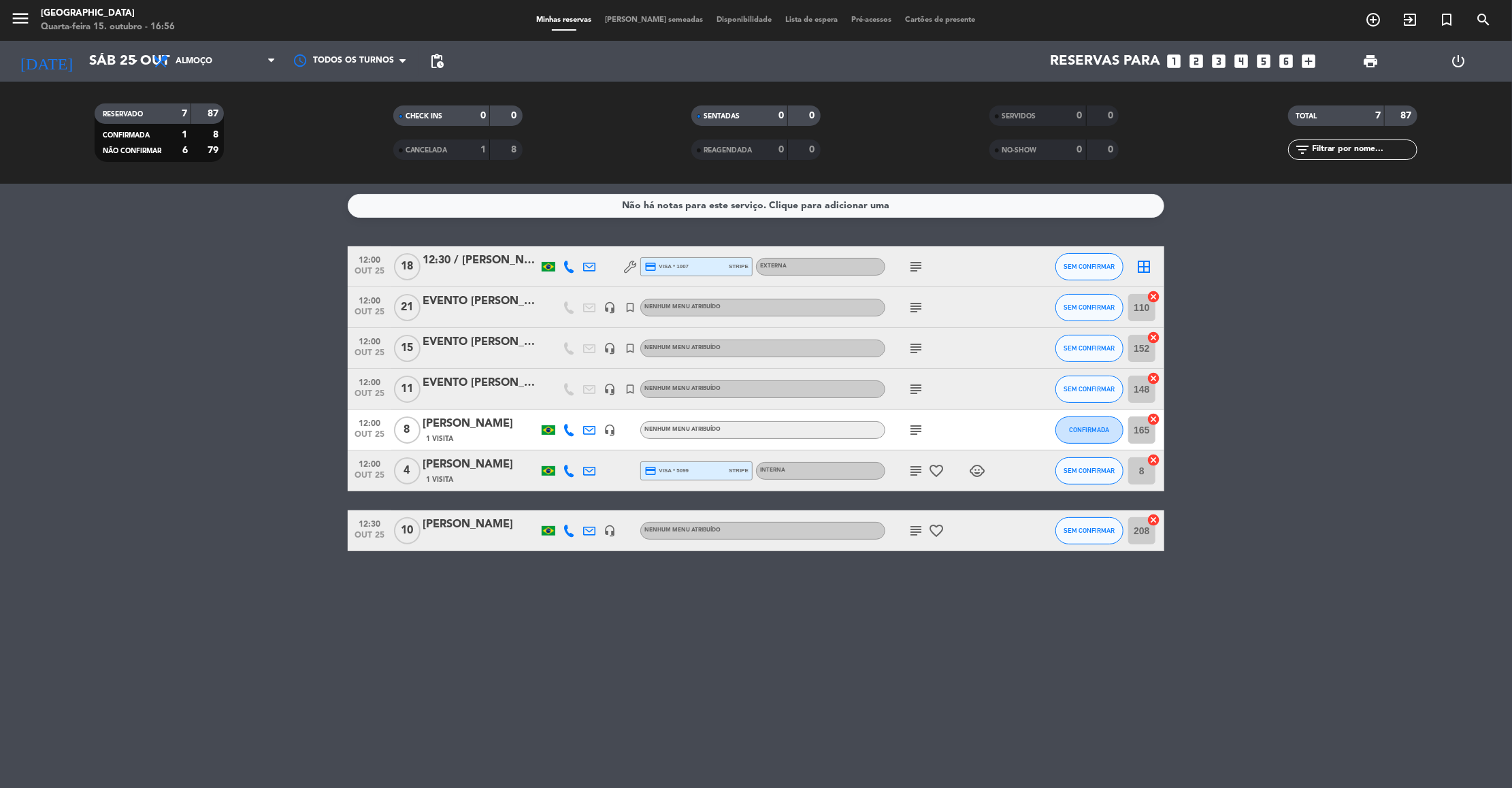
click at [917, 264] on icon "subject" at bounding box center [916, 267] width 16 height 16
click at [915, 311] on icon "subject" at bounding box center [916, 307] width 16 height 16
click at [929, 350] on div "EVENTO TRIÂNGULO / Montagem: NORMAL DA CASA" at bounding box center [917, 338] width 204 height 28
click at [915, 348] on icon "subject" at bounding box center [916, 348] width 16 height 16
click at [917, 411] on div "subject" at bounding box center [947, 429] width 122 height 40
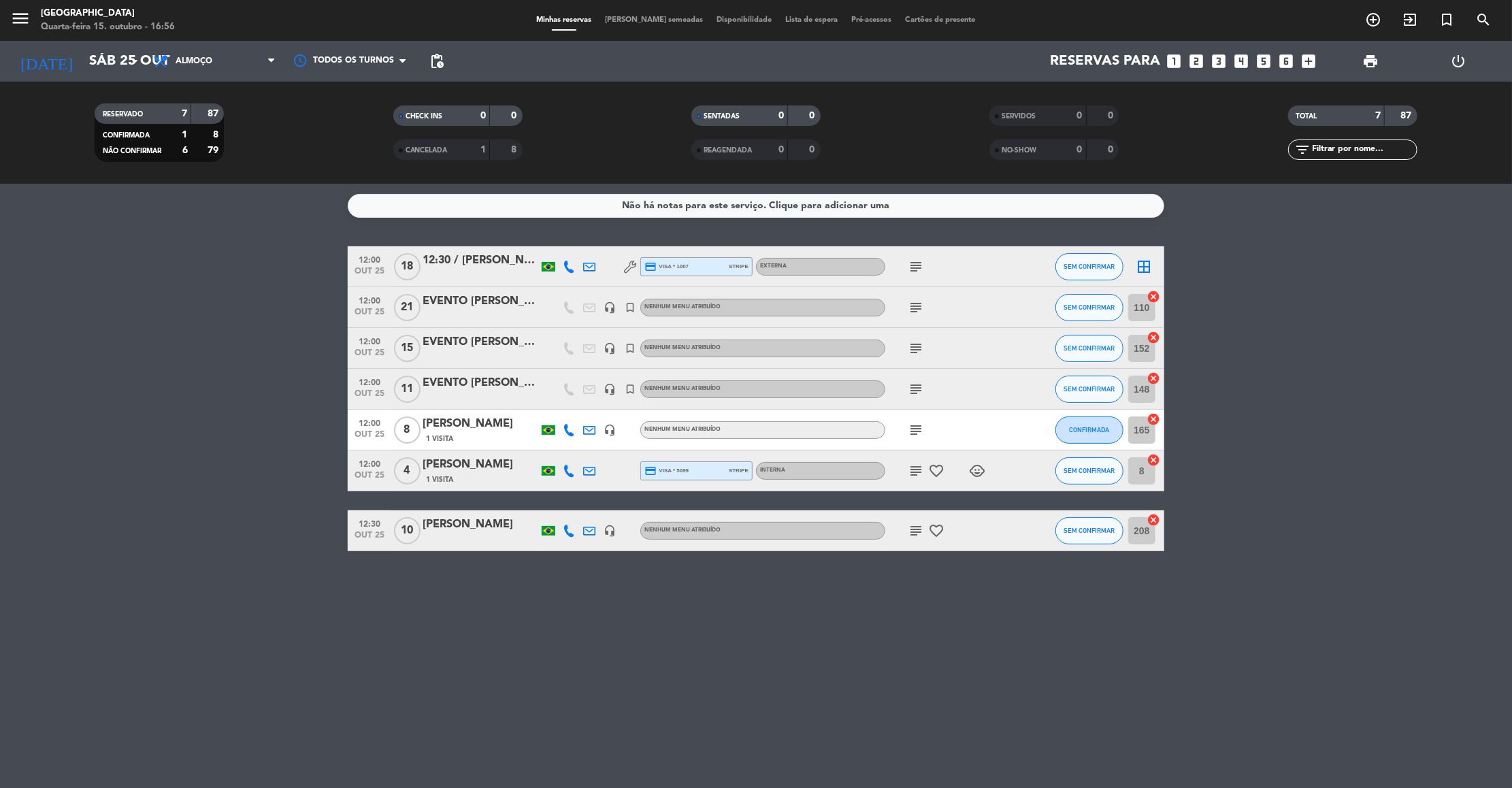
click at [915, 387] on icon "subject" at bounding box center [916, 389] width 16 height 16
click at [920, 457] on div "subject favorite_border child_care" at bounding box center [947, 470] width 122 height 40
click at [920, 422] on icon "subject" at bounding box center [916, 429] width 16 height 16
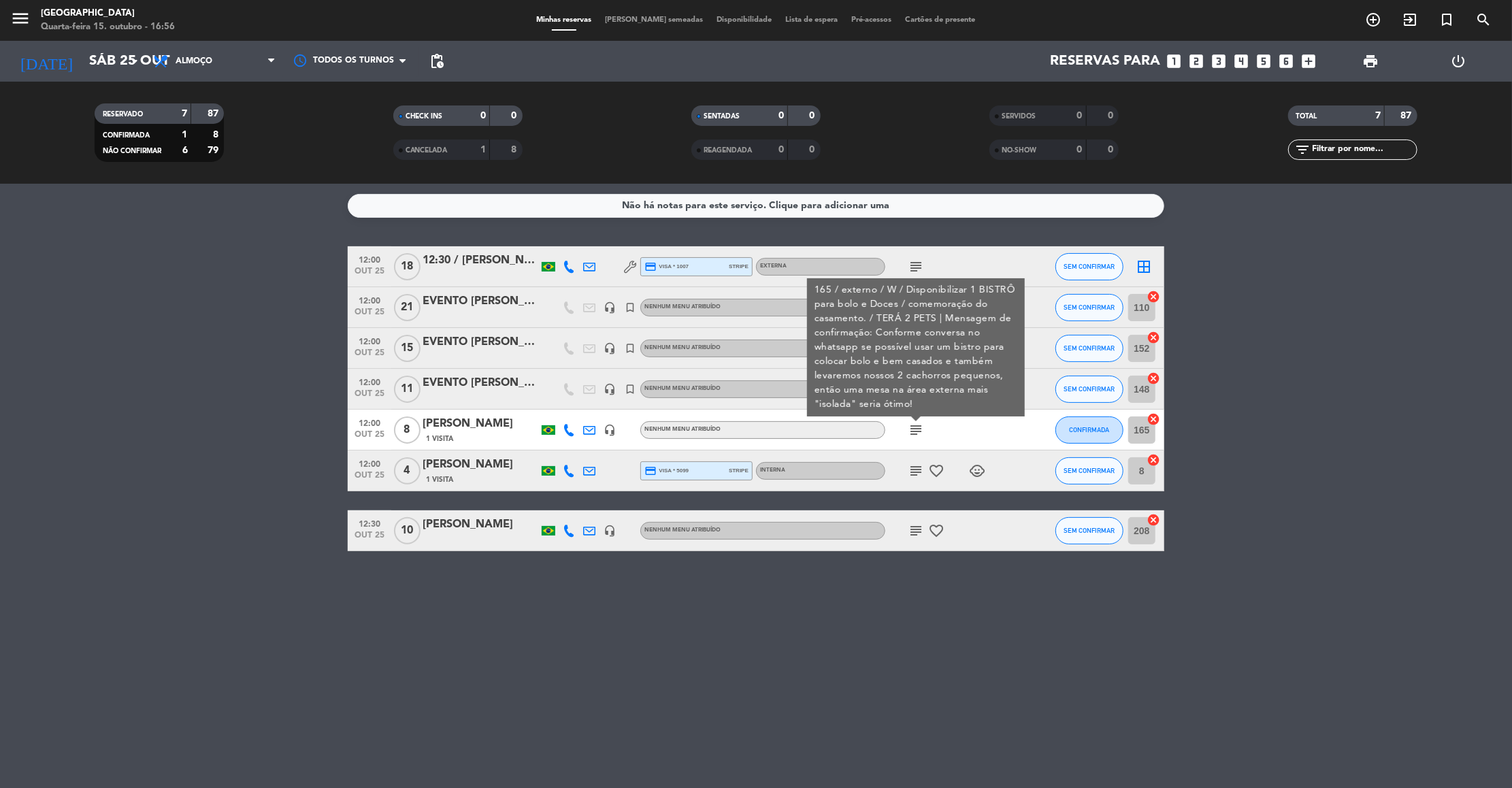
click at [923, 467] on icon "subject" at bounding box center [916, 471] width 16 height 16
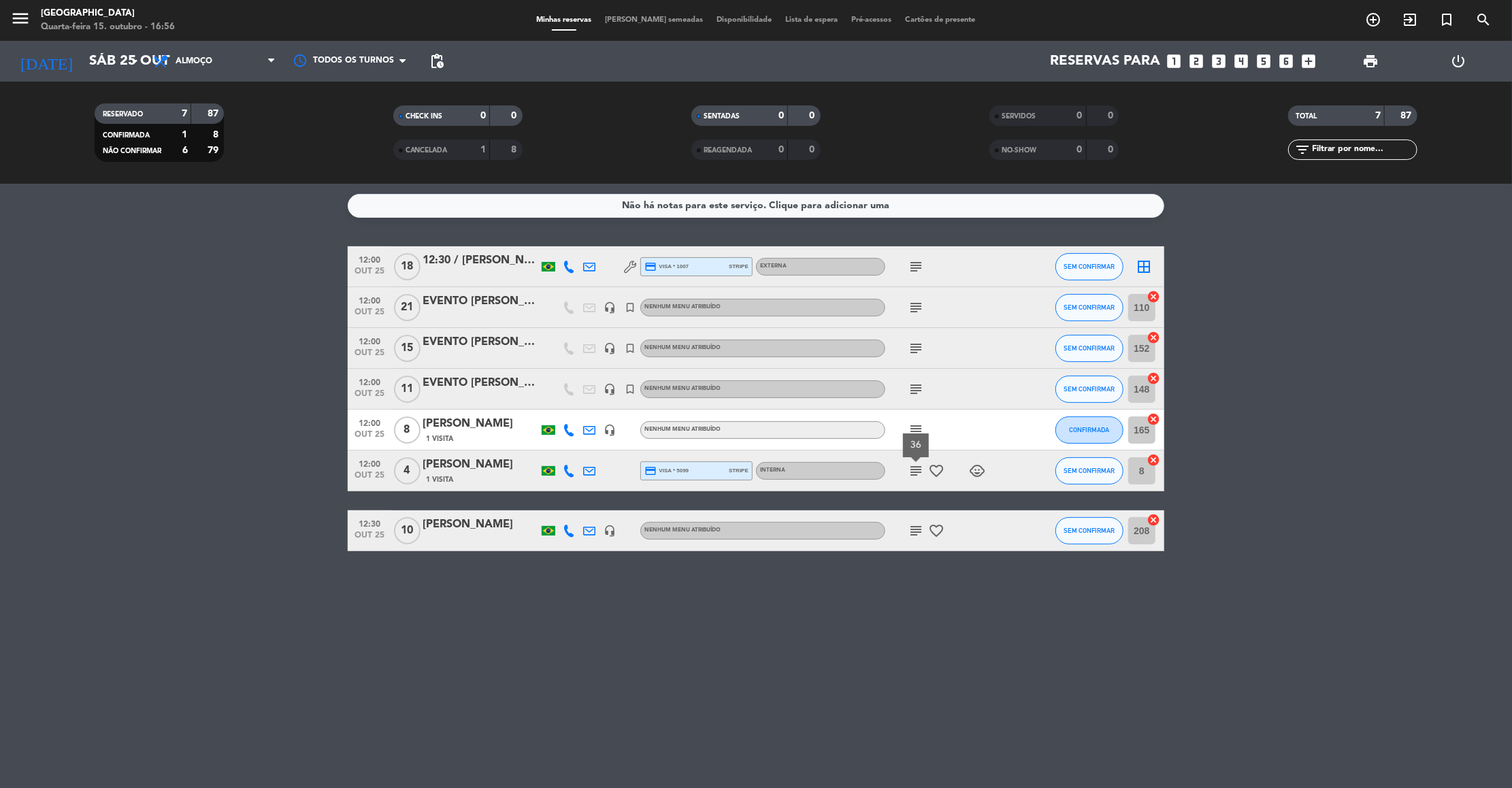
click at [915, 529] on icon "subject" at bounding box center [916, 530] width 16 height 16
